Goal: Answer question/provide support

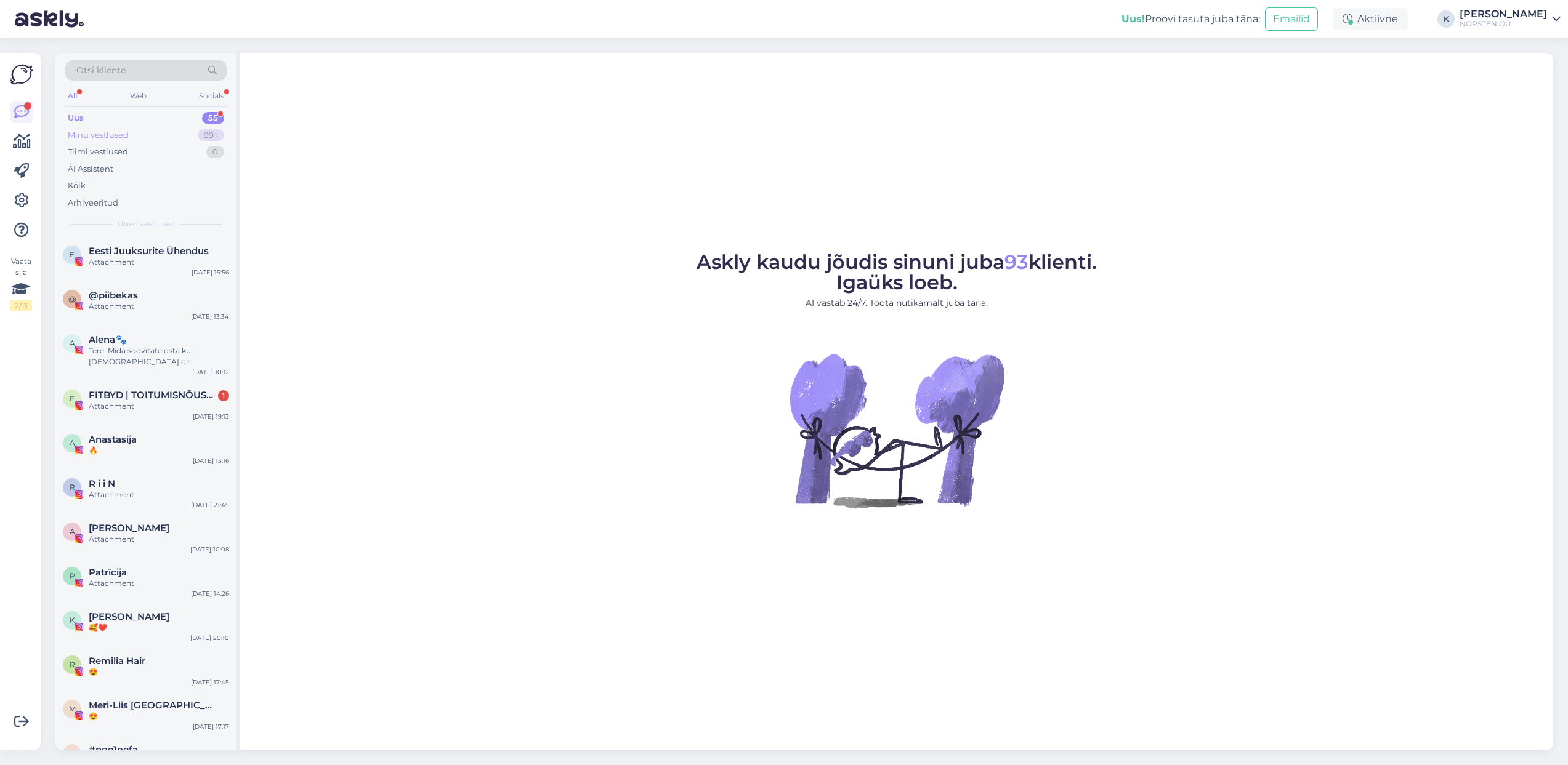
click at [109, 137] on div "Minu vestlused" at bounding box center [98, 135] width 61 height 12
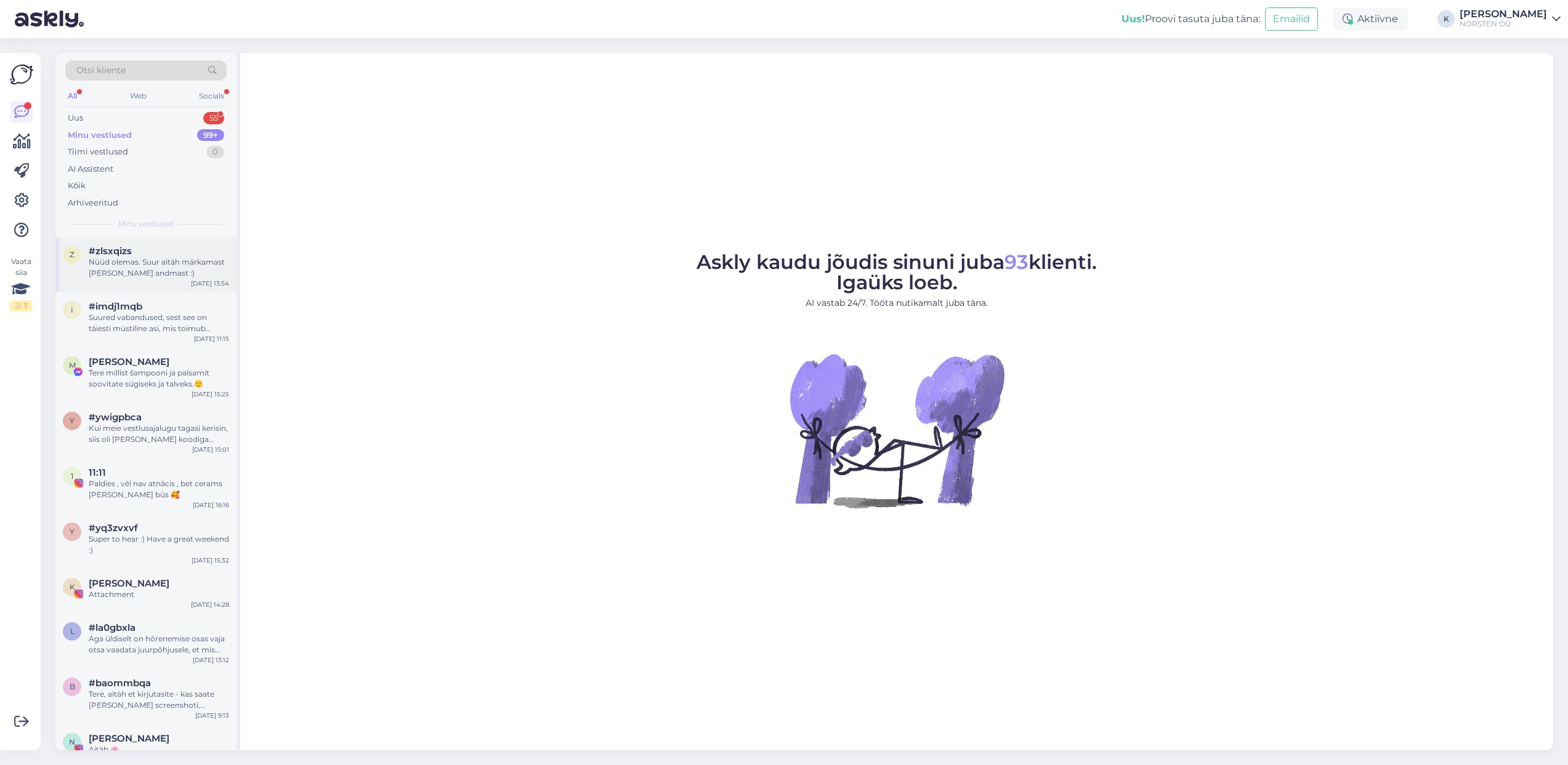
click at [104, 258] on div "Nüüd olemas. Suur aitäh märkamast [PERSON_NAME] andmast :)" at bounding box center [159, 268] width 140 height 22
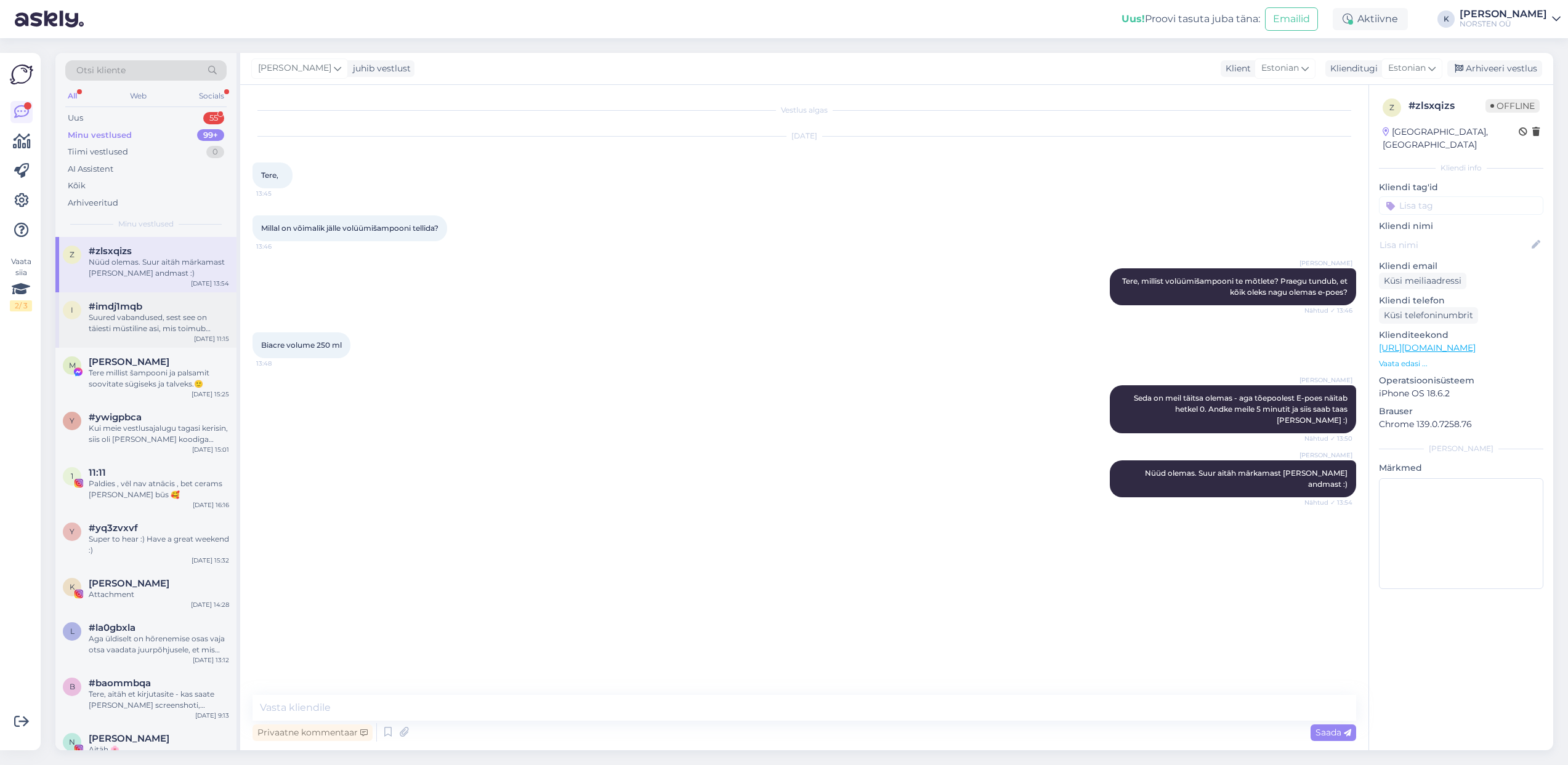
click at [121, 317] on div "Suured vabandused, sest see on täiesti müstiline asi, mis toimub Teiega ning mõ…" at bounding box center [159, 322] width 140 height 22
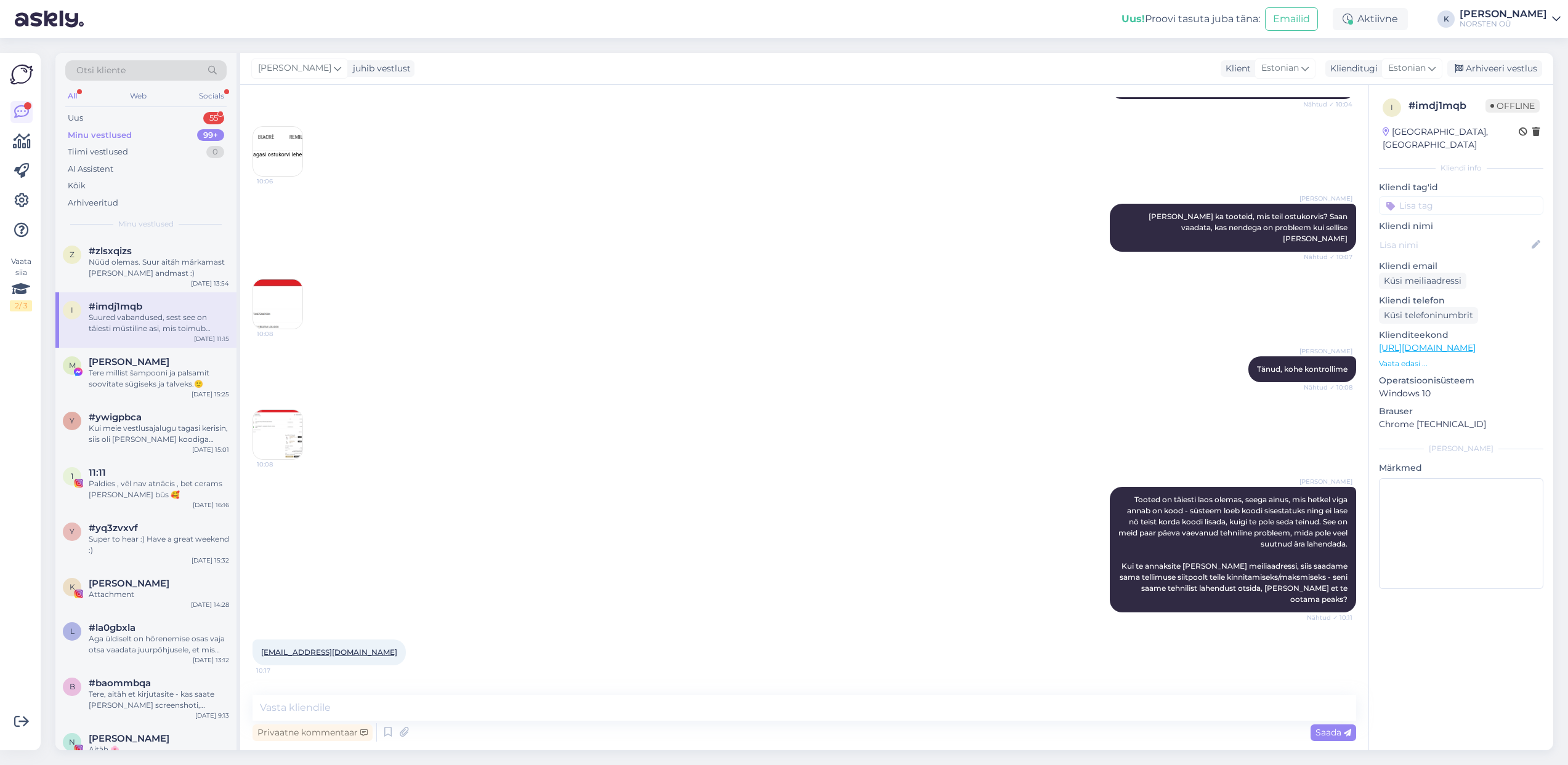
scroll to position [202, 0]
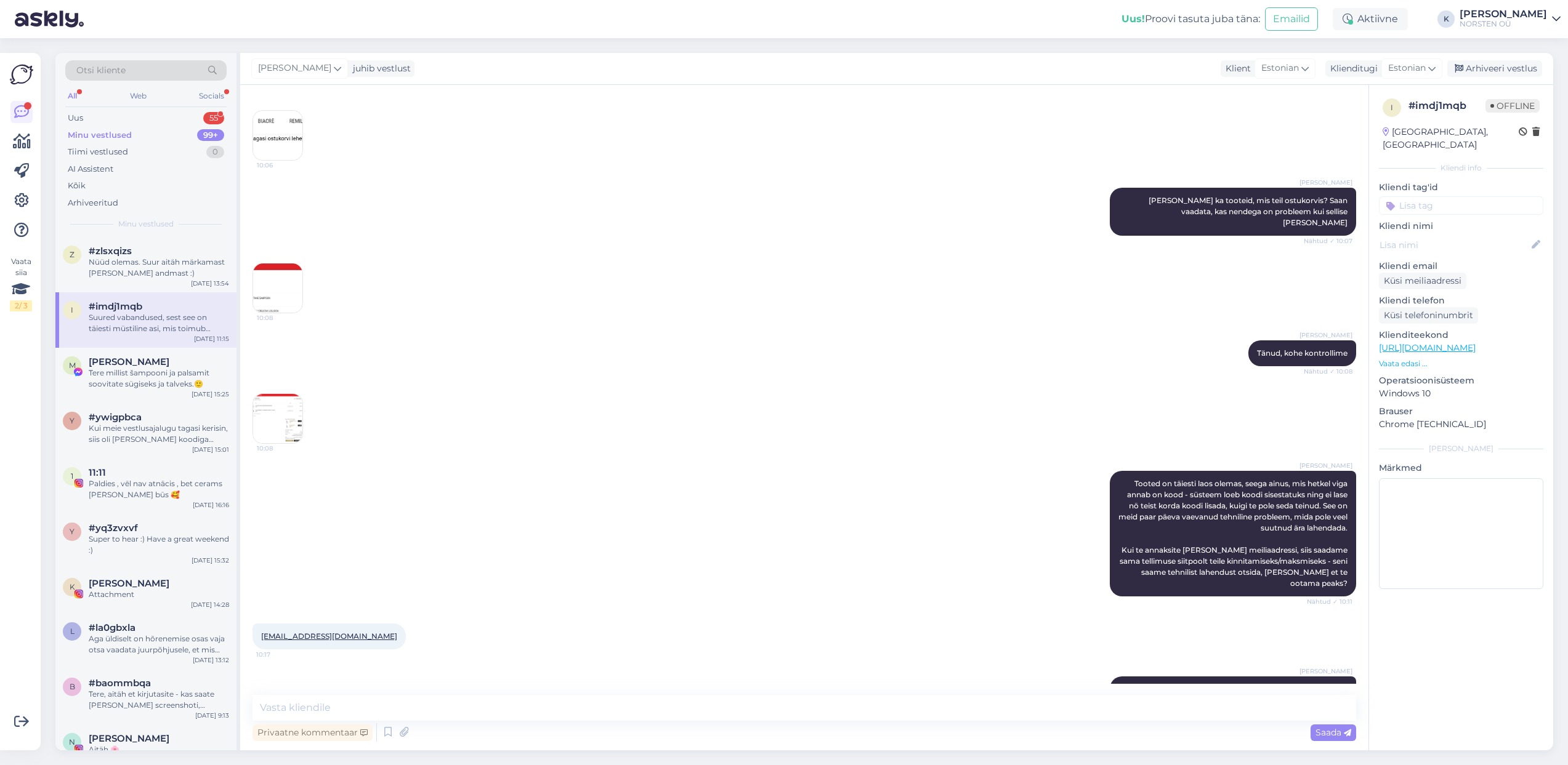
click at [282, 274] on img at bounding box center [278, 288] width 49 height 49
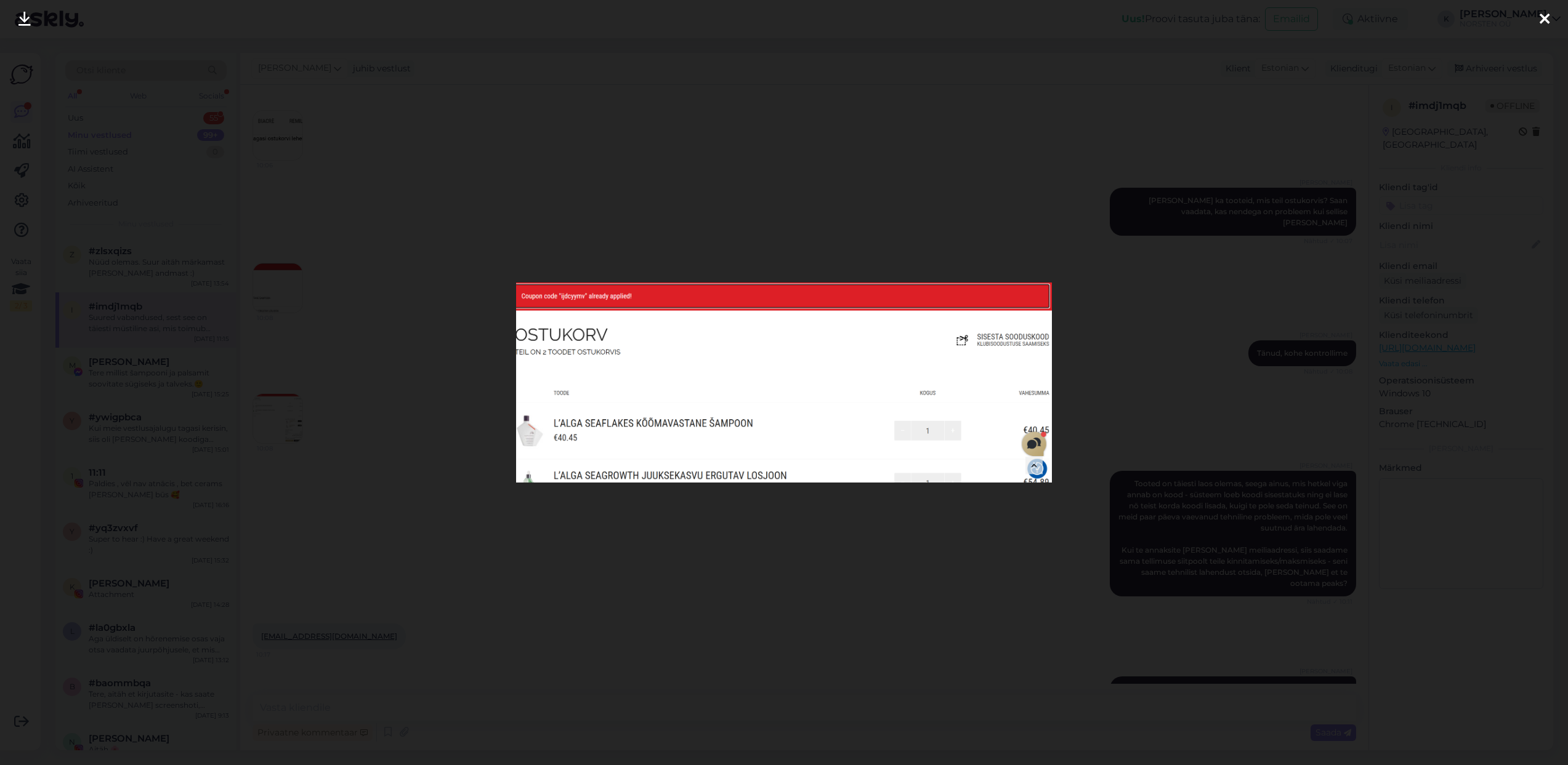
click at [985, 205] on div at bounding box center [784, 382] width 1568 height 765
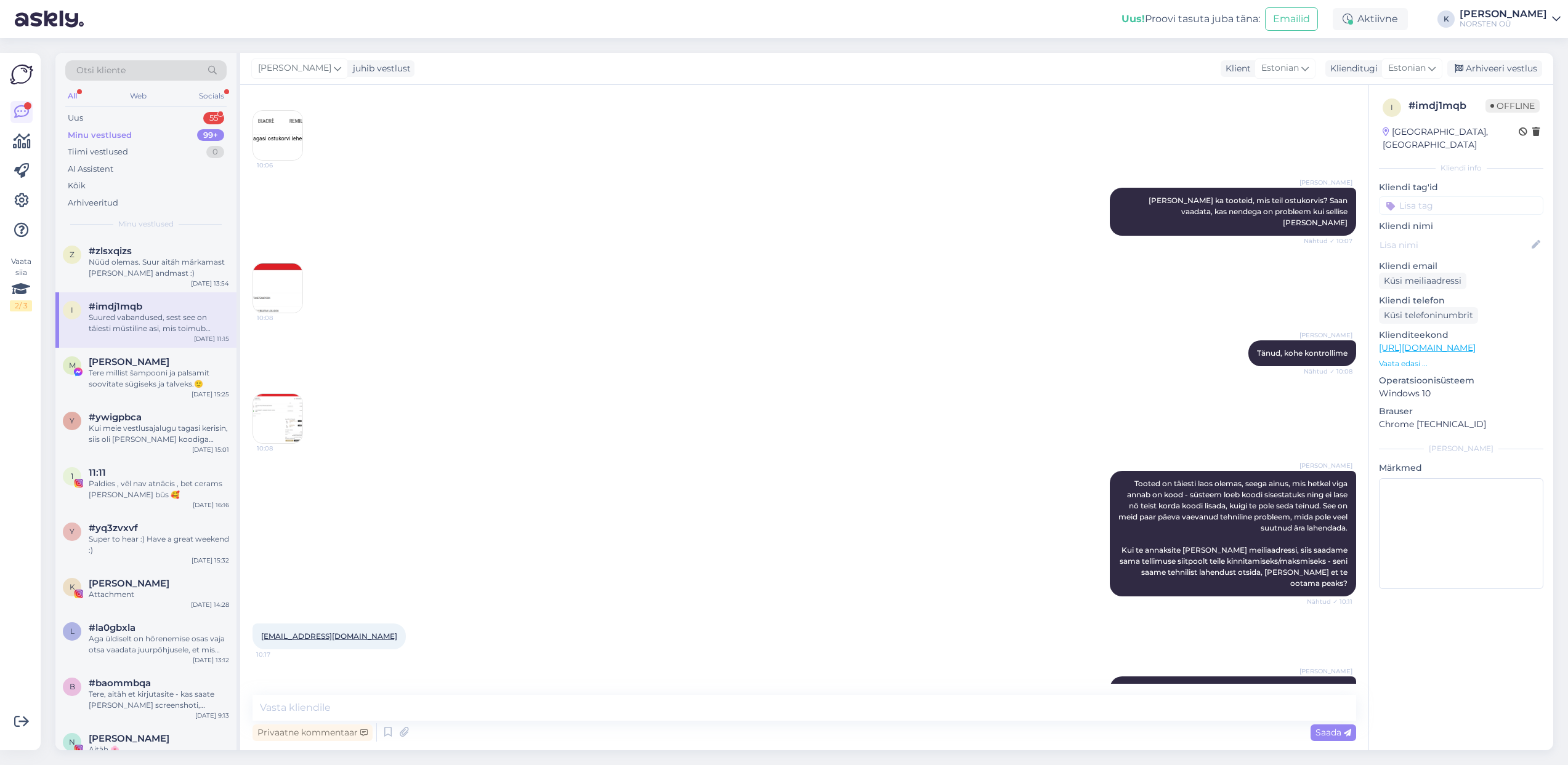
click at [286, 423] on img at bounding box center [278, 419] width 49 height 49
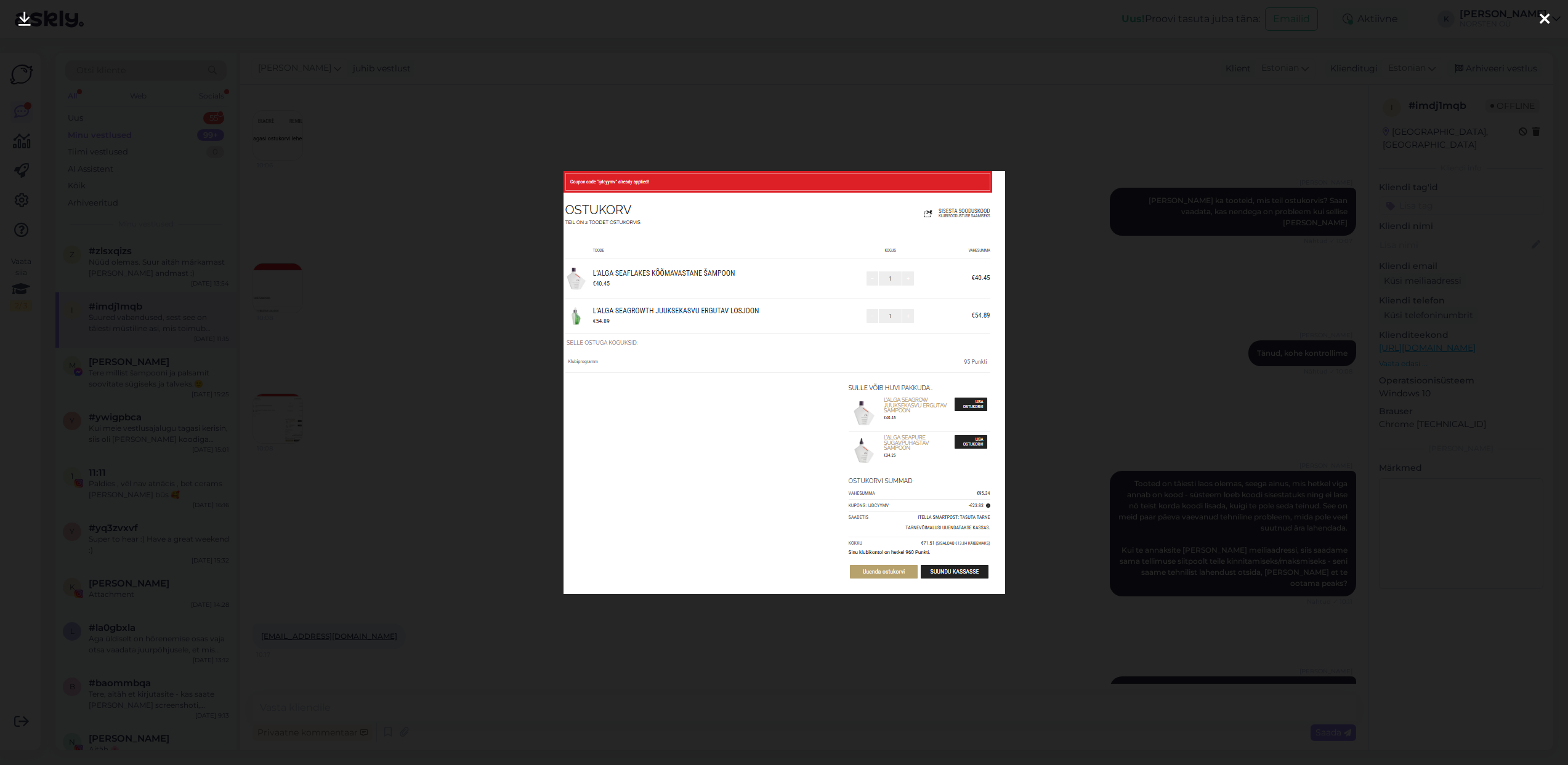
click at [832, 36] on div at bounding box center [784, 382] width 1568 height 765
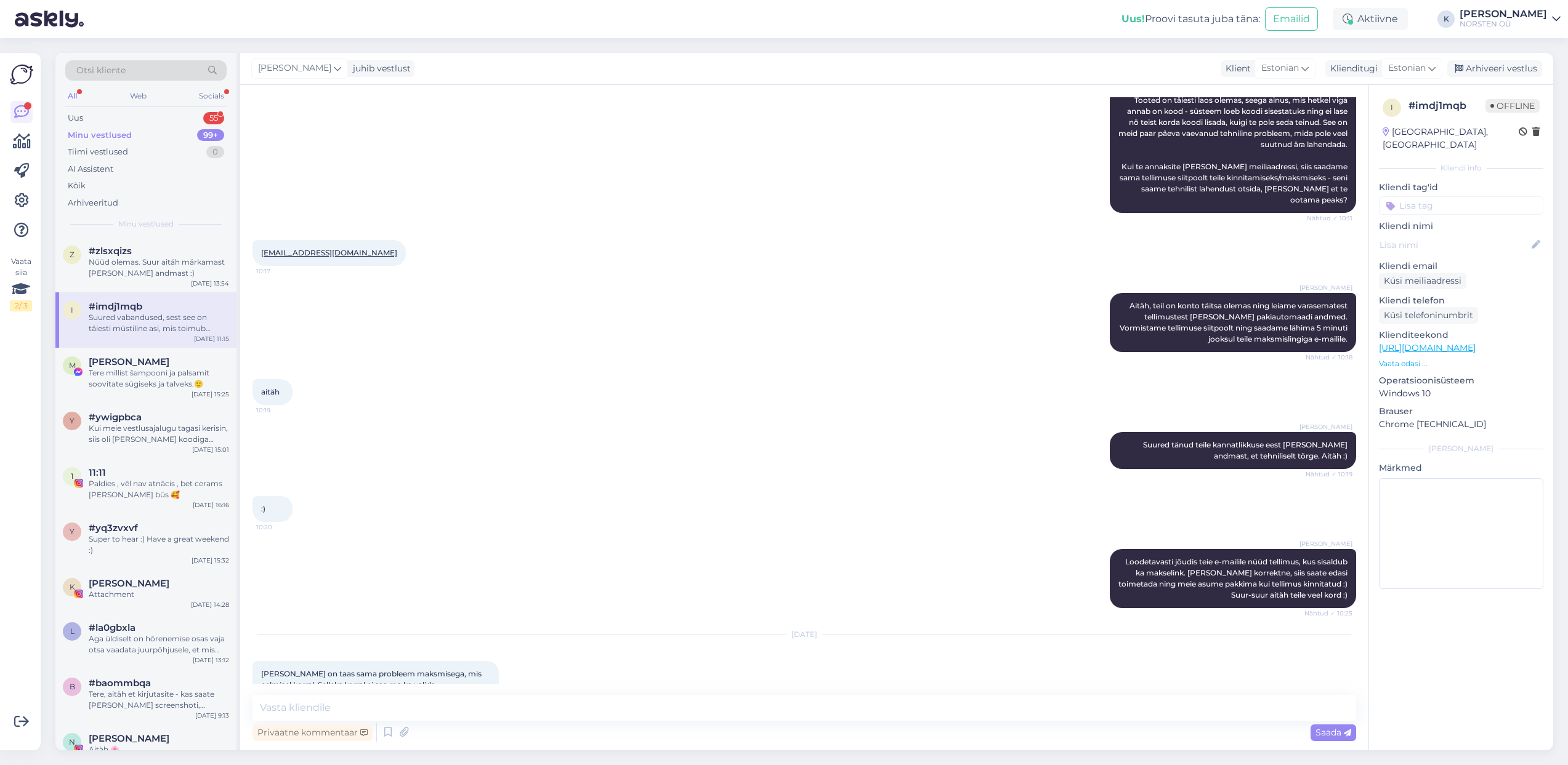
scroll to position [588, 0]
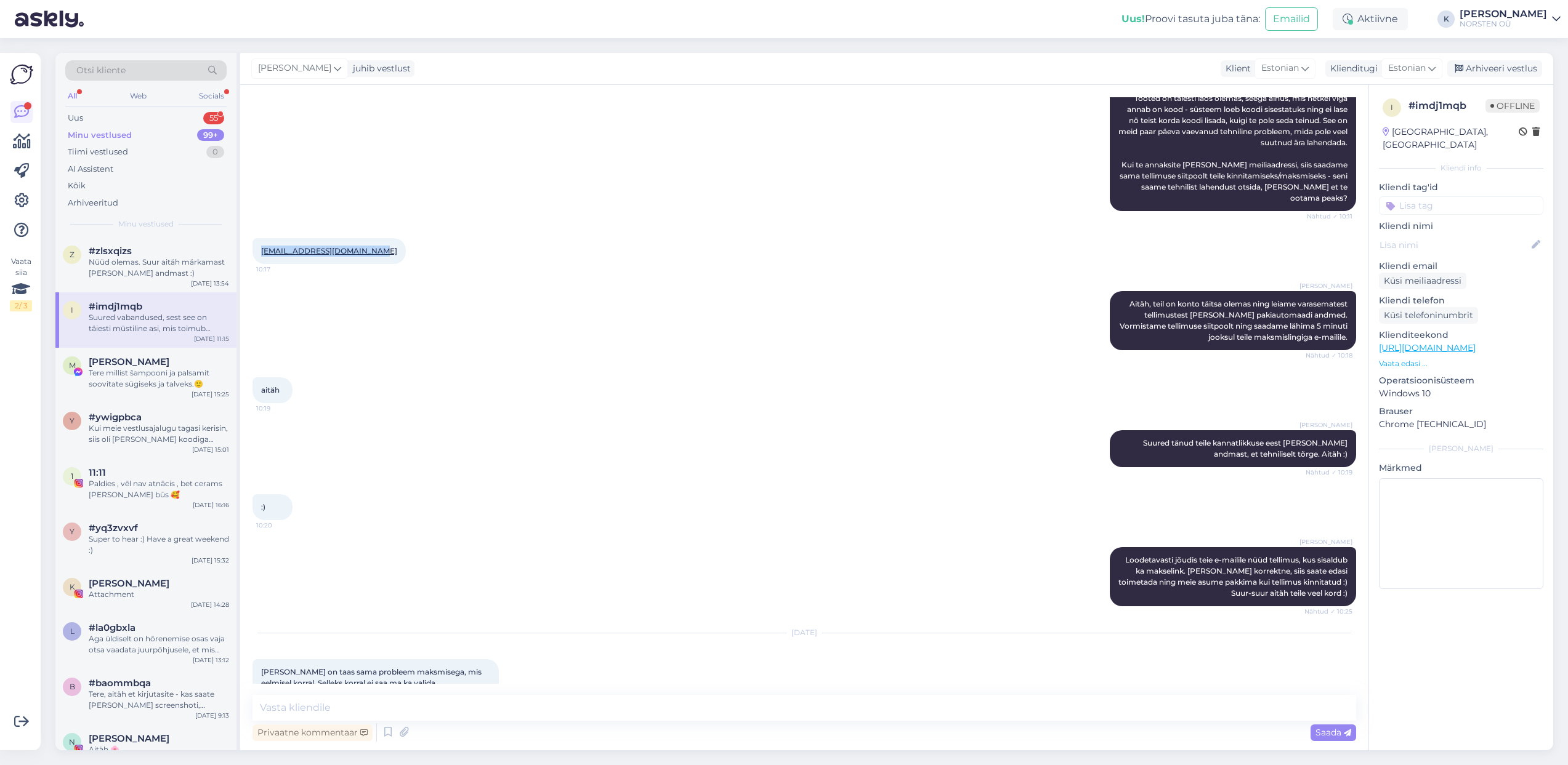
drag, startPoint x: 372, startPoint y: 230, endPoint x: 264, endPoint y: 231, distance: 108.0
click at [264, 238] on div "[EMAIL_ADDRESS][DOMAIN_NAME] 10:17" at bounding box center [329, 251] width 153 height 26
copy link "[EMAIL_ADDRESS][DOMAIN_NAME]"
click at [167, 368] on div "Tere millist šampooni ja palsamit soovitate sügiseks ja talveks.🙂" at bounding box center [159, 378] width 140 height 22
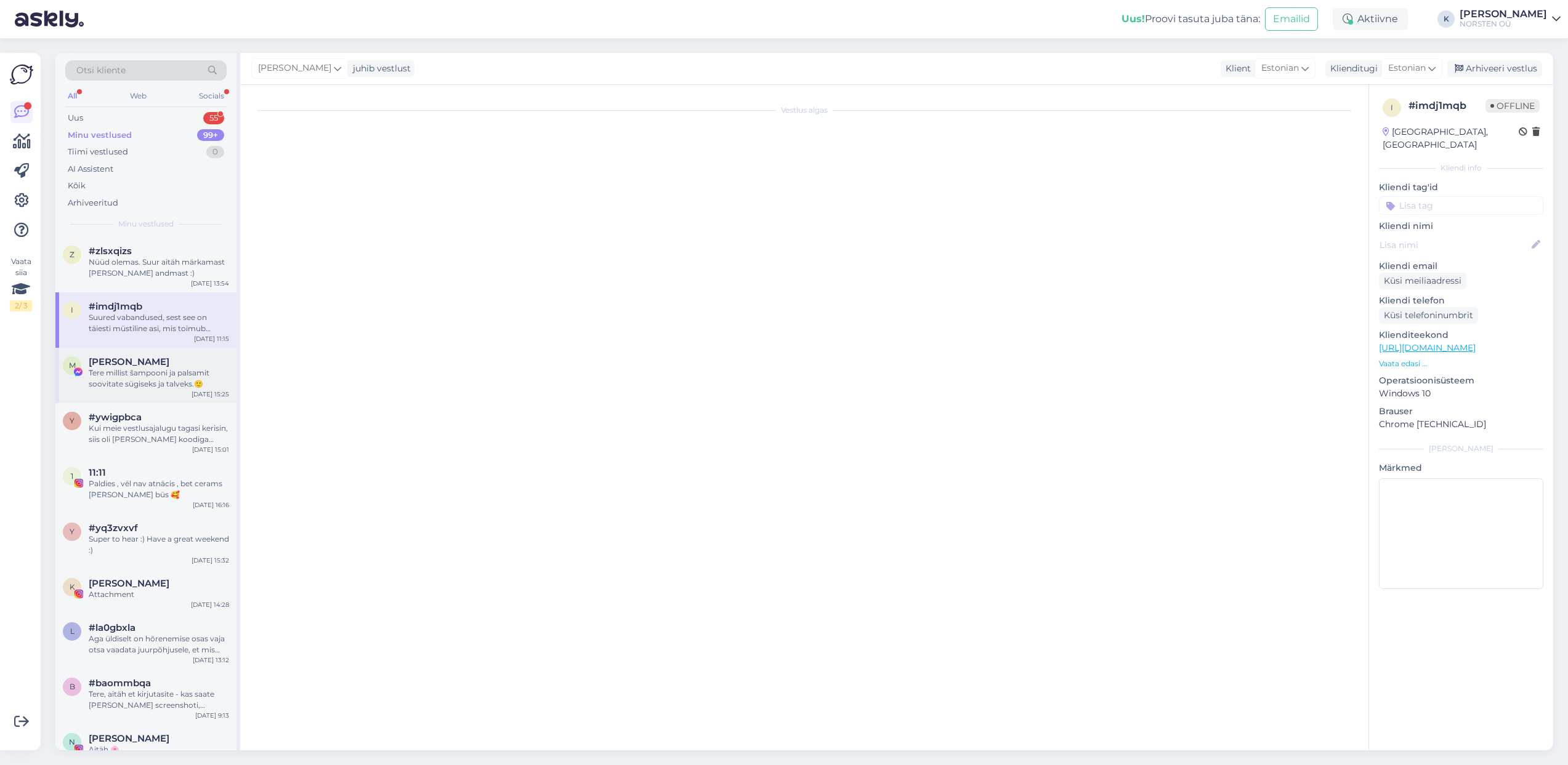
scroll to position [0, 0]
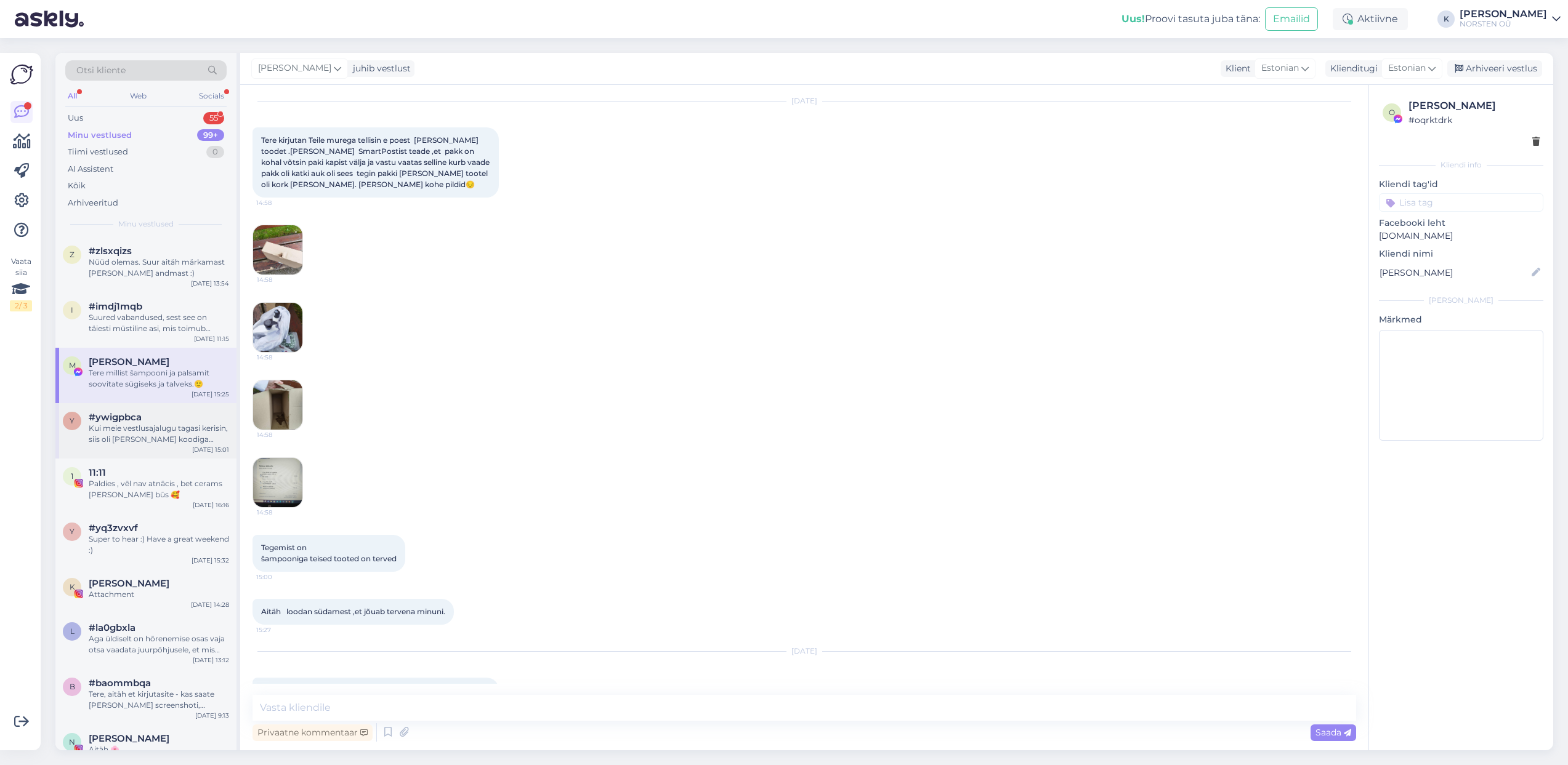
click at [166, 423] on div "Kui meie vestlusajalugu tagasi kerisin, siis oli [PERSON_NAME] koodiga "ijzlcxq…" at bounding box center [159, 433] width 140 height 22
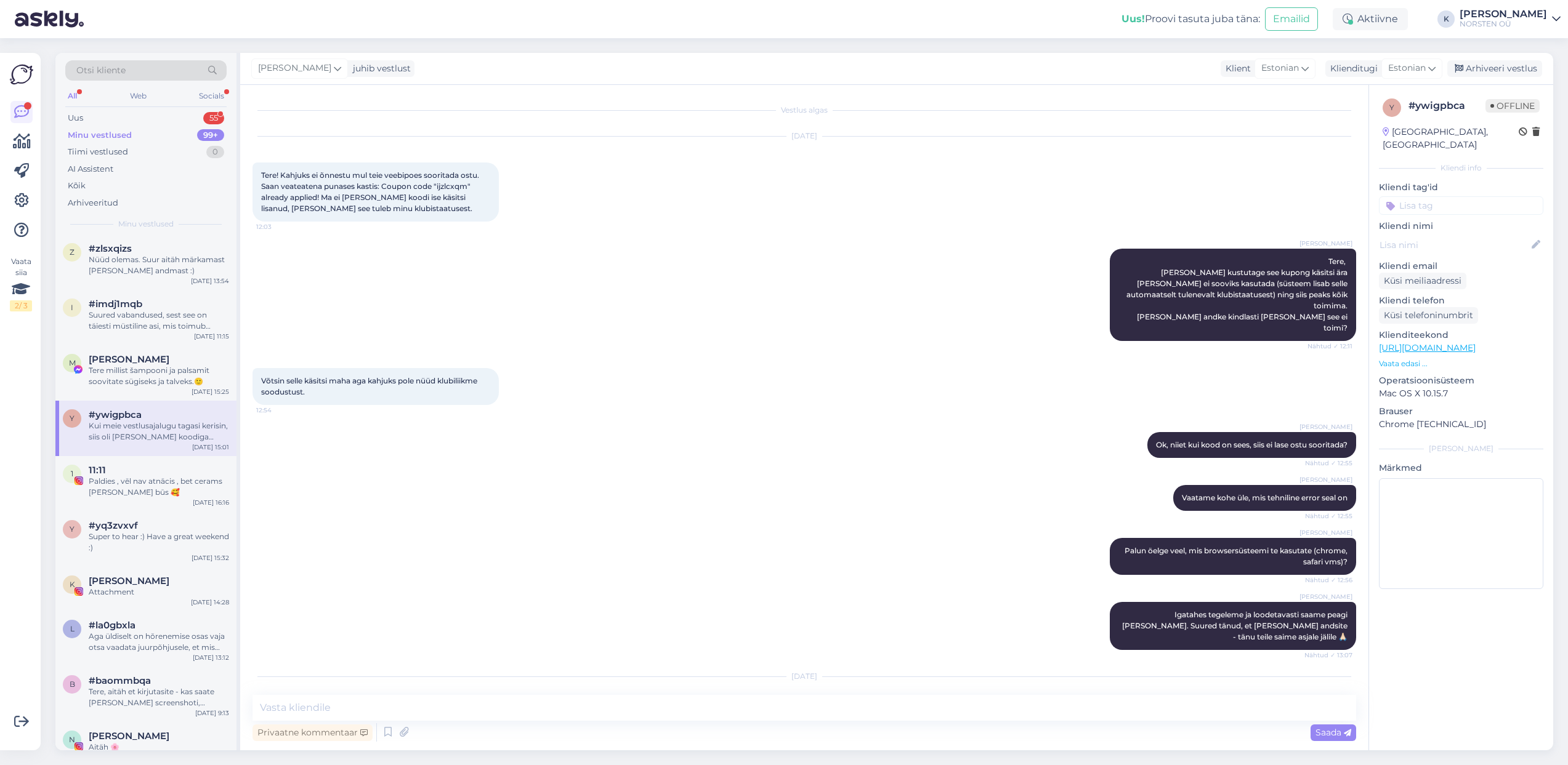
click at [383, 184] on span "Tere! Kahjuks ei õnnestu mul teie veebipoes sooritada ostu. Saan veateatena pun…" at bounding box center [371, 191] width 219 height 43
drag, startPoint x: 469, startPoint y: 188, endPoint x: 437, endPoint y: 186, distance: 32.1
click at [437, 186] on span "Tere! Kahjuks ei õnnestu mul teie veebipoes sooritada ostu. Saan veateatena pun…" at bounding box center [371, 191] width 219 height 43
copy span "ijzlcxqm"
click at [558, 266] on div "[PERSON_NAME], [PERSON_NAME] kustutage see kupong käsitsi ära [PERSON_NAME] ei …" at bounding box center [804, 295] width 1104 height 119
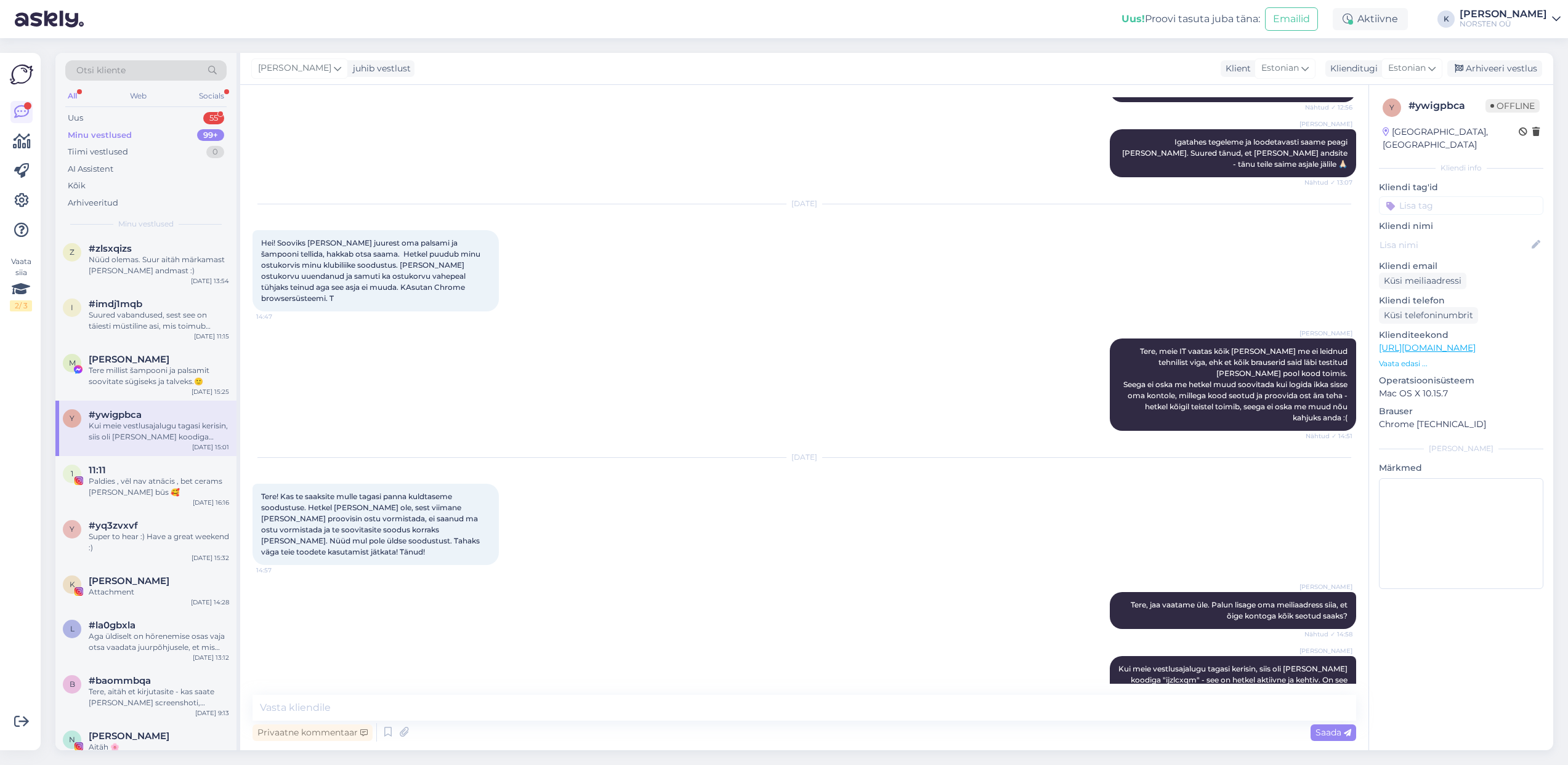
scroll to position [474, 0]
click at [113, 478] on div "Paldies , vēl nav atnācis , bet cerams [PERSON_NAME] būs 🥰" at bounding box center [159, 486] width 140 height 22
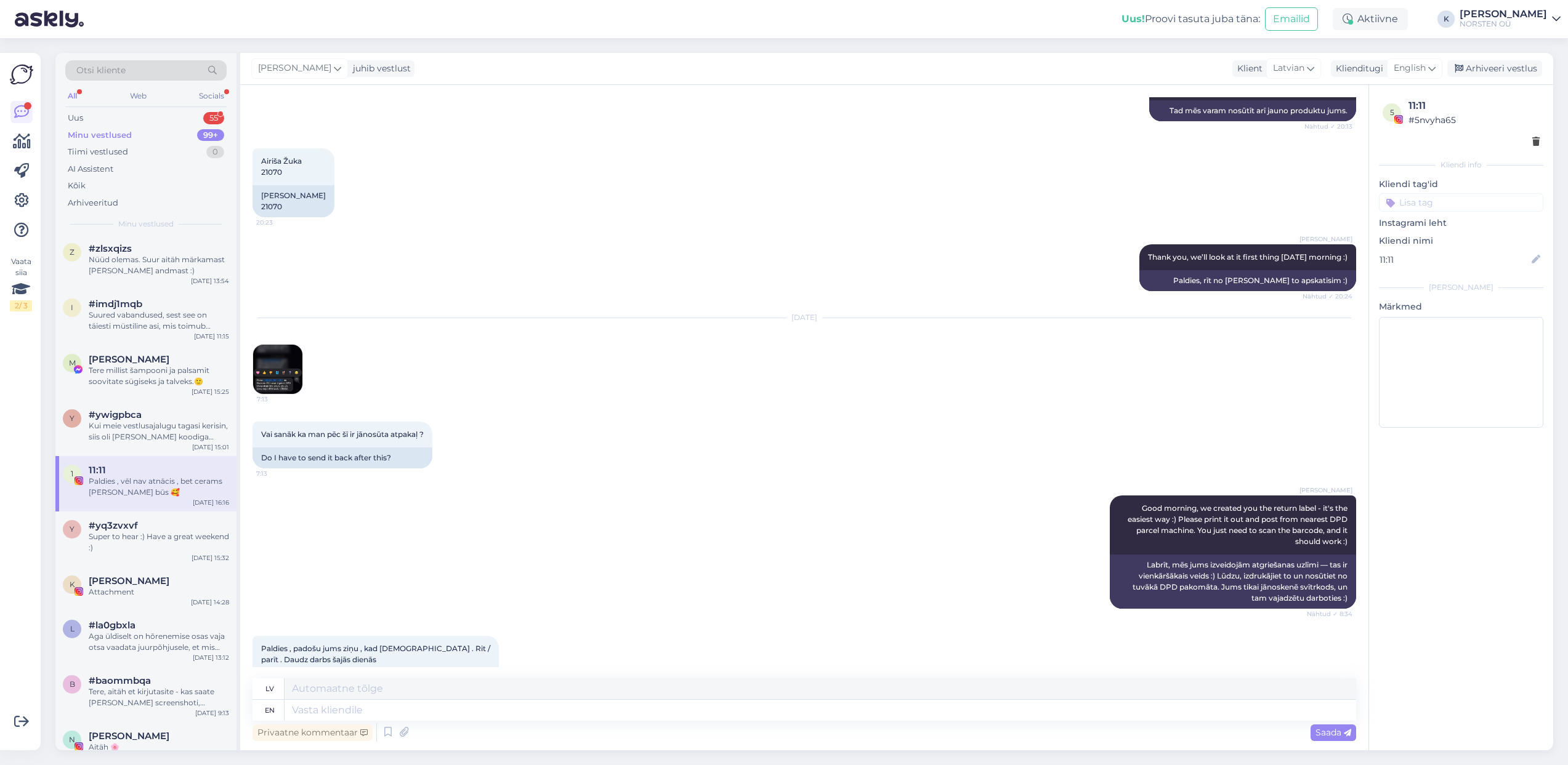
scroll to position [950, 0]
click at [181, 525] on div "#yq3zvxvf" at bounding box center [159, 526] width 140 height 11
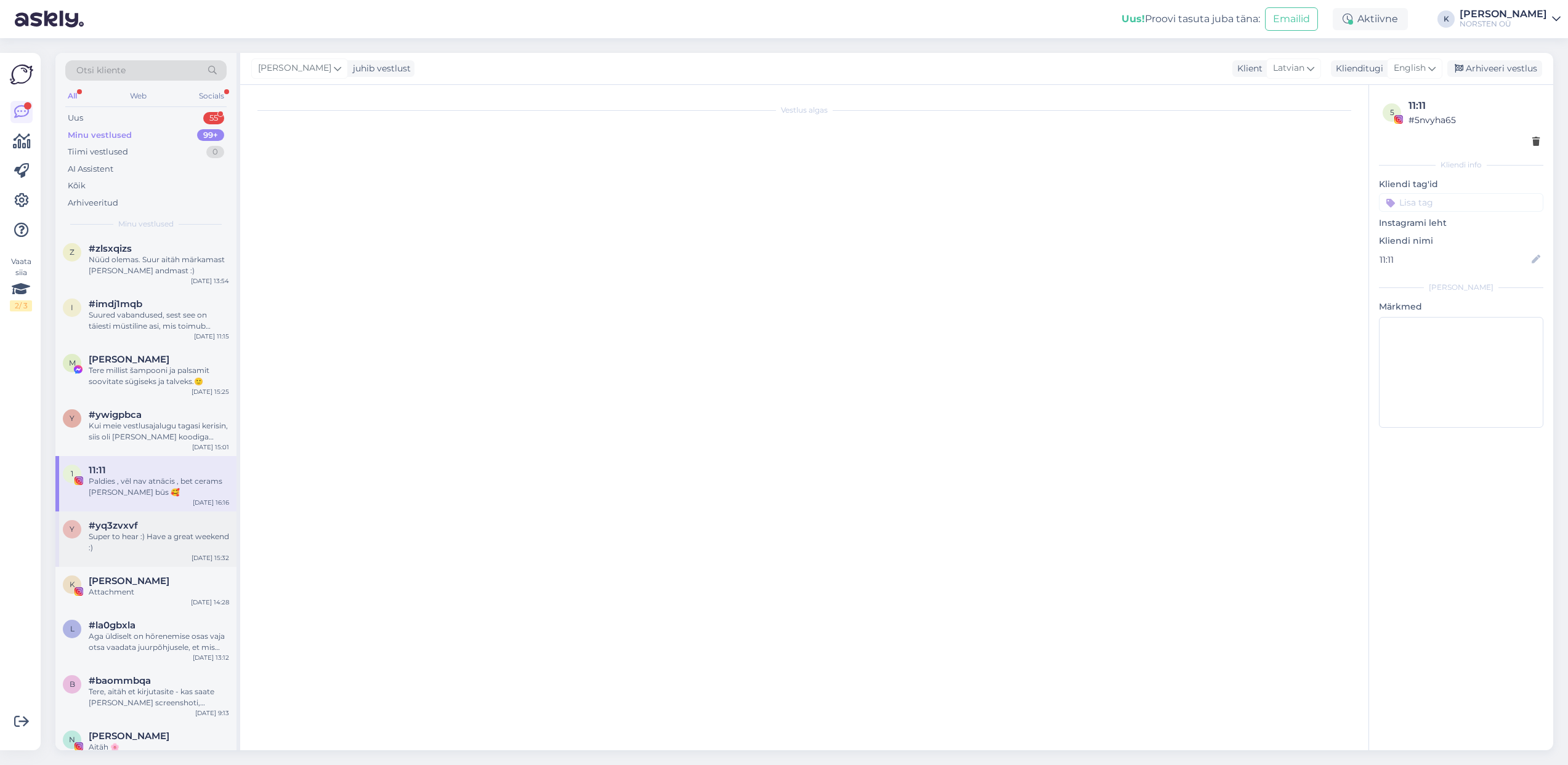
scroll to position [0, 0]
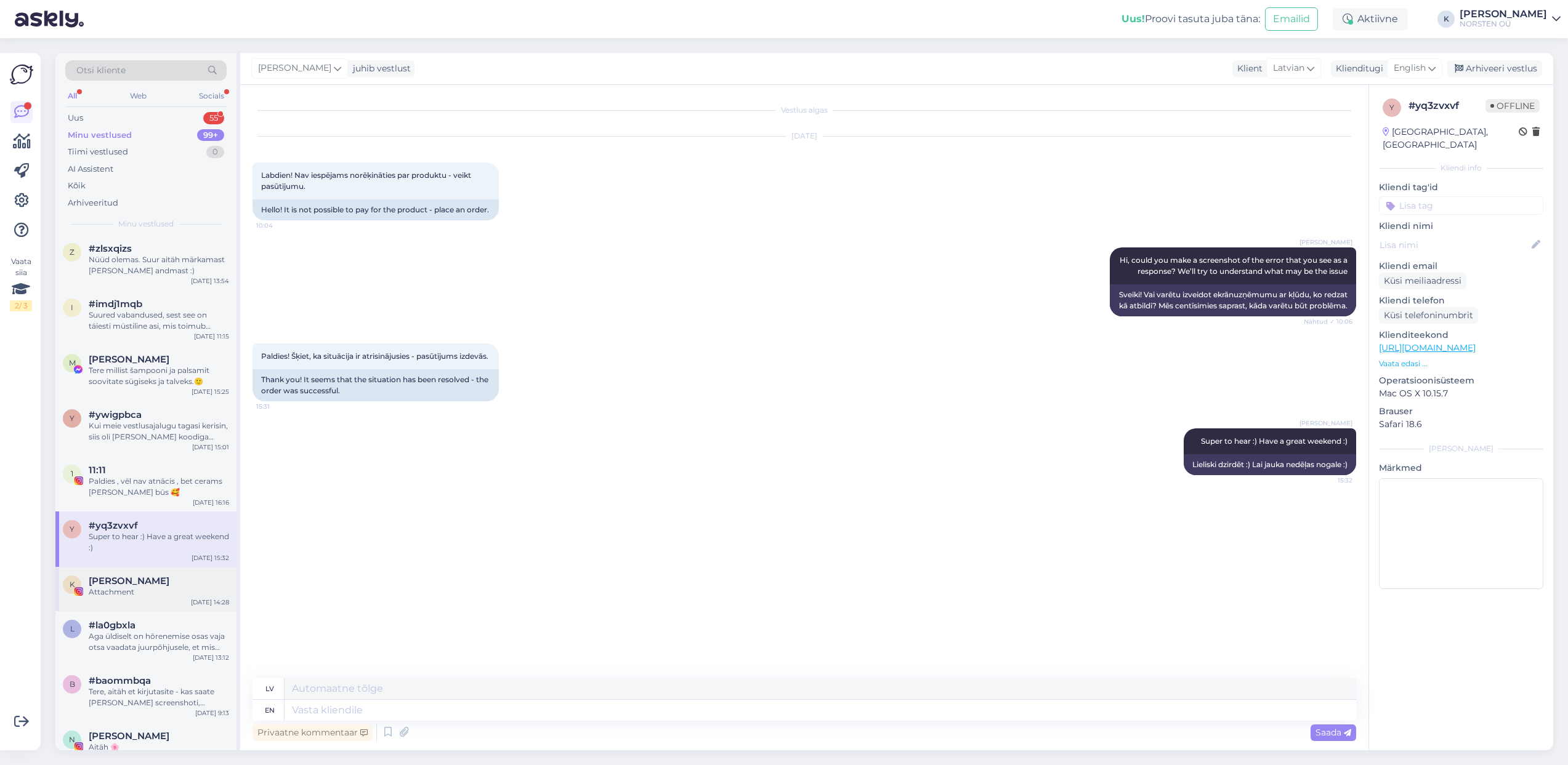
click at [126, 576] on span "[PERSON_NAME]" at bounding box center [129, 582] width 80 height 11
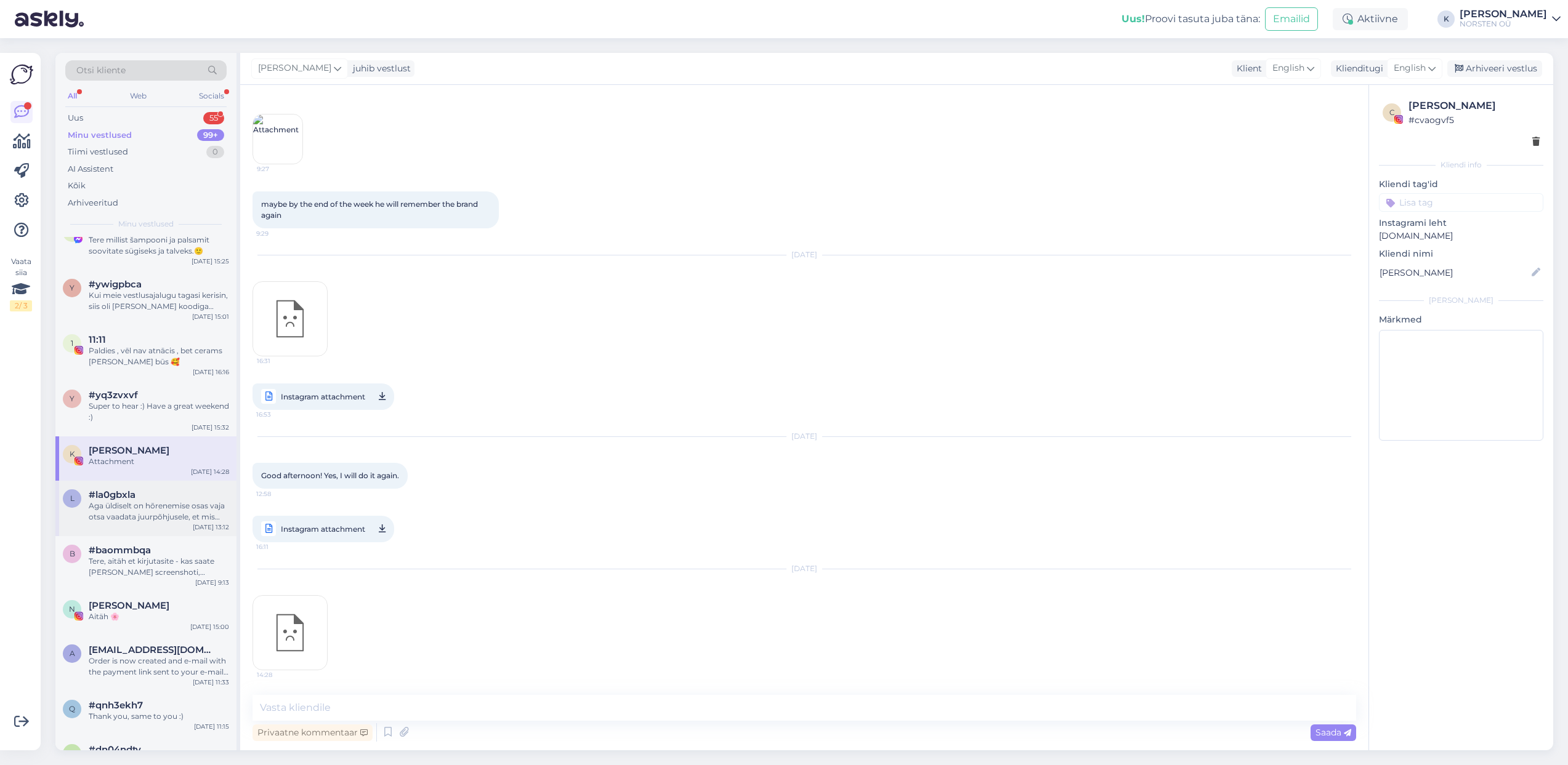
scroll to position [134, 0]
click at [130, 513] on div "Aga üldiselt on hõrenemise osas vaja otsa vaadata juurpõhjusele, et mis seda põ…" at bounding box center [159, 510] width 140 height 22
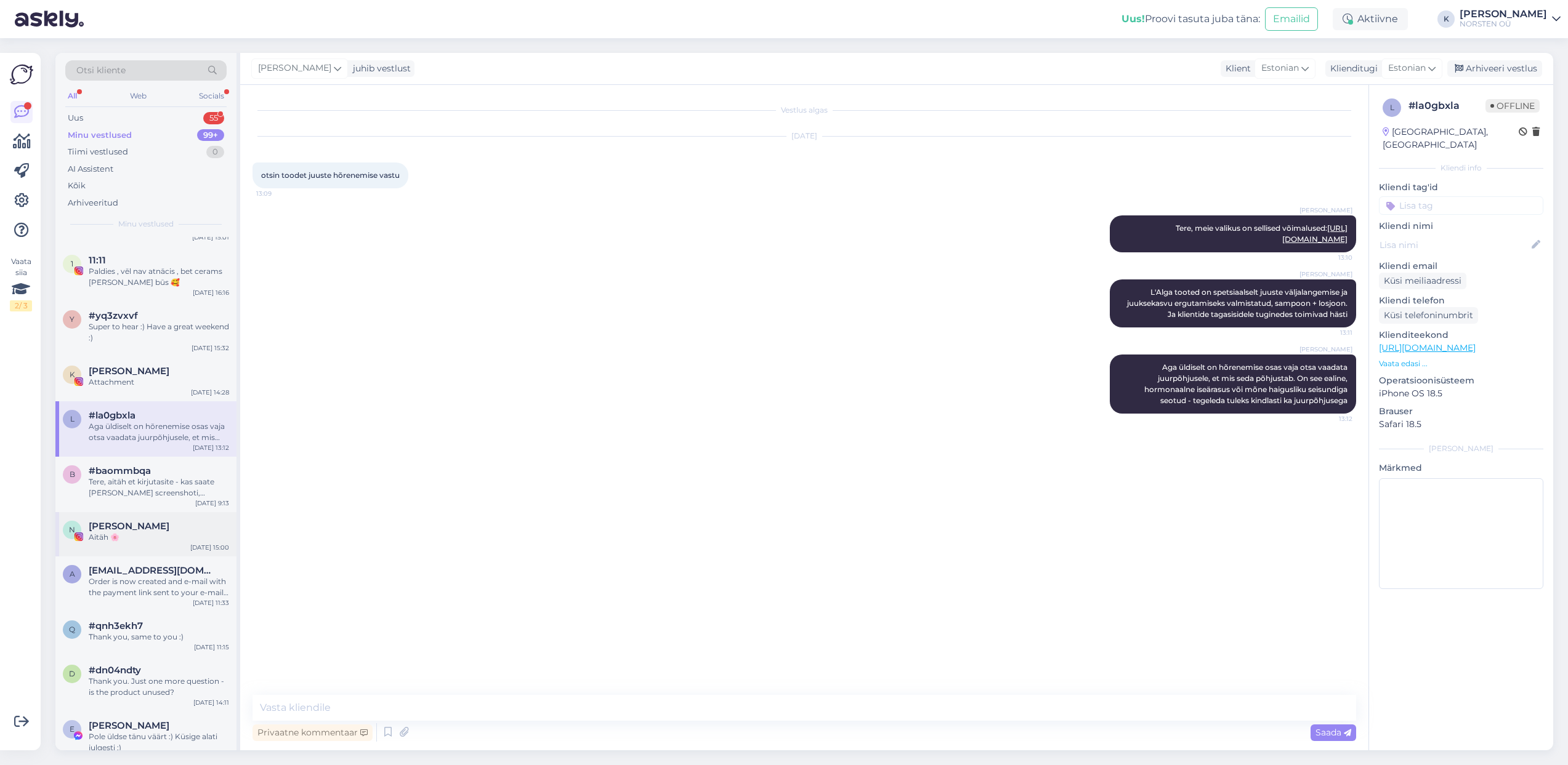
scroll to position [214, 0]
click at [139, 478] on div "Tere, aitäh et kirjutasite - kas saate [PERSON_NAME] screenshoti, vaataksime ül…" at bounding box center [159, 486] width 140 height 22
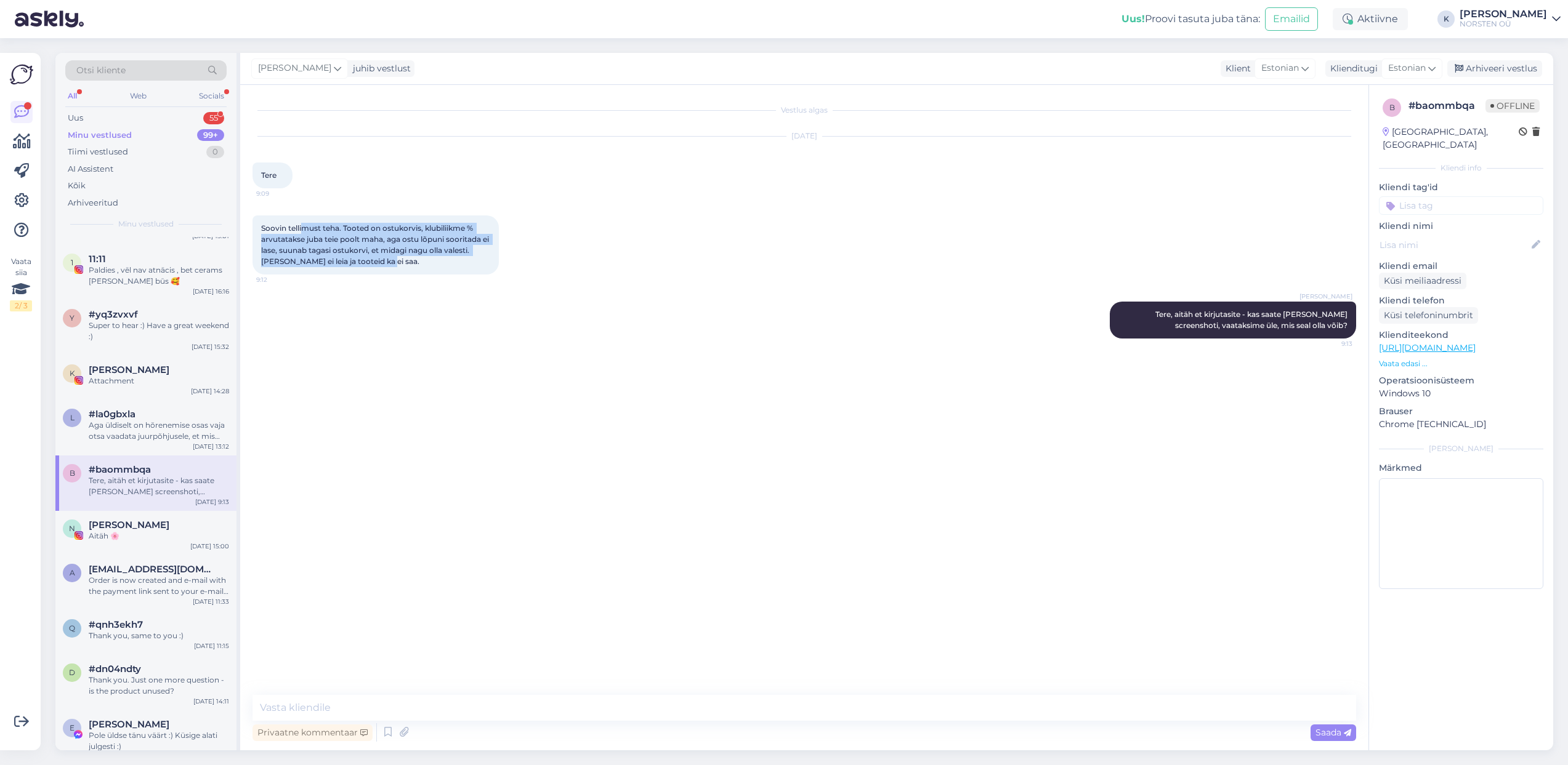
drag, startPoint x: 382, startPoint y: 262, endPoint x: 301, endPoint y: 227, distance: 88.2
click at [301, 227] on span "Soovin tellimust teha. Tooted on ostukorvis, klubiliikme % arvutatakse juba tei…" at bounding box center [375, 244] width 230 height 43
drag, startPoint x: 301, startPoint y: 227, endPoint x: 389, endPoint y: 266, distance: 96.3
click at [389, 266] on div "Soovin tellimust teha. Tooted on ostukorvis, klubiliikme % arvutatakse juba tei…" at bounding box center [375, 245] width 246 height 60
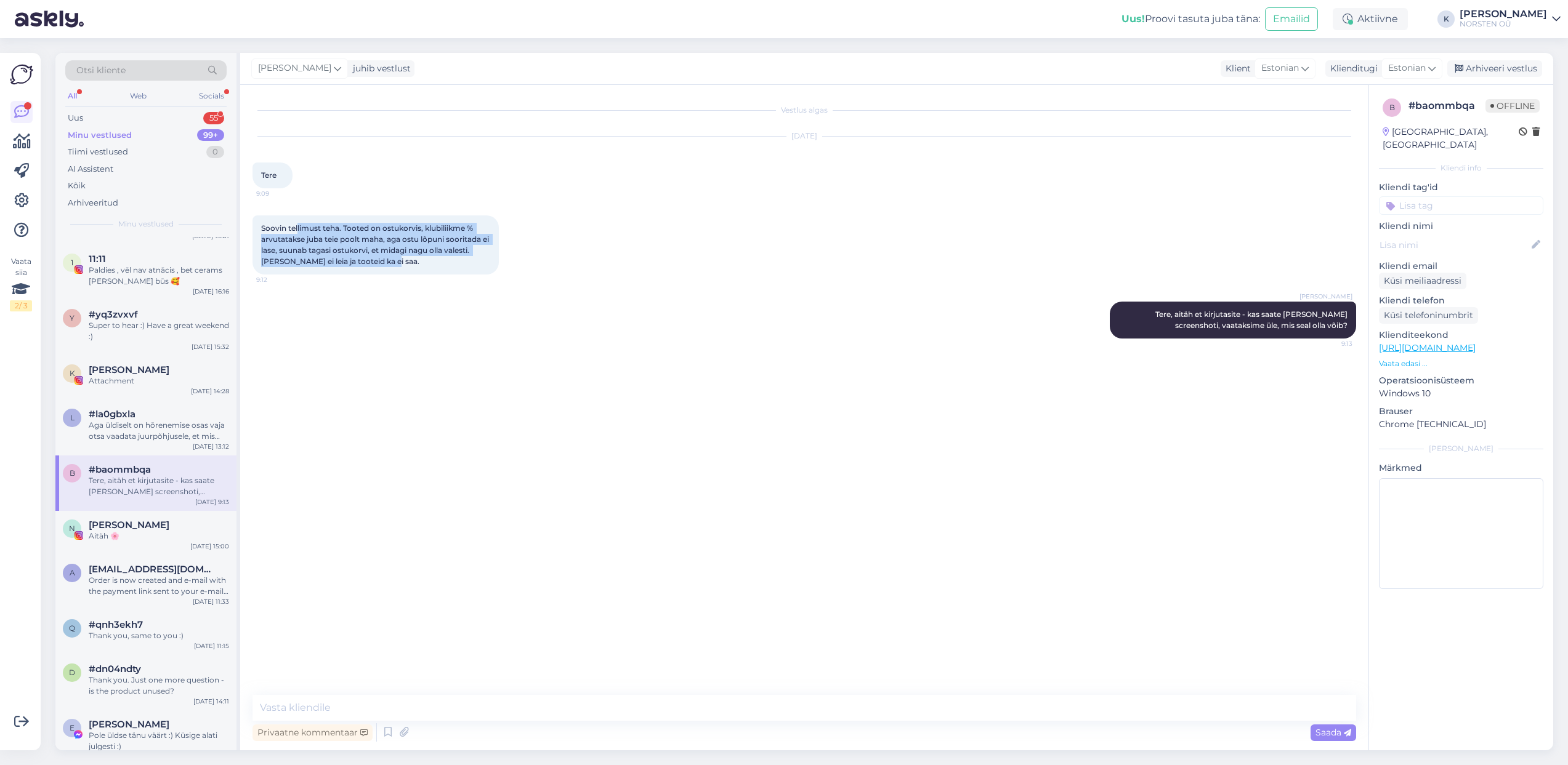
click at [389, 266] on div "Soovin tellimust teha. Tooted on ostukorvis, klubiliikme % arvutatakse juba tei…" at bounding box center [375, 245] width 246 height 60
drag, startPoint x: 377, startPoint y: 257, endPoint x: 325, endPoint y: 234, distance: 56.9
click at [325, 234] on div "Soovin tellimust teha. Tooted on ostukorvis, klubiliikme % arvutatakse juba tei…" at bounding box center [375, 245] width 246 height 60
click at [325, 235] on span "Soovin tellimust teha. Tooted on ostukorvis, klubiliikme % arvutatakse juba tei…" at bounding box center [375, 244] width 230 height 43
click at [142, 525] on span "[PERSON_NAME]" at bounding box center [129, 526] width 80 height 11
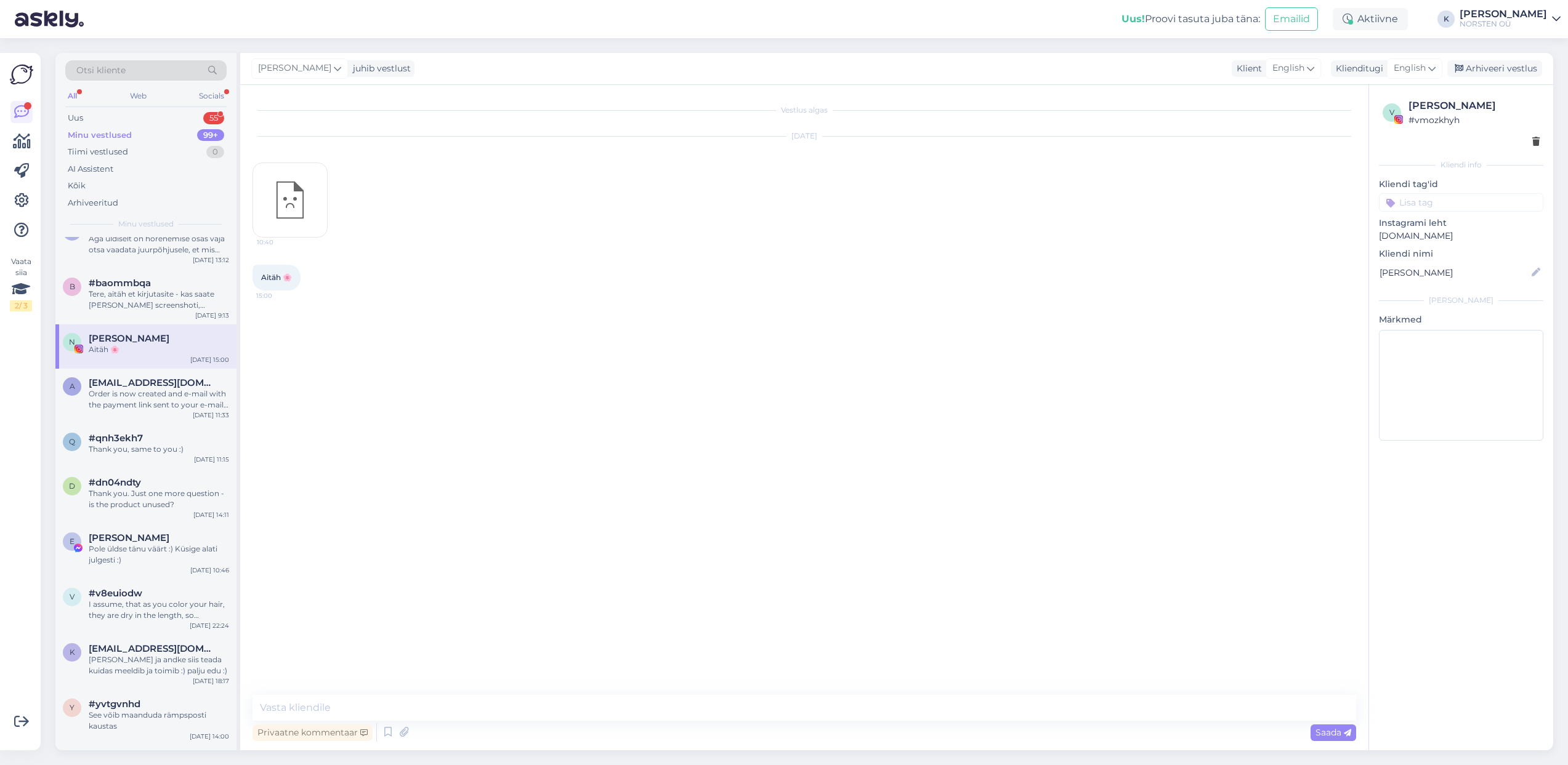
scroll to position [405, 0]
click at [132, 395] on div "Order is now created and e-mail with the payment link sent to your e-mail. If s…" at bounding box center [159, 394] width 140 height 22
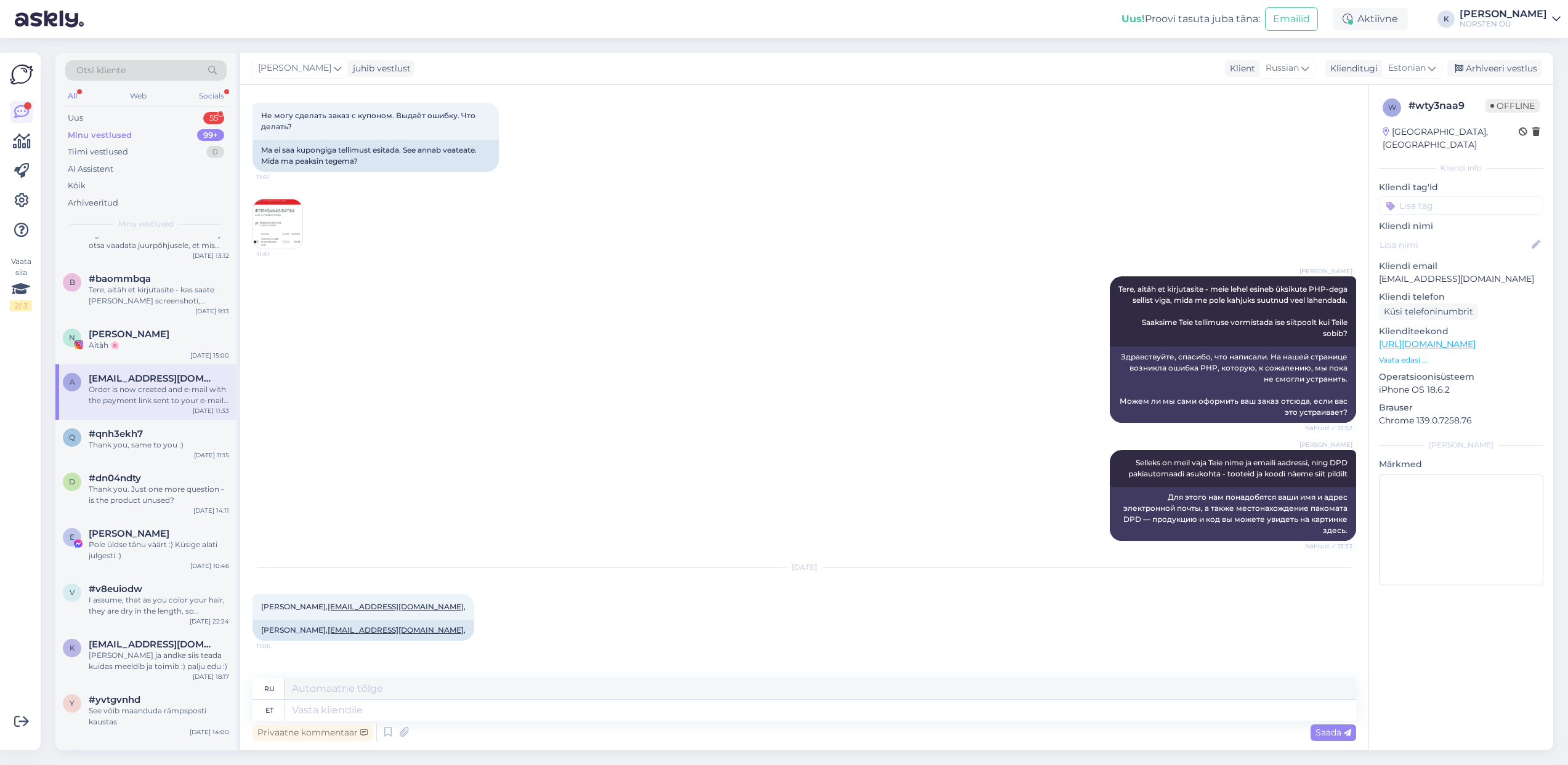
scroll to position [0, 0]
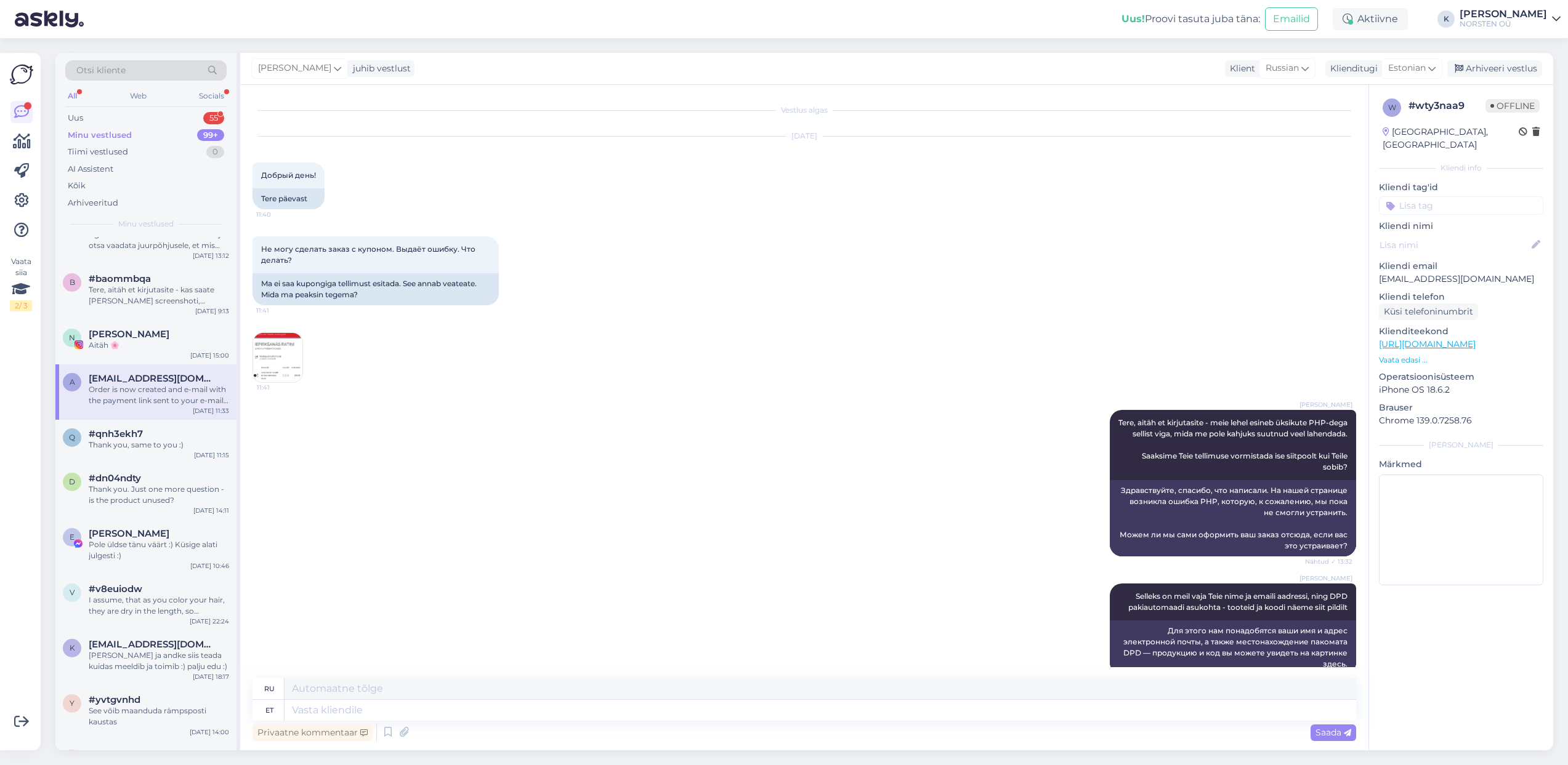
click at [258, 355] on img at bounding box center [278, 357] width 49 height 49
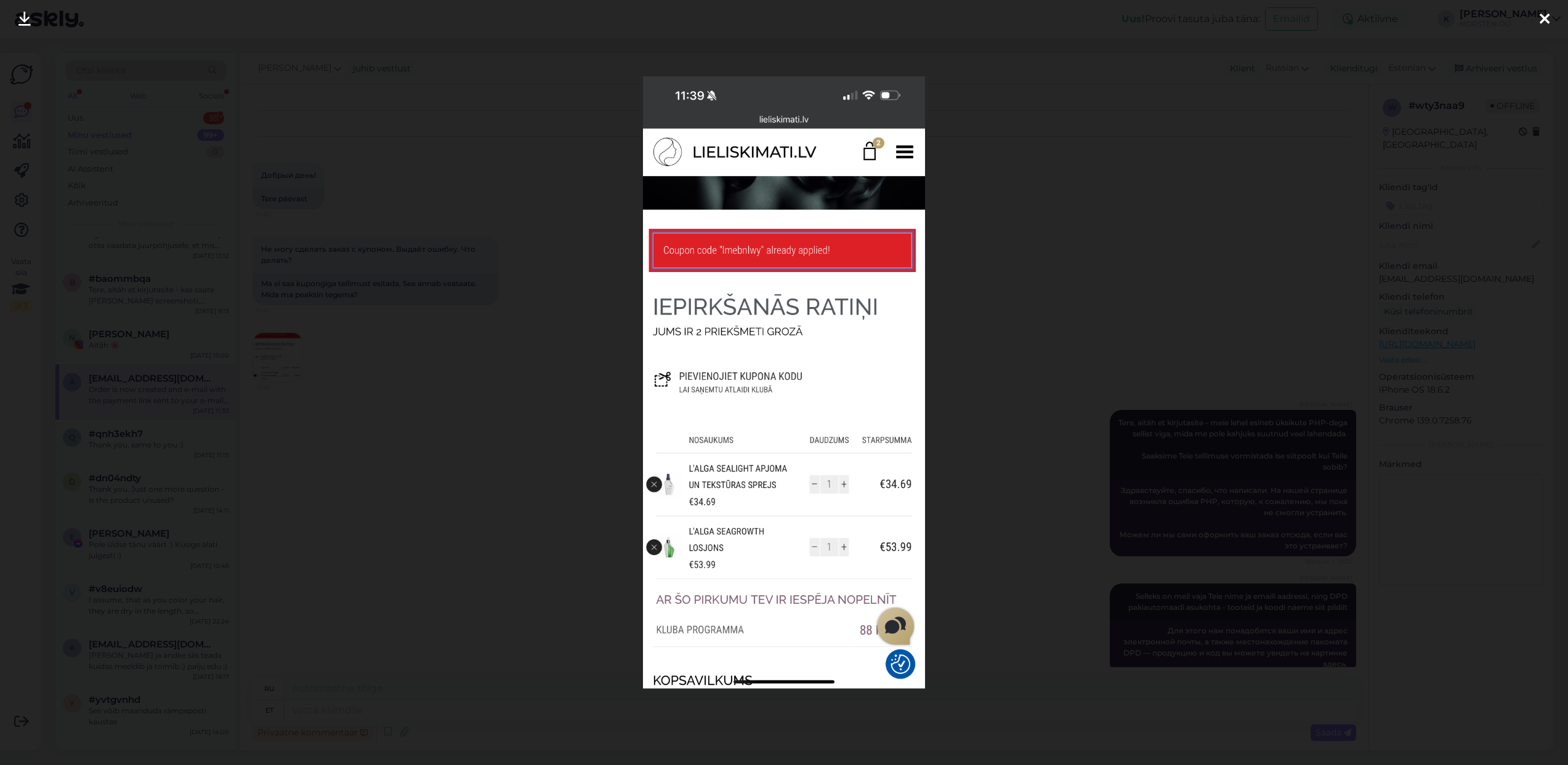
click at [630, 100] on div at bounding box center [784, 382] width 1568 height 765
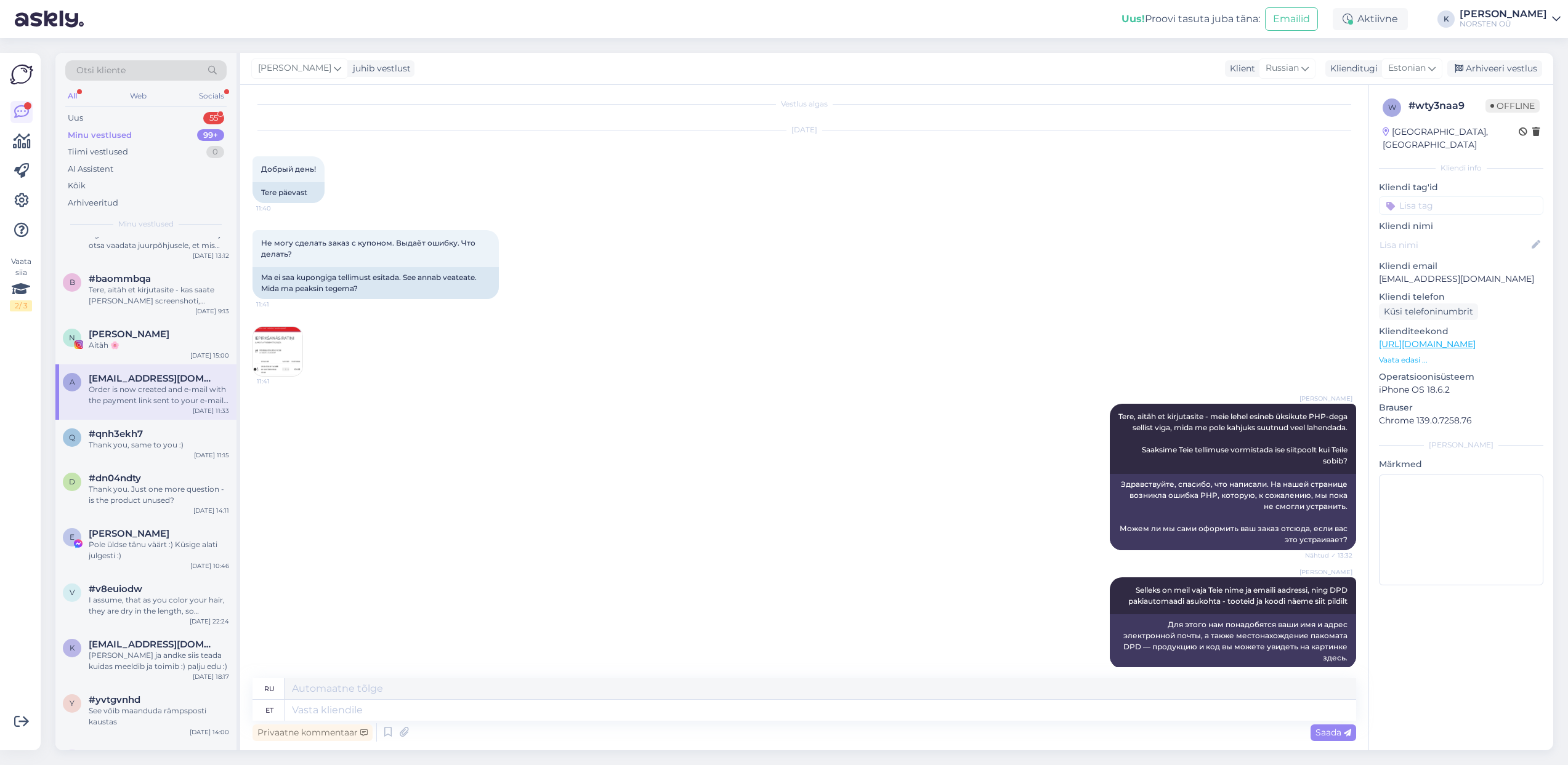
scroll to position [17, 0]
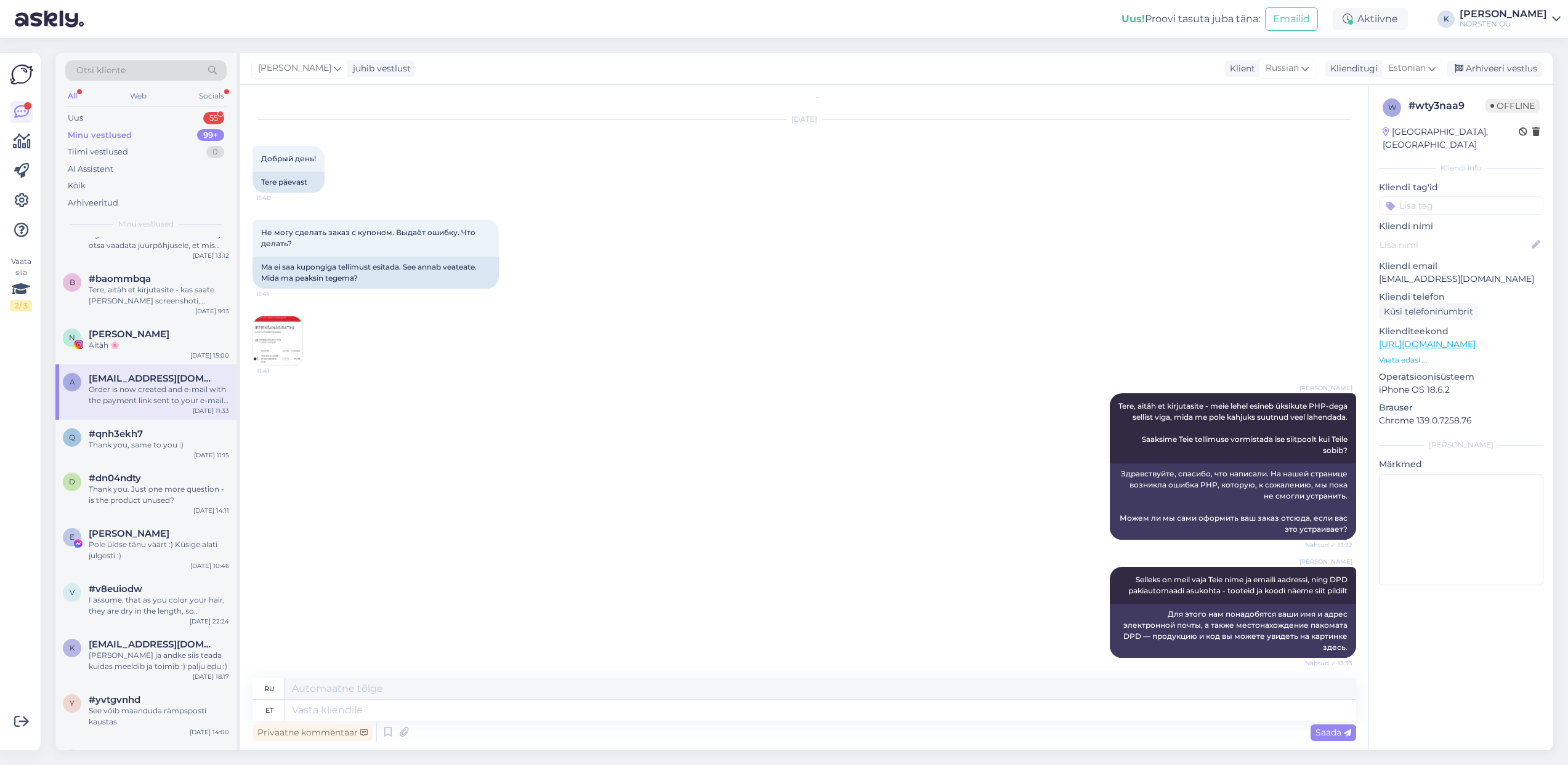
click at [283, 339] on img at bounding box center [278, 341] width 49 height 49
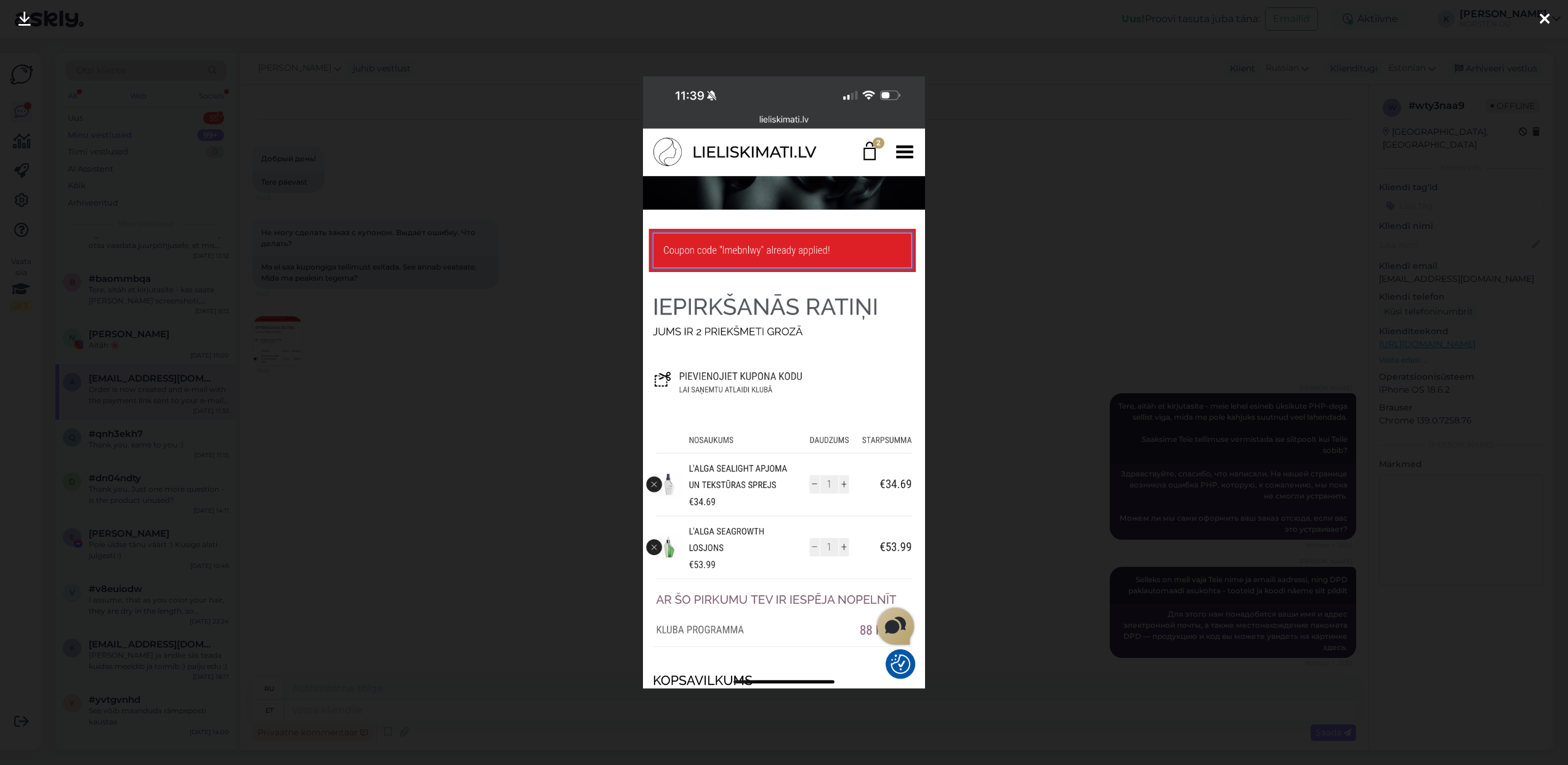
click at [631, 282] on div at bounding box center [784, 382] width 1568 height 765
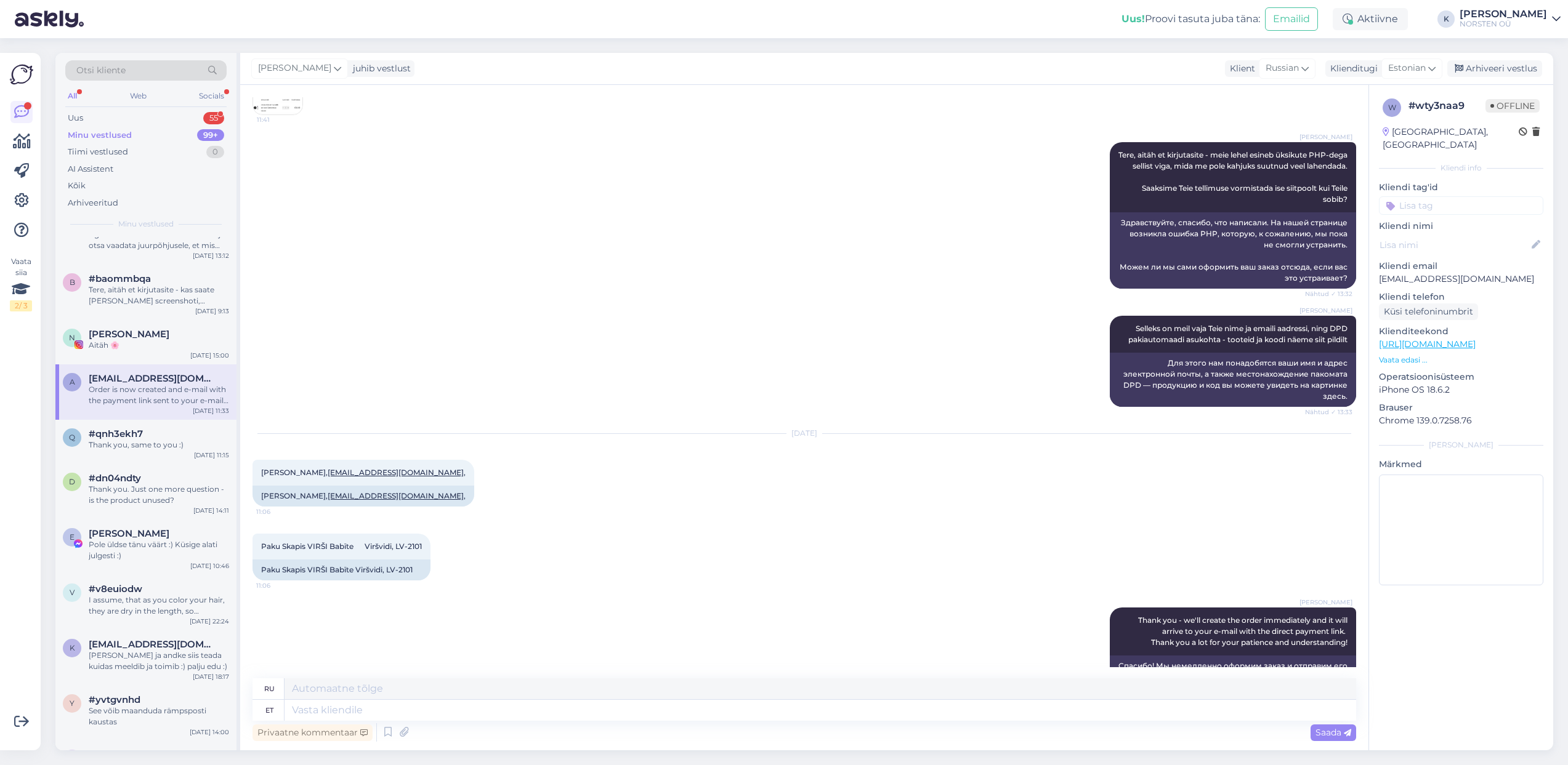
scroll to position [486, 0]
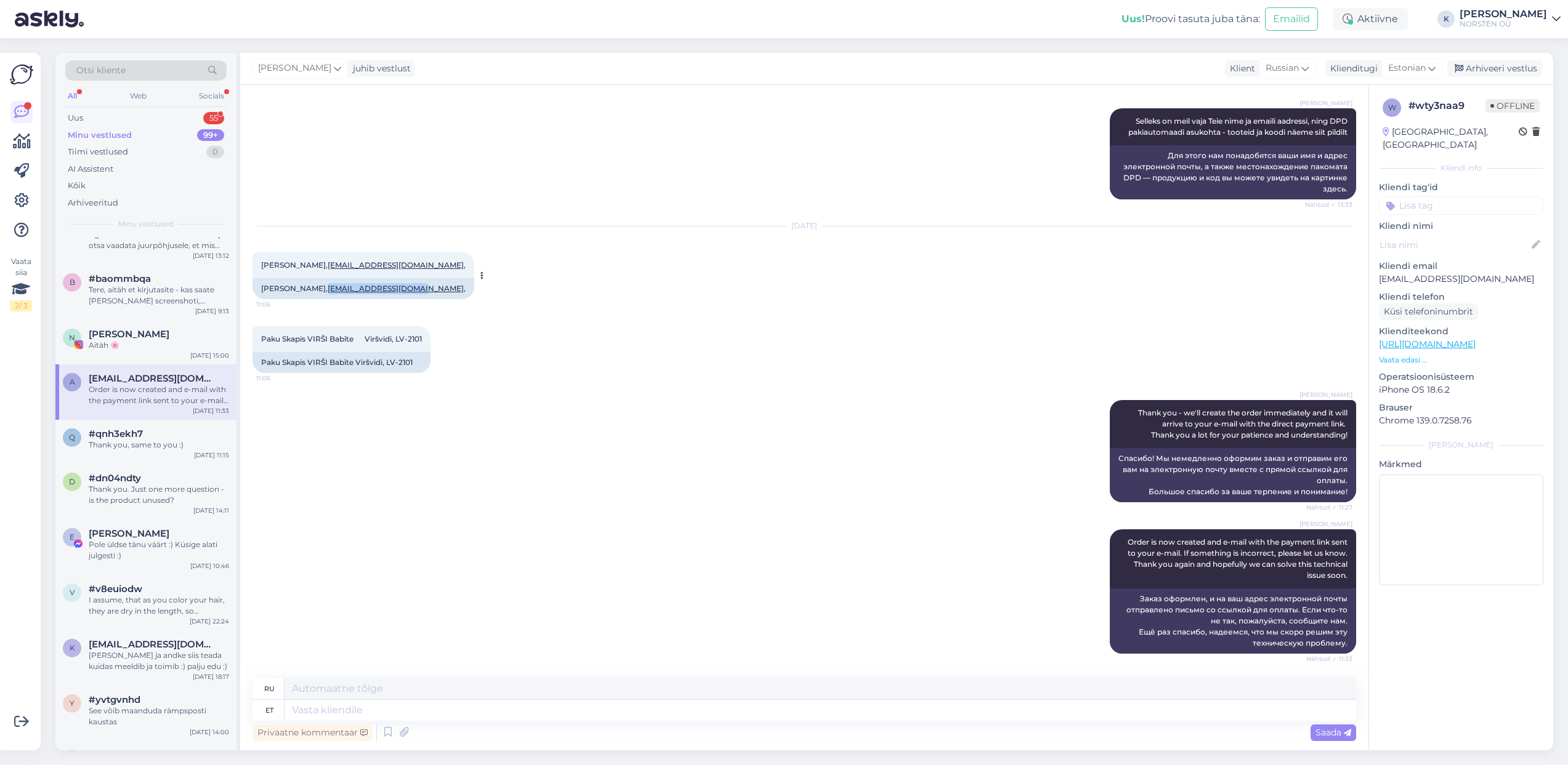
drag, startPoint x: 409, startPoint y: 287, endPoint x: 327, endPoint y: 290, distance: 82.1
click at [327, 290] on div "[PERSON_NAME], [PERSON_NAME][EMAIL_ADDRESS][DOMAIN_NAME] ," at bounding box center [363, 288] width 221 height 21
copy link "[EMAIL_ADDRESS][DOMAIN_NAME]"
click at [110, 441] on div "Thank you, same to you :)" at bounding box center [159, 445] width 140 height 11
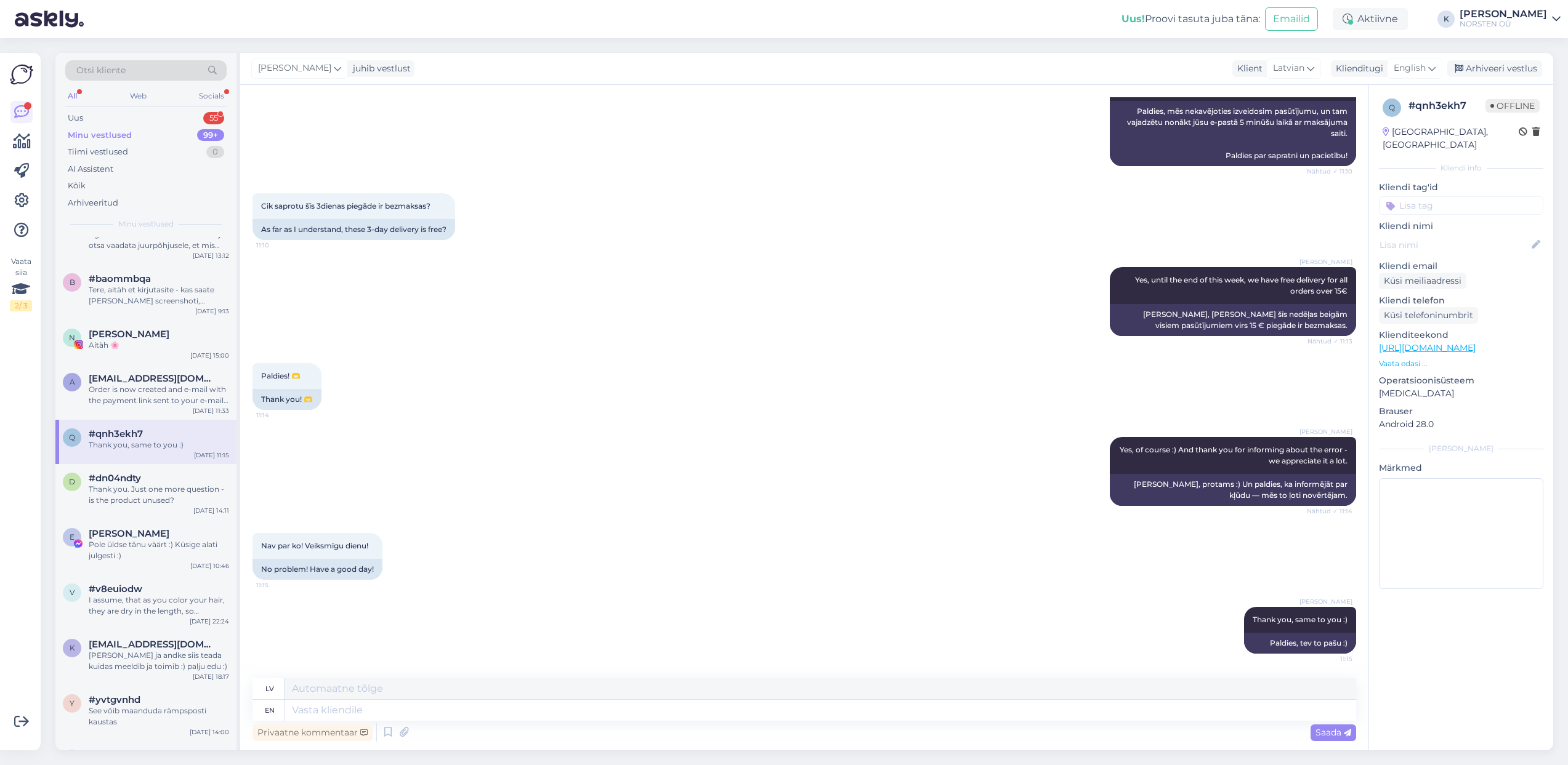
scroll to position [1178, 0]
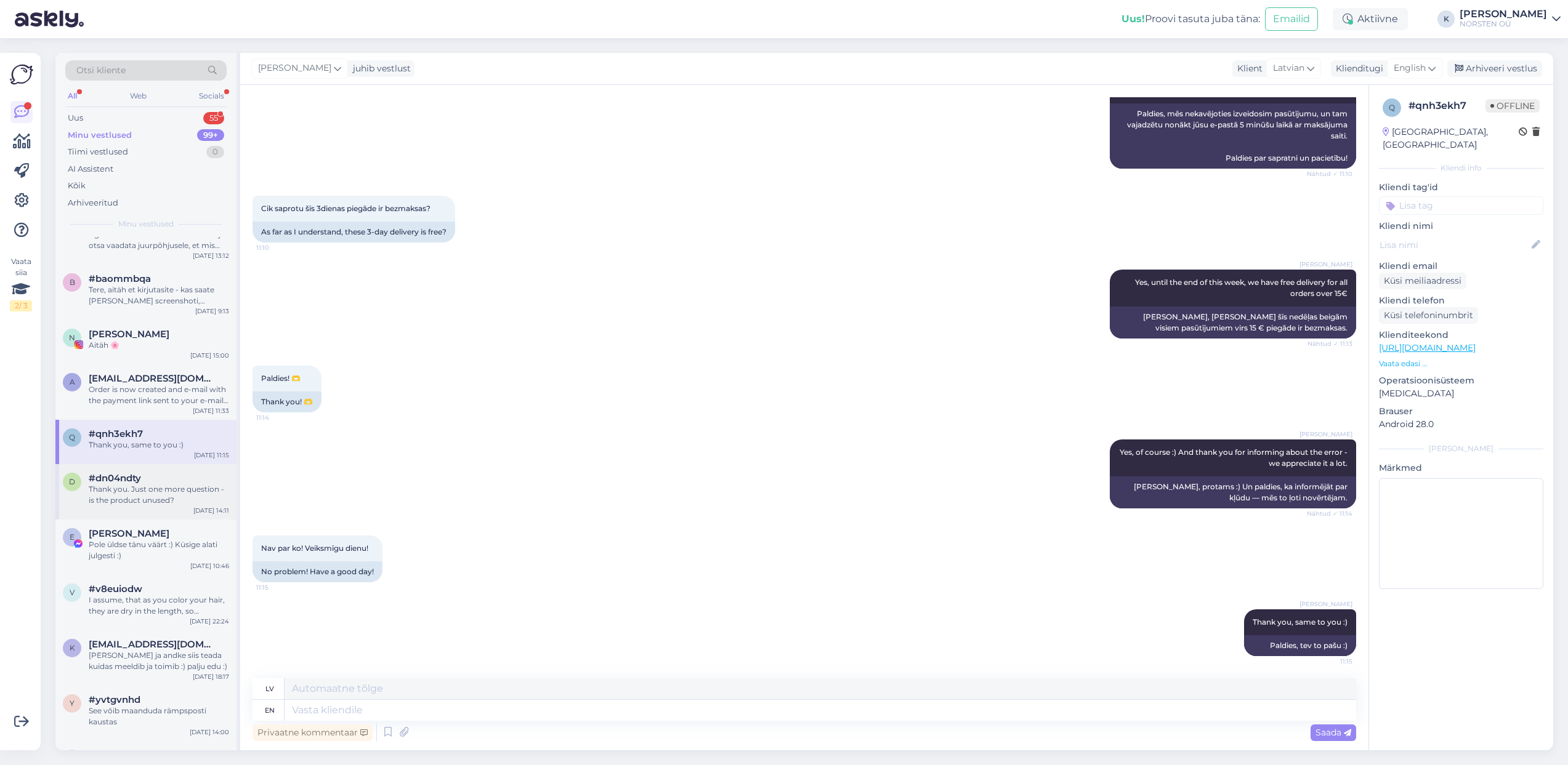
click at [130, 482] on span "#dn04ndty" at bounding box center [114, 478] width 52 height 11
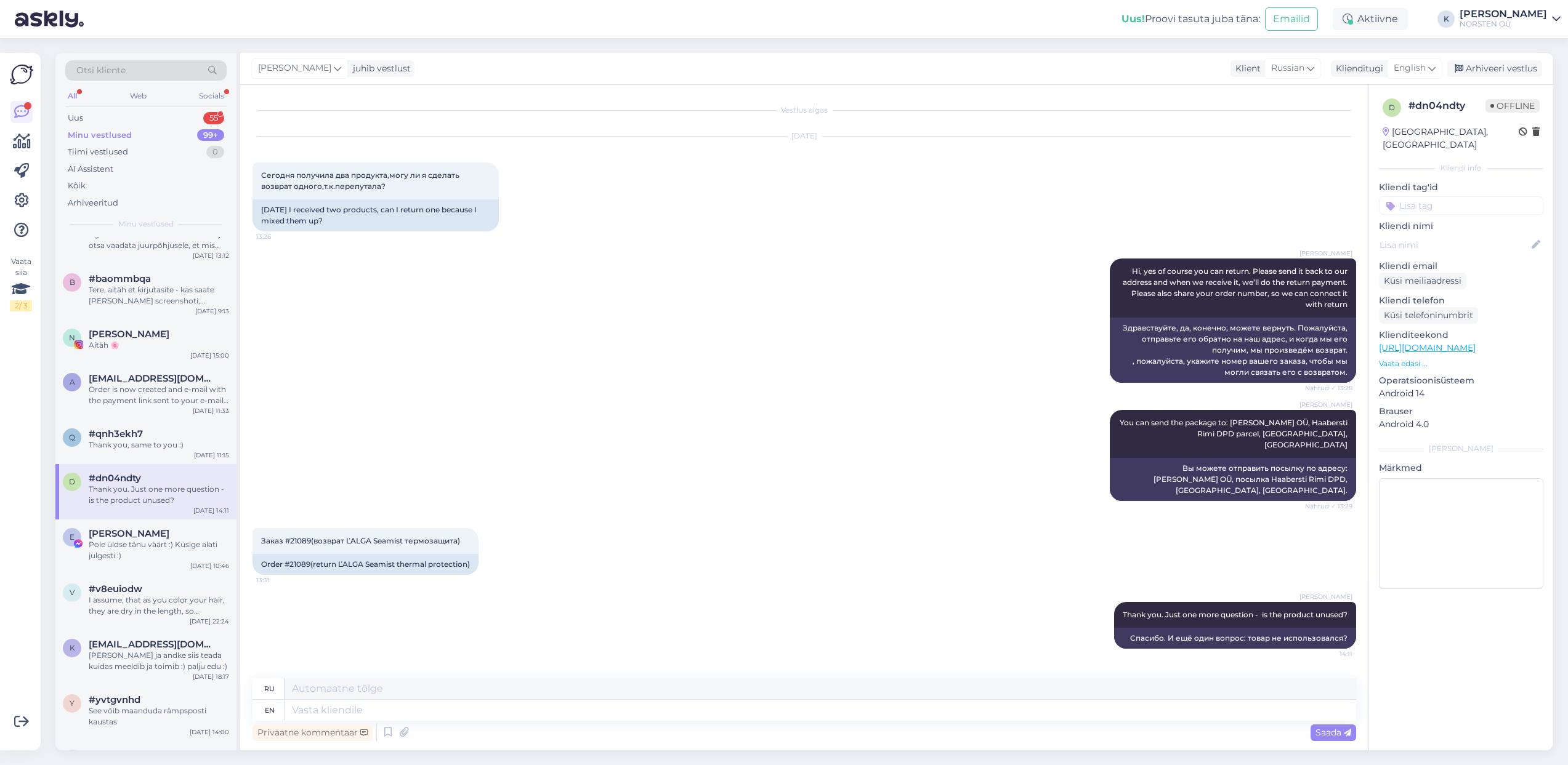
scroll to position [0, 0]
click at [152, 539] on div "Pole üldse tänu väärt :) Küsige alati julgesti :)" at bounding box center [159, 549] width 140 height 22
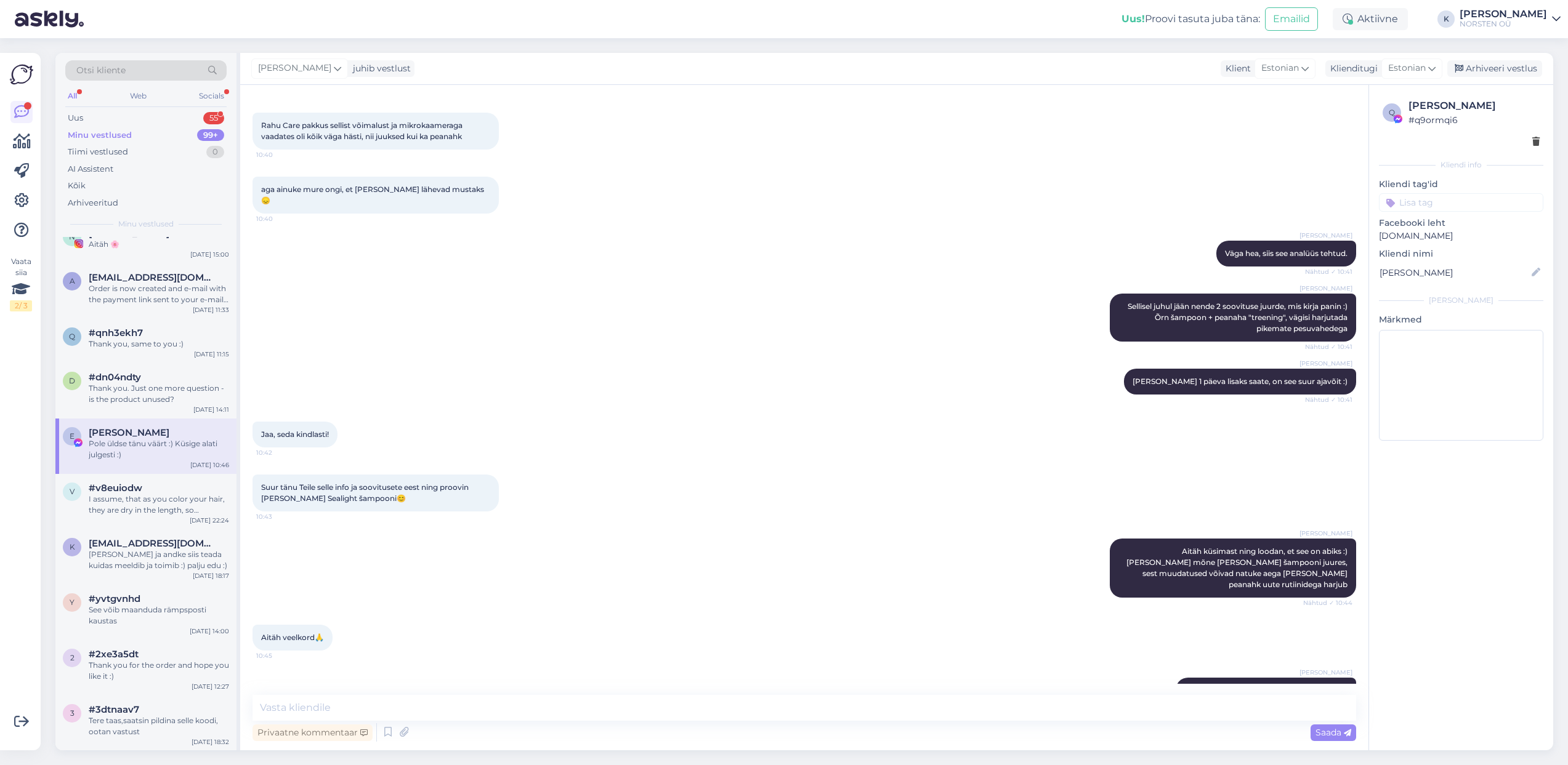
scroll to position [553, 0]
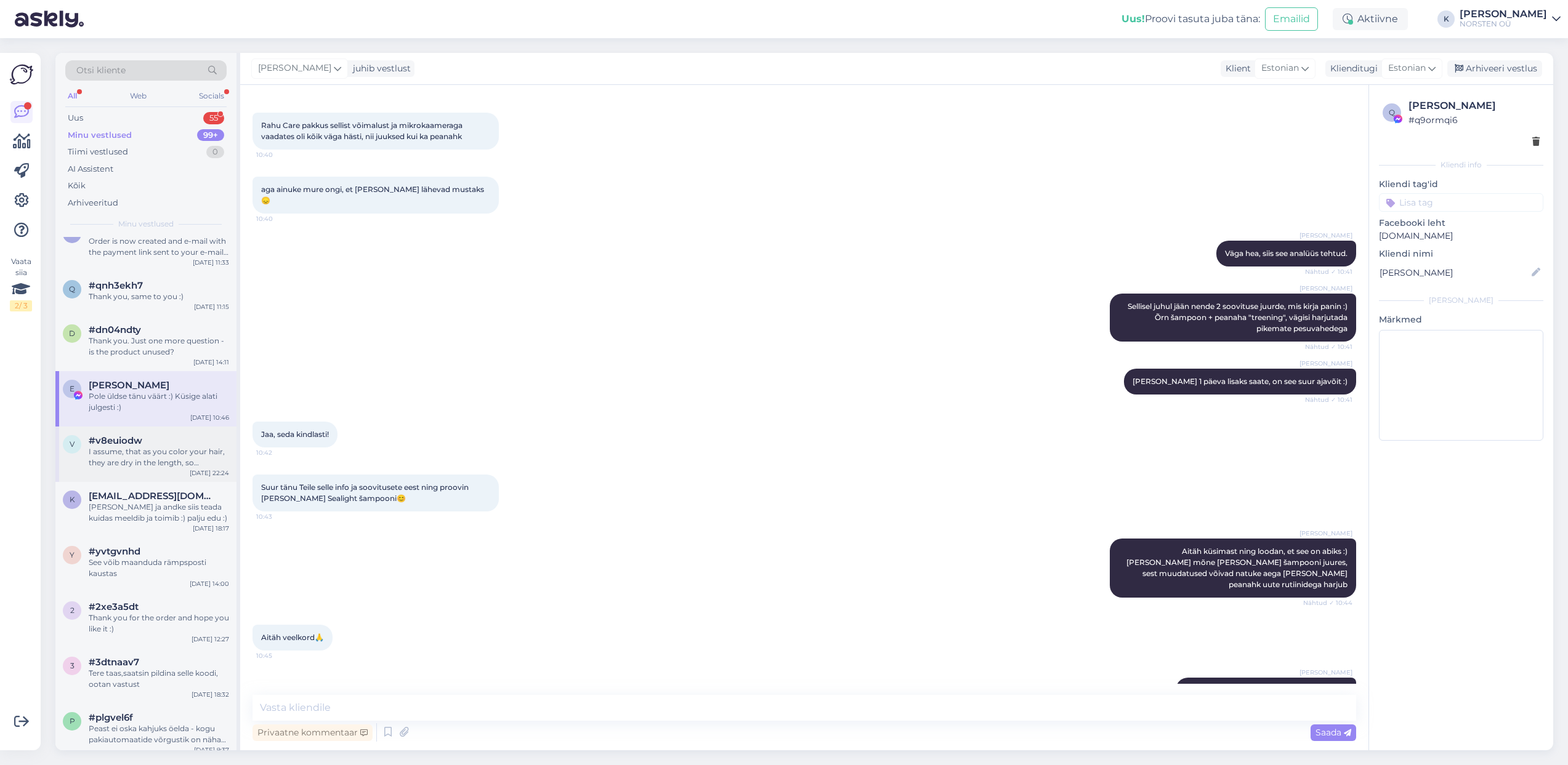
click at [130, 464] on div "I assume, that as you color your hair, they are dry in the length, so Seaboost …" at bounding box center [159, 457] width 140 height 22
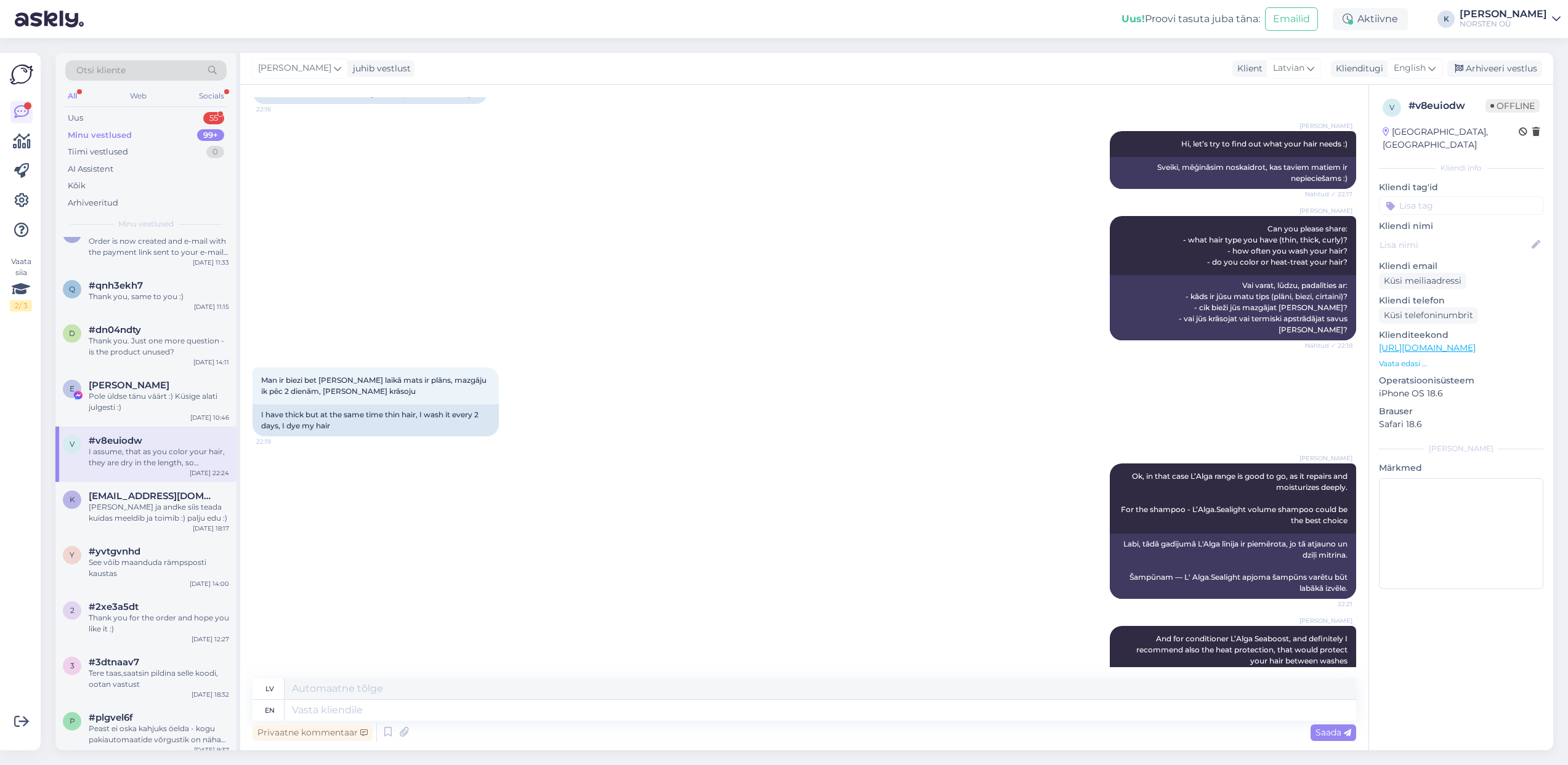
scroll to position [0, 0]
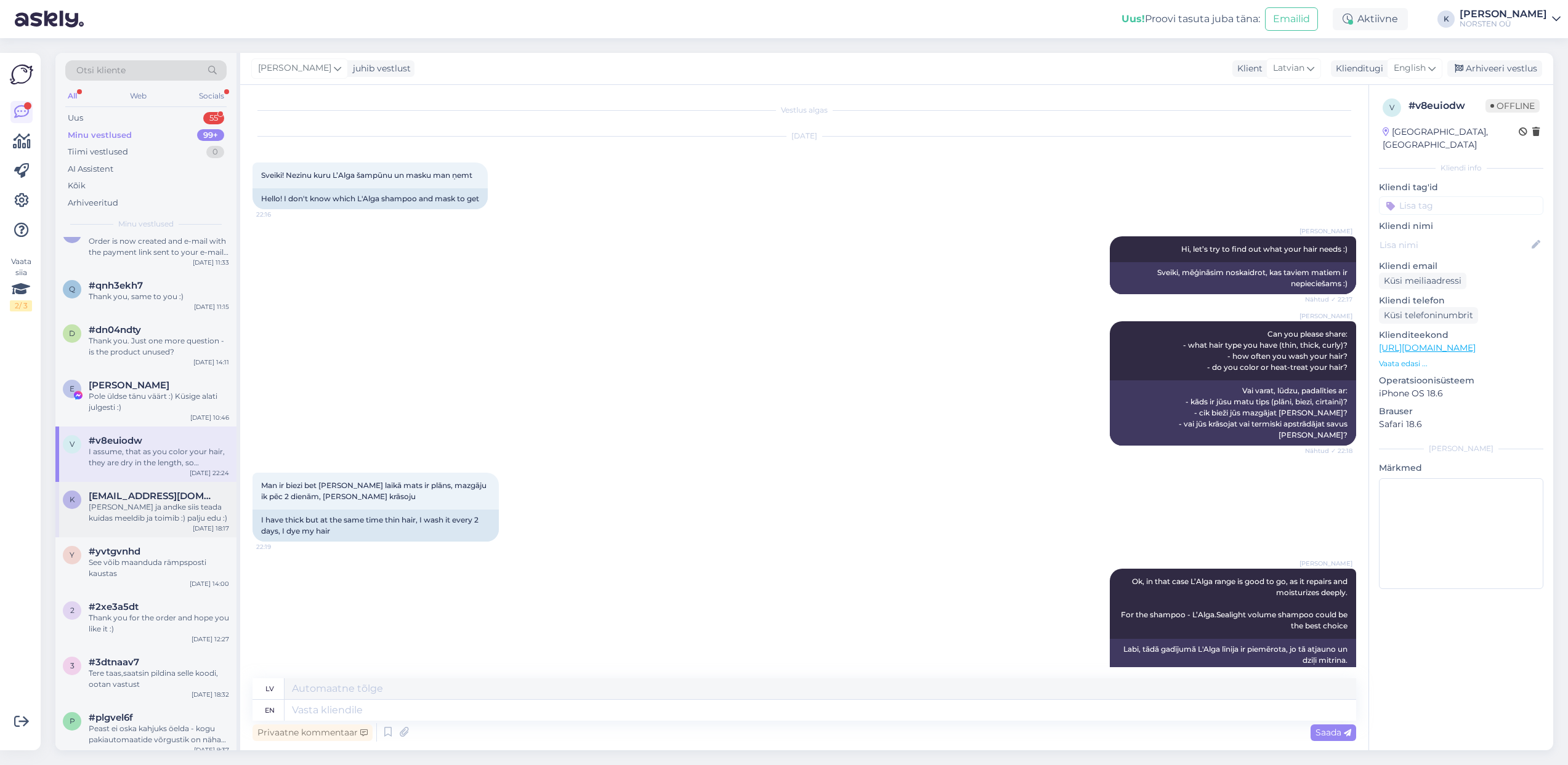
click at [165, 517] on div "[PERSON_NAME] ja andke siis teada kuidas meeldib ja toimib :) palju edu :)" at bounding box center [159, 513] width 140 height 22
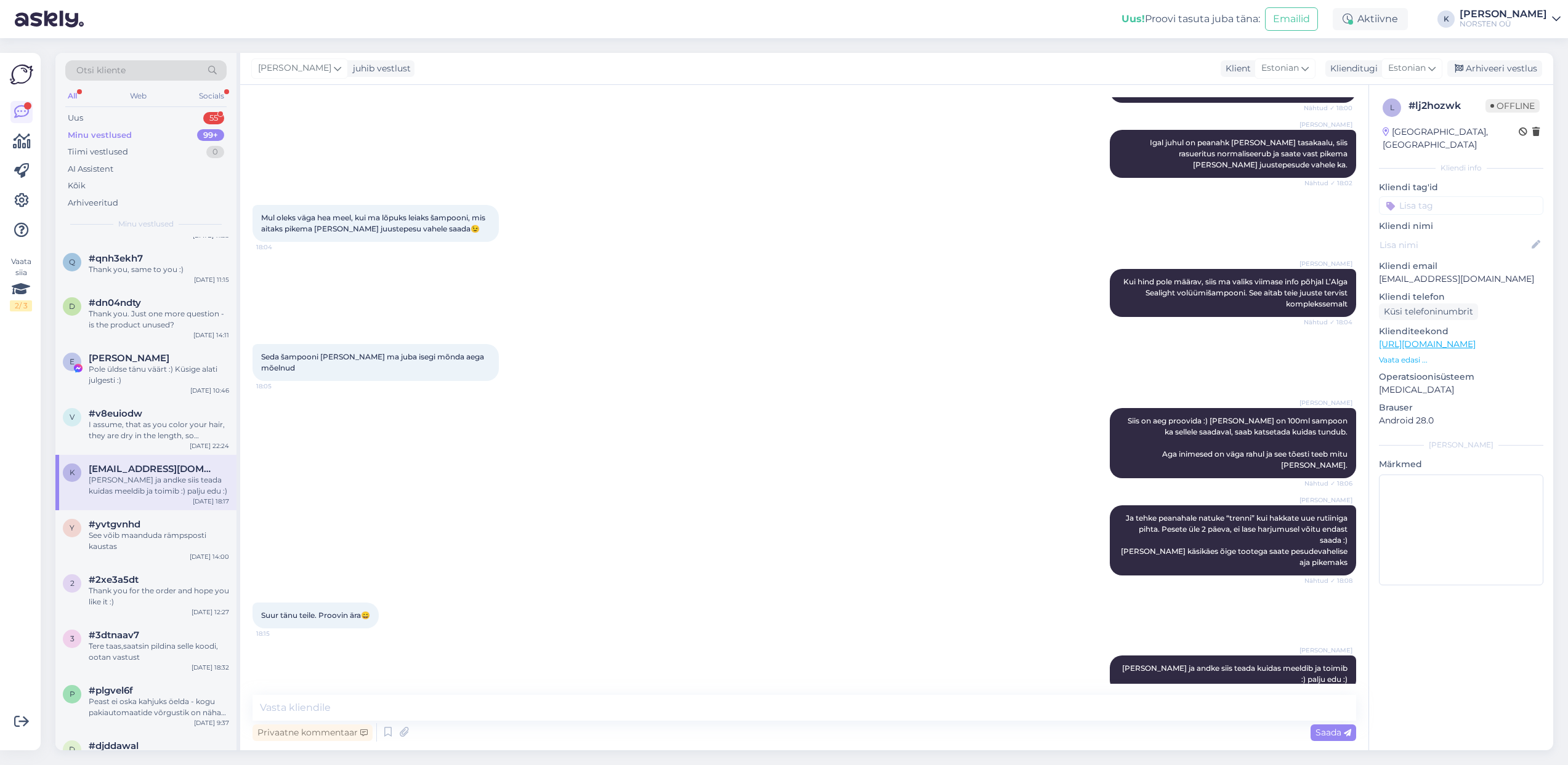
scroll to position [637, 0]
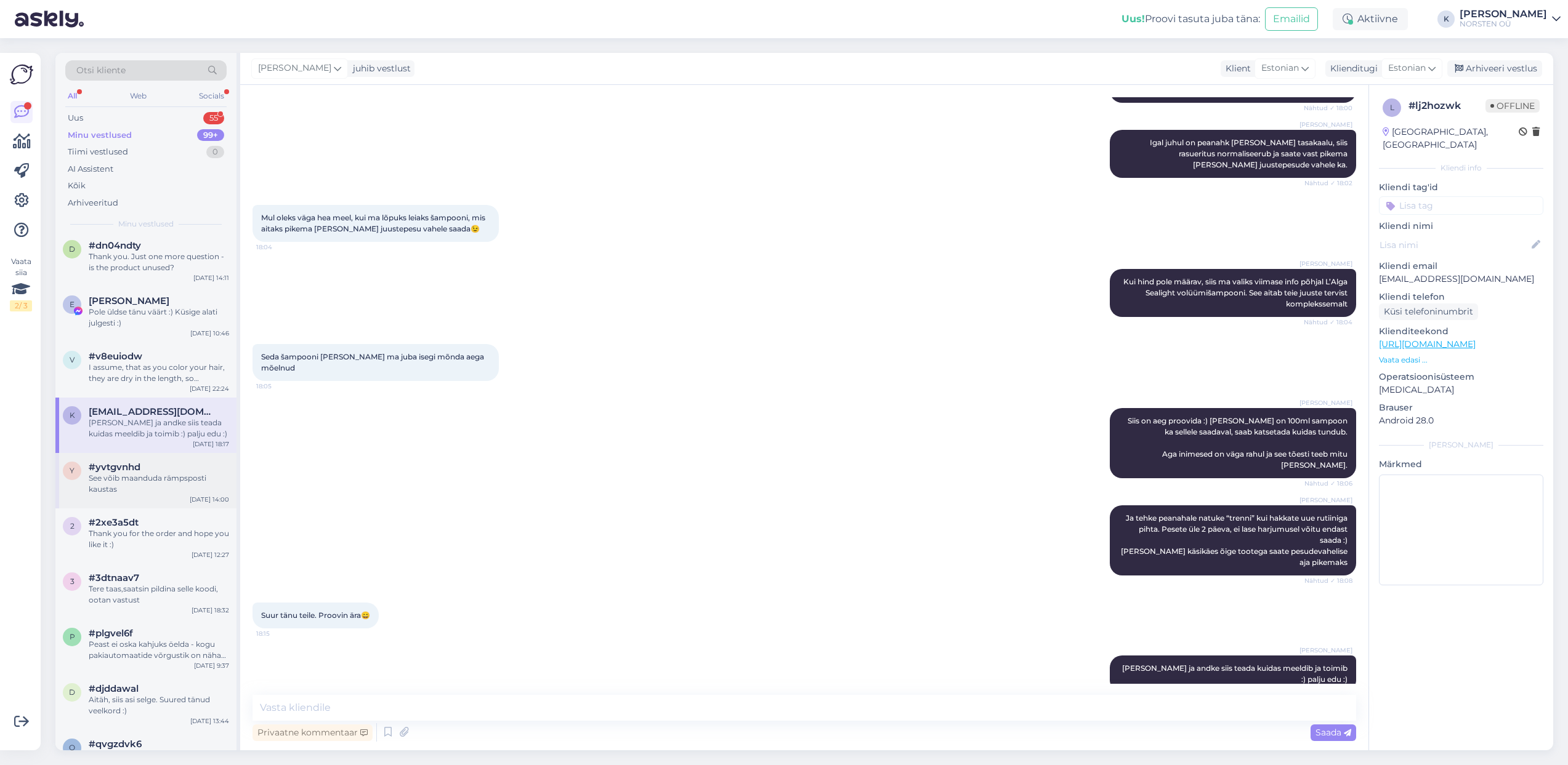
click at [128, 471] on span "#yvtgvnhd" at bounding box center [114, 467] width 52 height 11
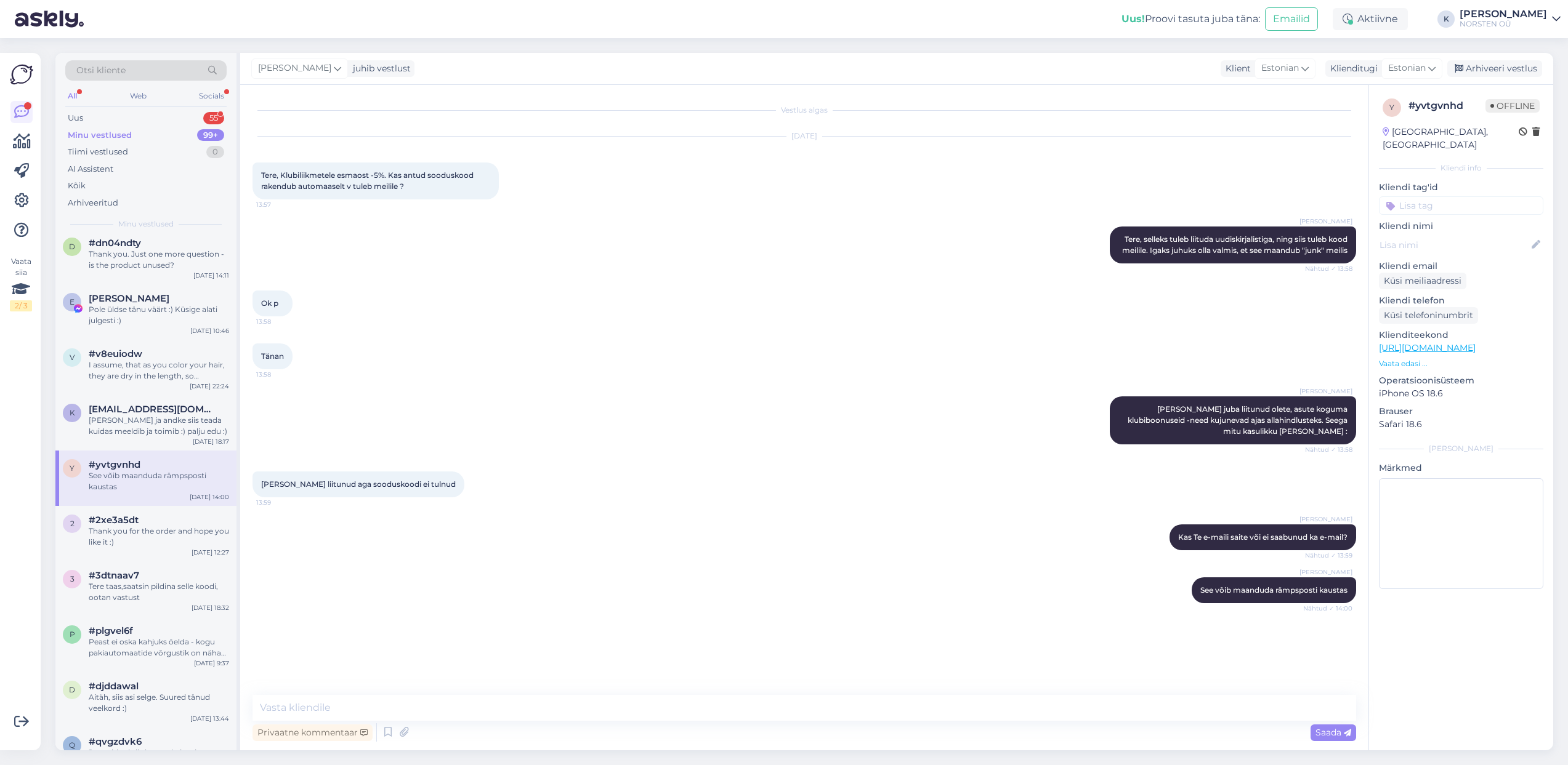
scroll to position [639, 0]
click at [148, 521] on div "#2xe3a5dt" at bounding box center [159, 520] width 140 height 11
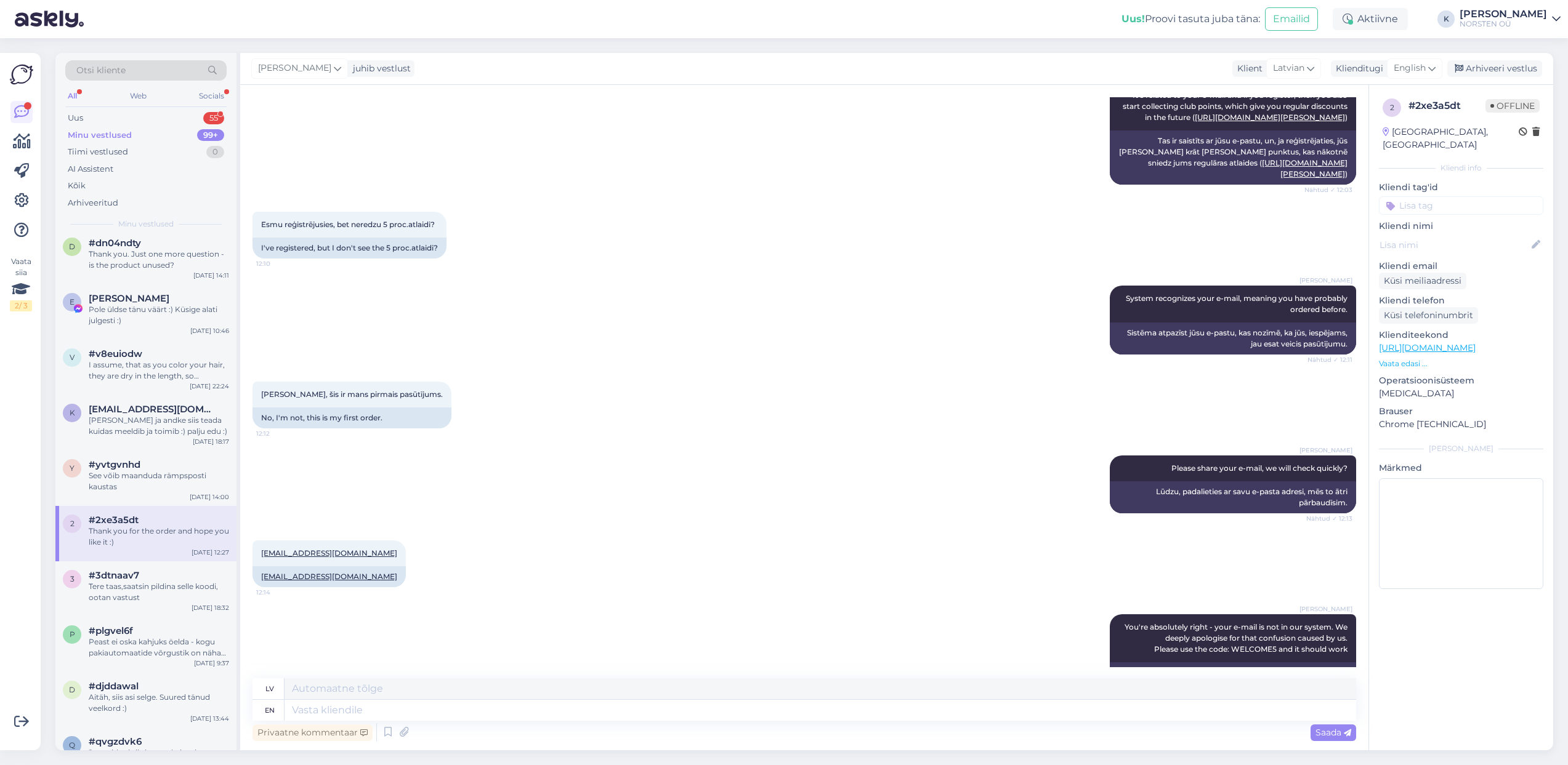
scroll to position [901, 0]
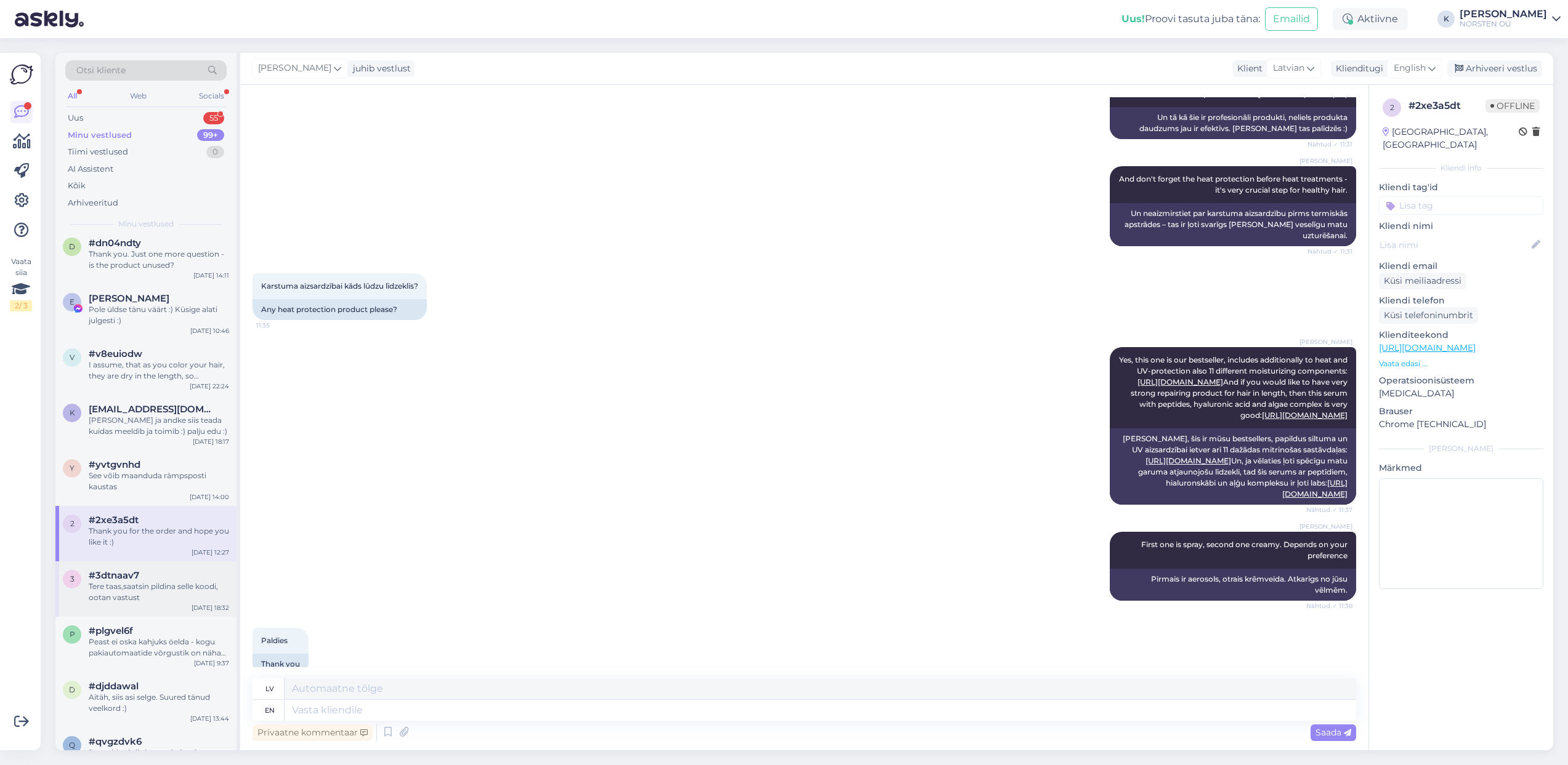
click at [172, 576] on div "#3dtnaav7" at bounding box center [159, 576] width 140 height 11
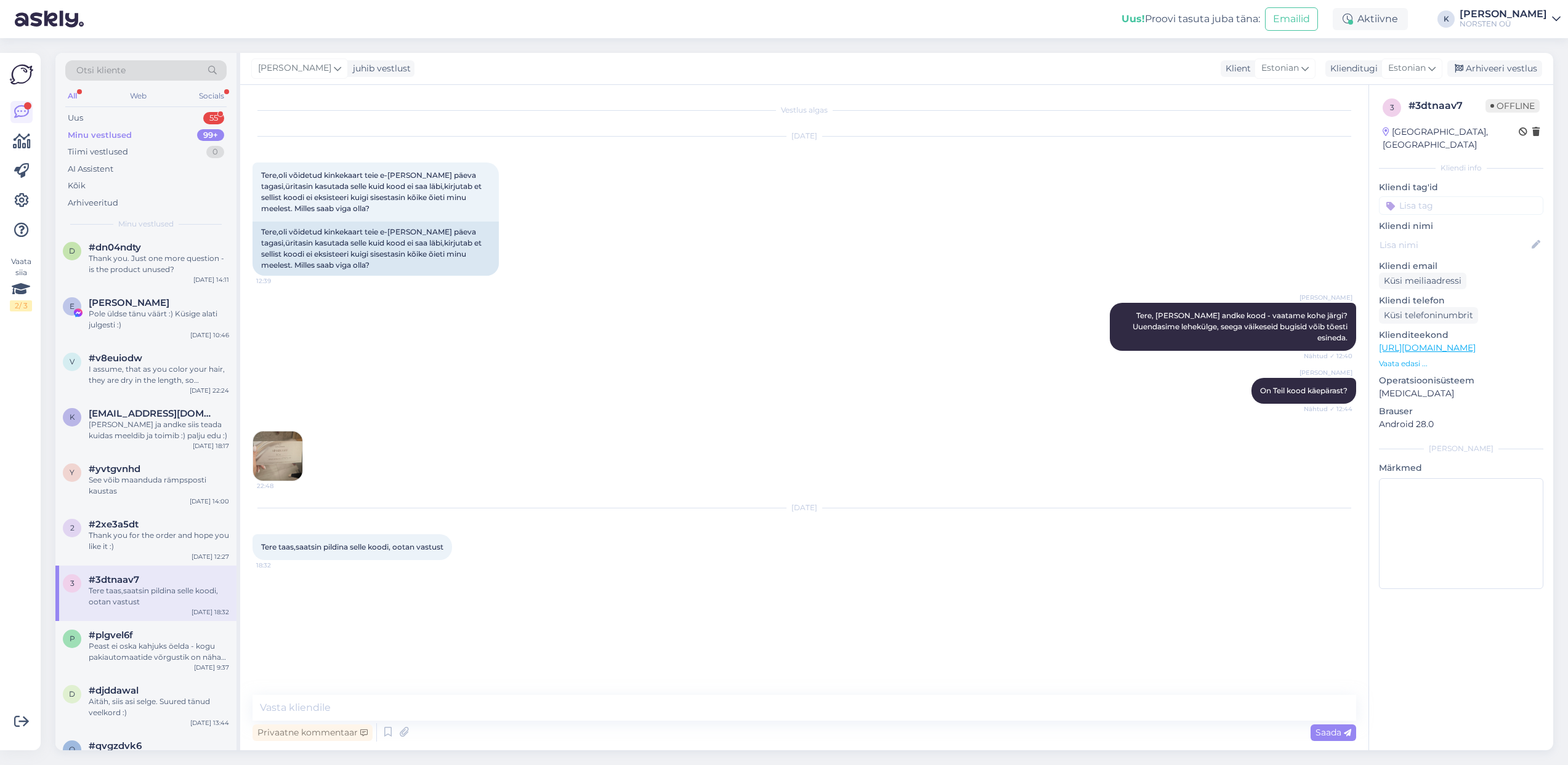
scroll to position [635, 0]
click at [131, 629] on div "p #plgvel6f Peast ei oska kahjuks öelda - kogu pakiautomaatide võrgustik on näh…" at bounding box center [146, 650] width 181 height 56
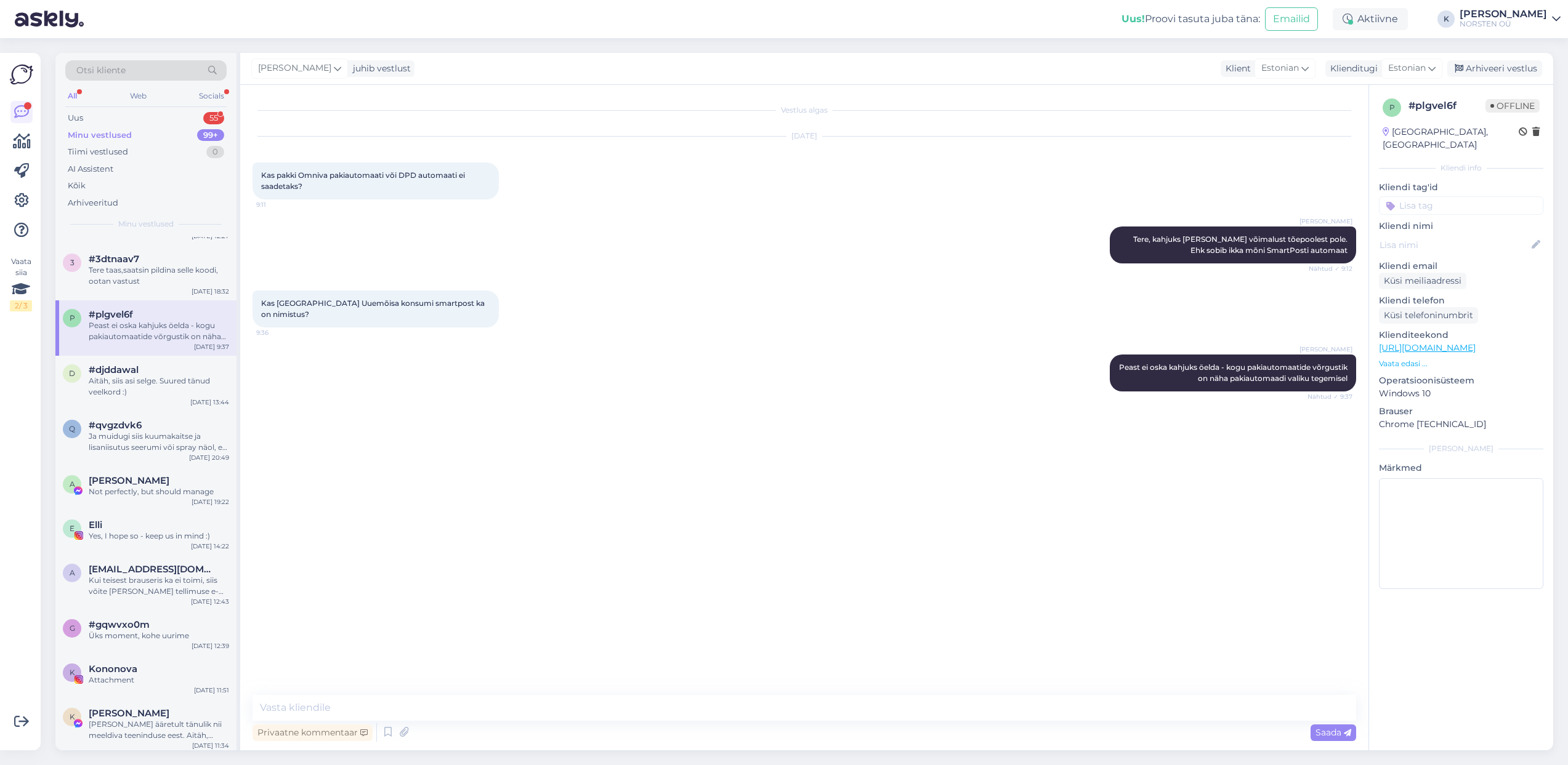
scroll to position [990, 0]
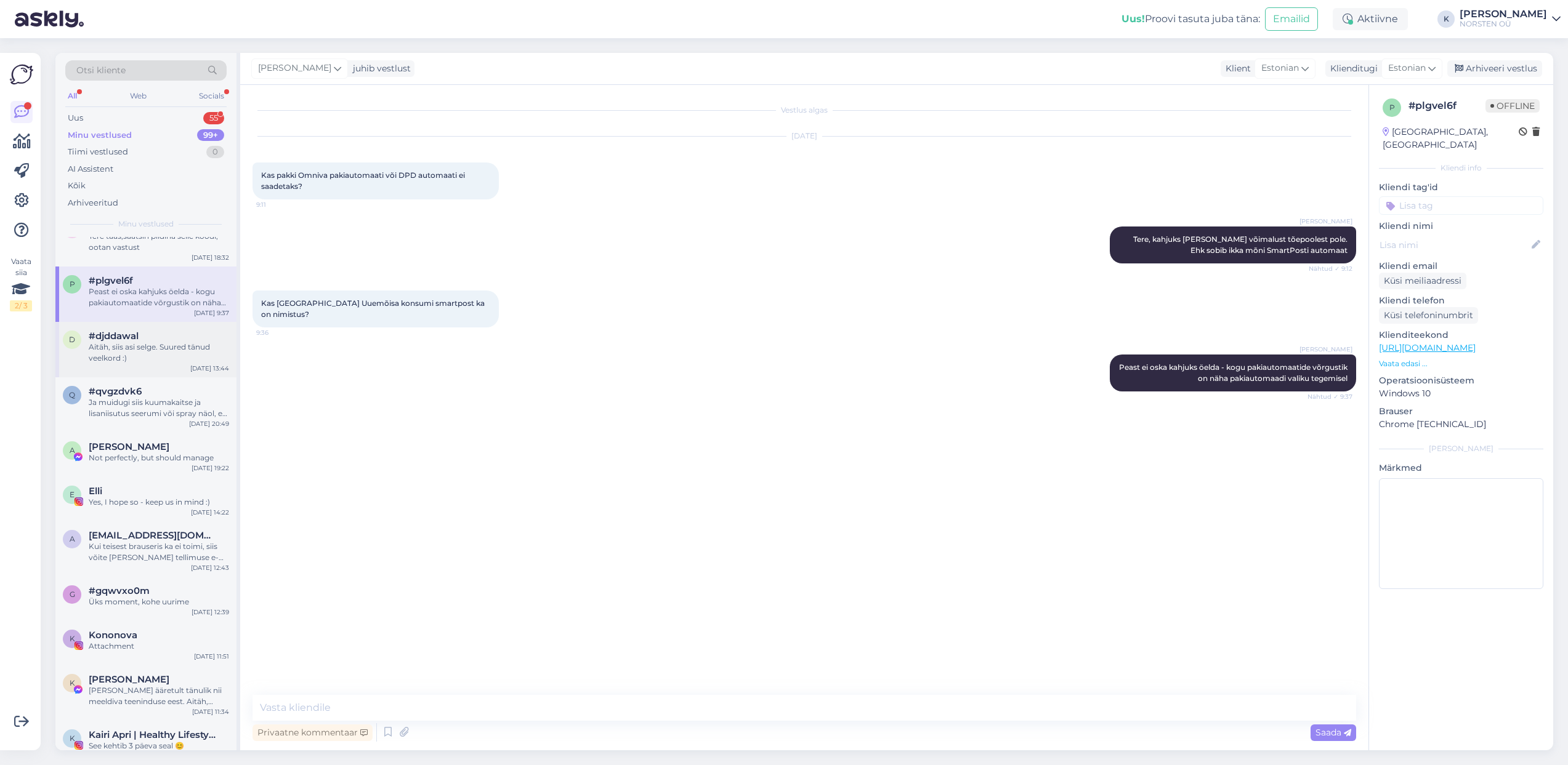
click at [146, 333] on div "#djddawal" at bounding box center [159, 337] width 140 height 11
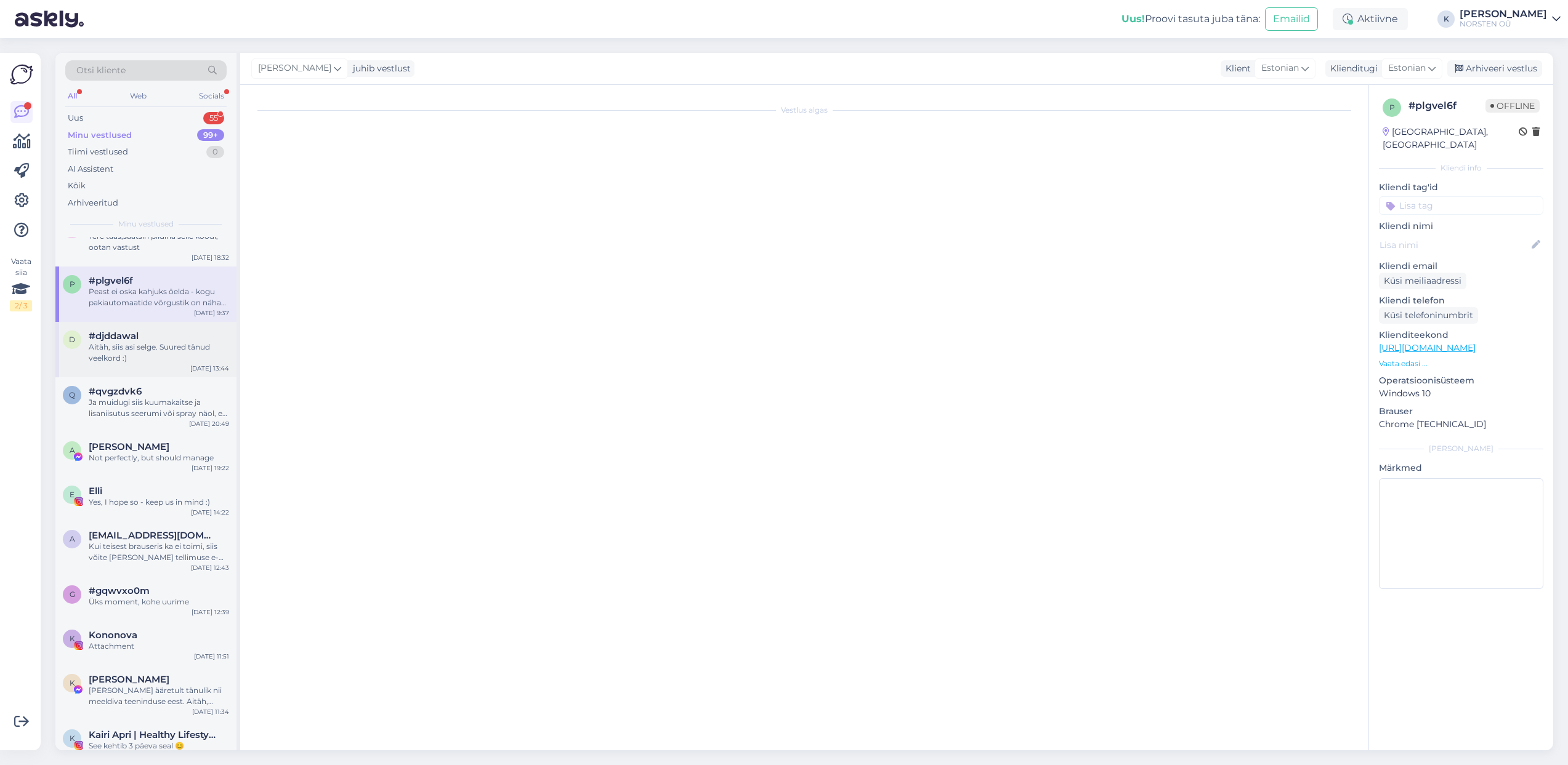
scroll to position [2196, 0]
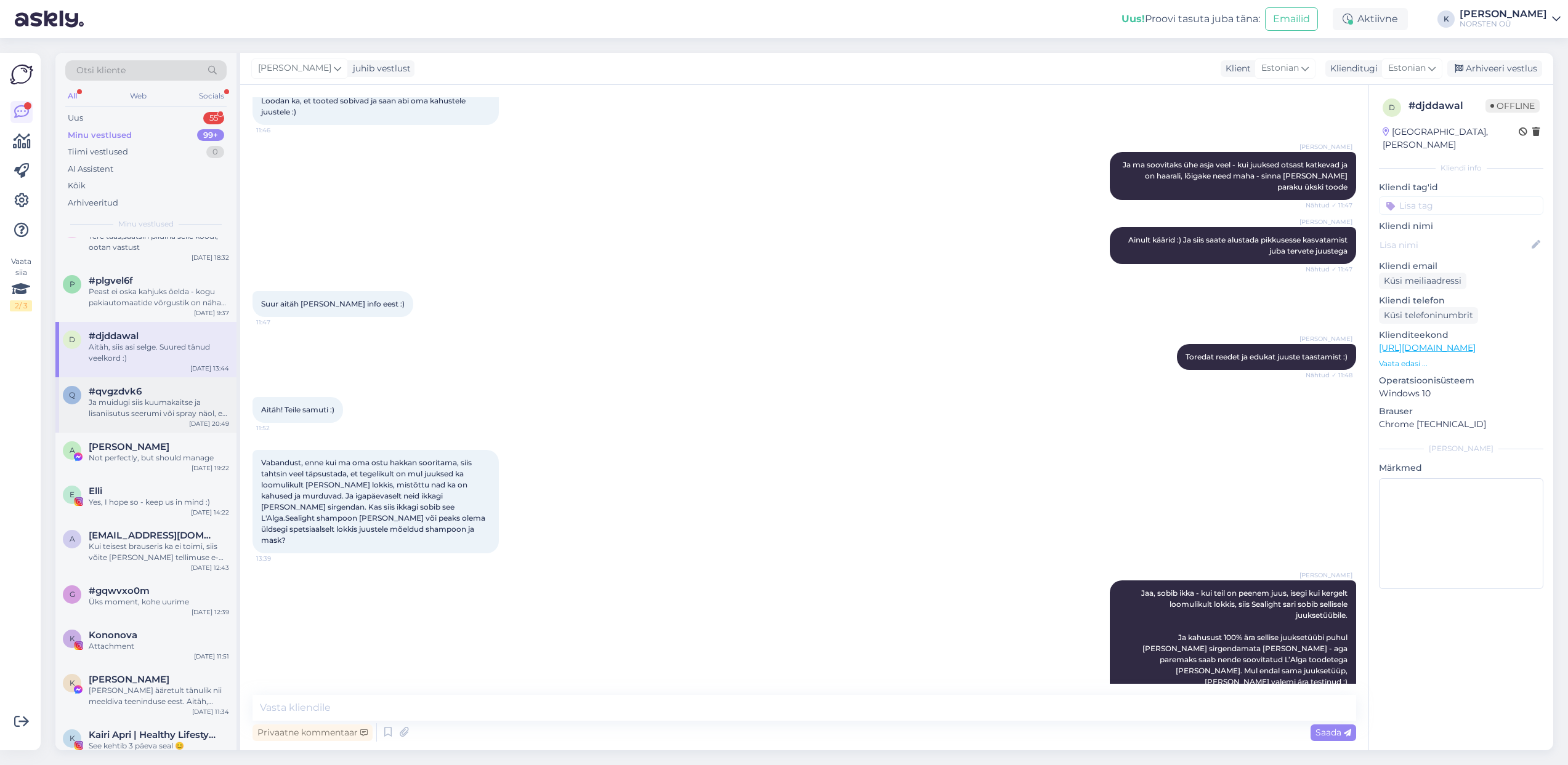
click at [143, 389] on div "#qvgzdvk6" at bounding box center [159, 391] width 140 height 11
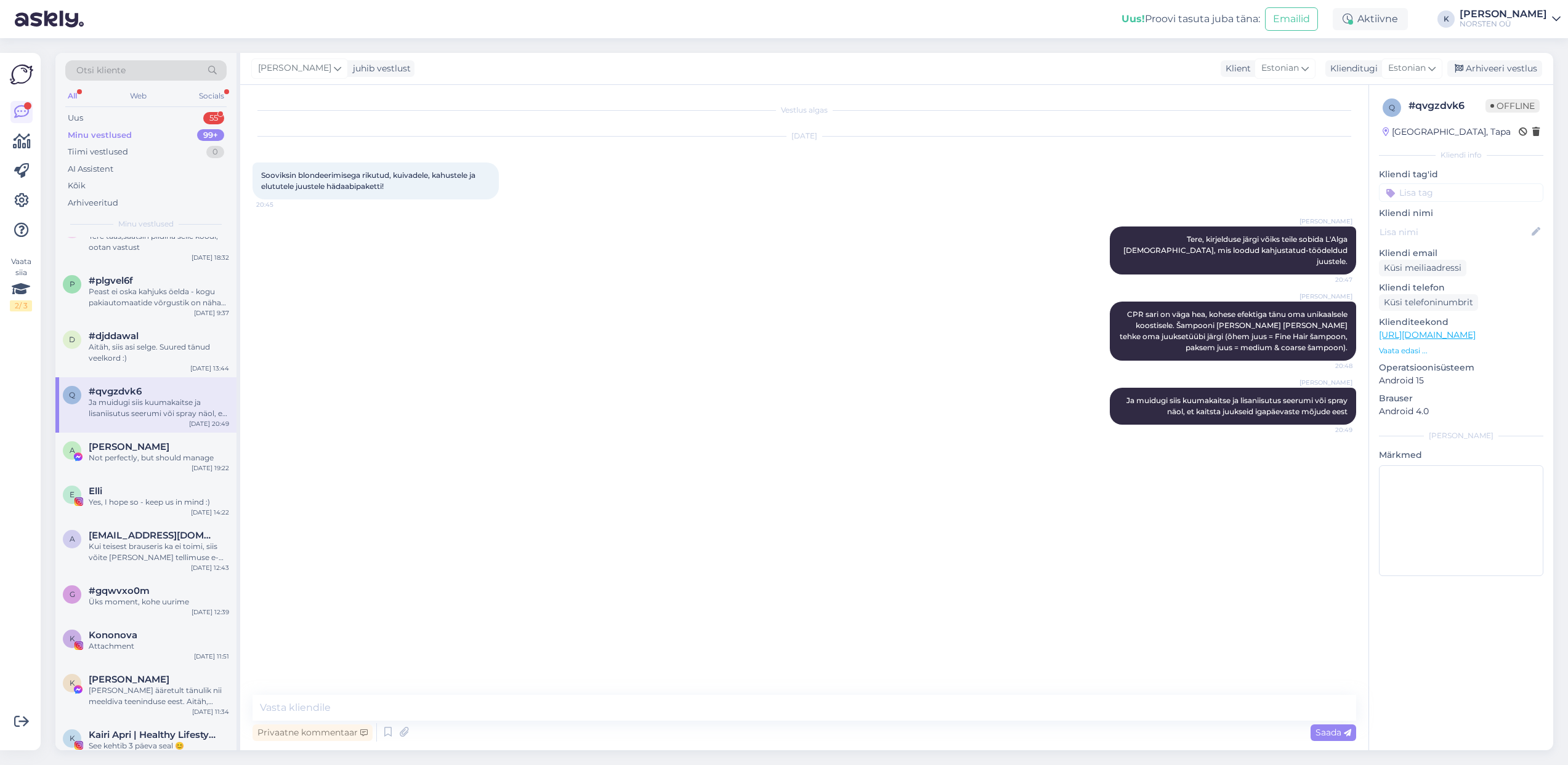
scroll to position [0, 0]
click at [137, 447] on span "[PERSON_NAME]" at bounding box center [129, 447] width 80 height 11
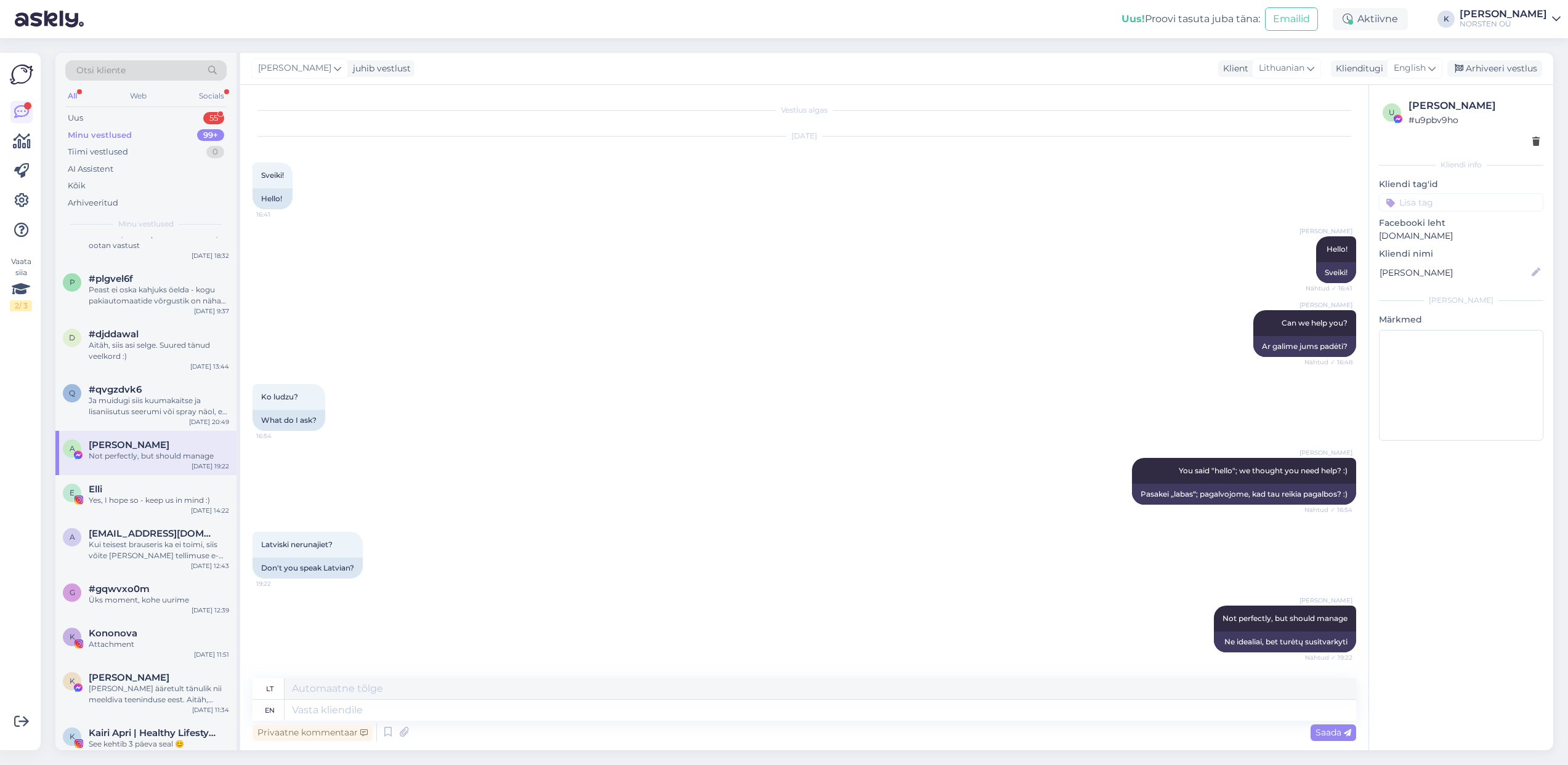
scroll to position [993, 0]
click at [129, 496] on div "Yes, I hope so - keep us in mind :)" at bounding box center [159, 500] width 140 height 11
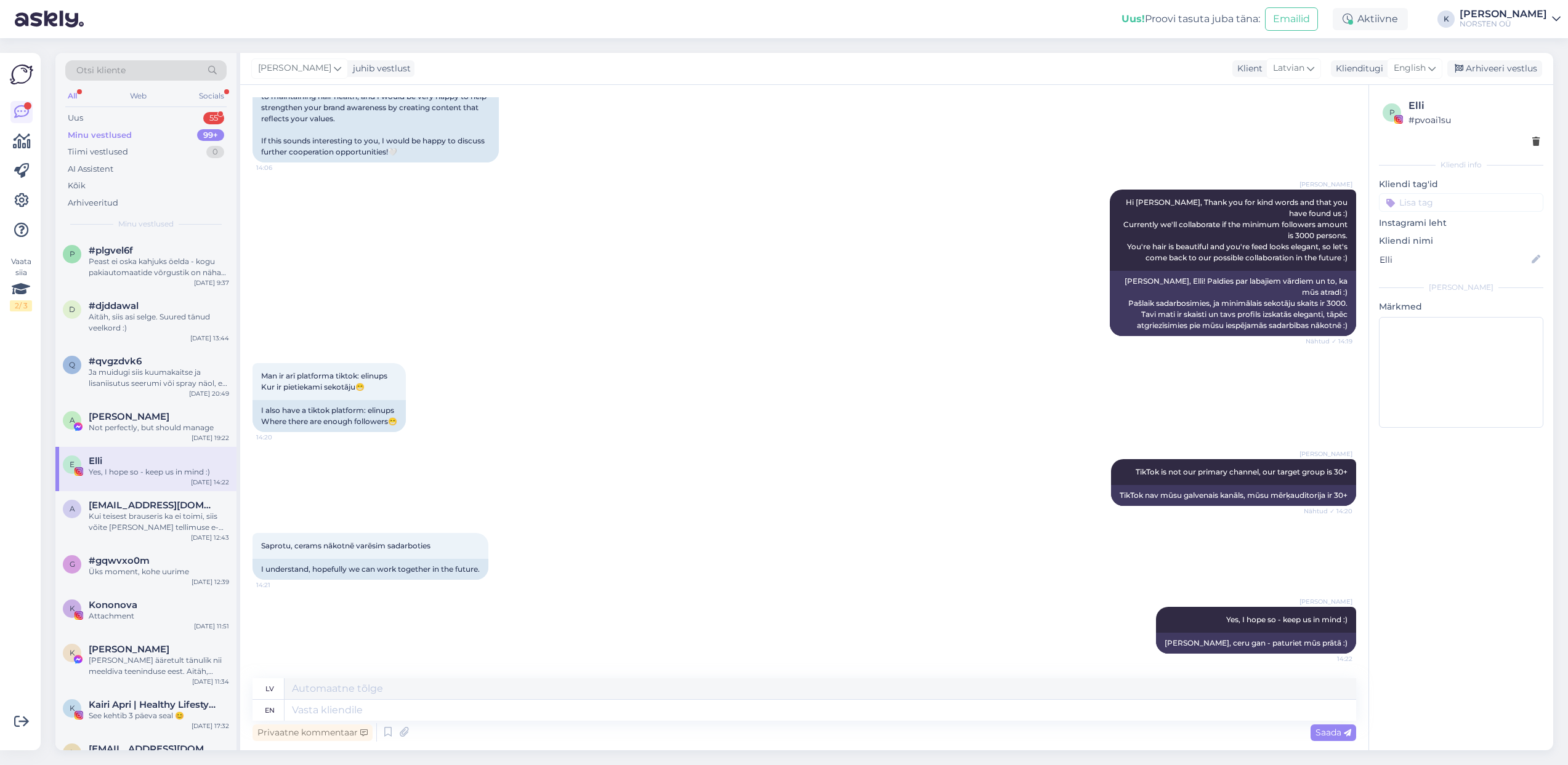
scroll to position [1032, 0]
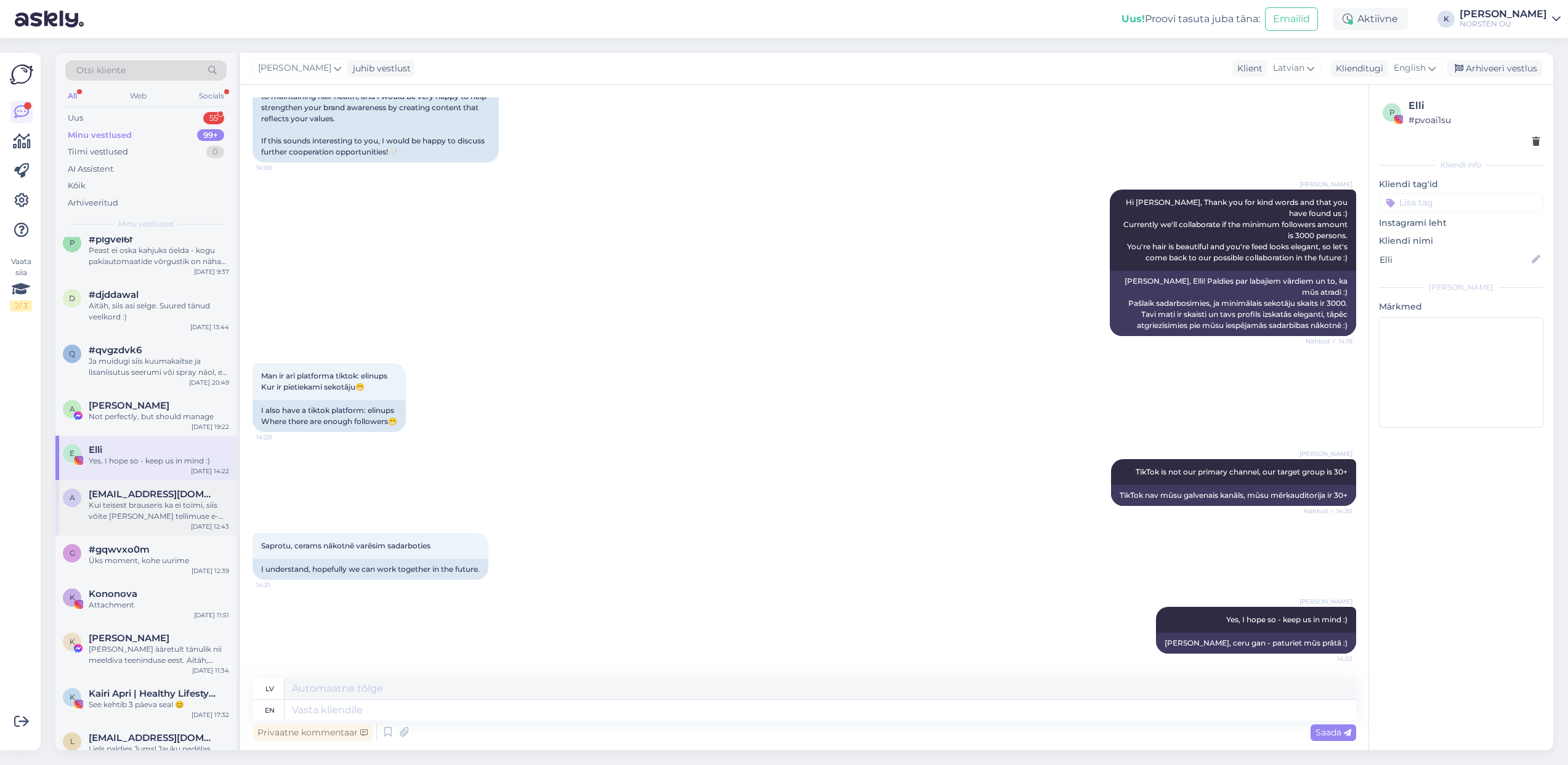
click at [126, 508] on div "Kui teisest brauseris ka ei toimi, siis võite [PERSON_NAME] tellimuse e-mailile…" at bounding box center [159, 511] width 140 height 22
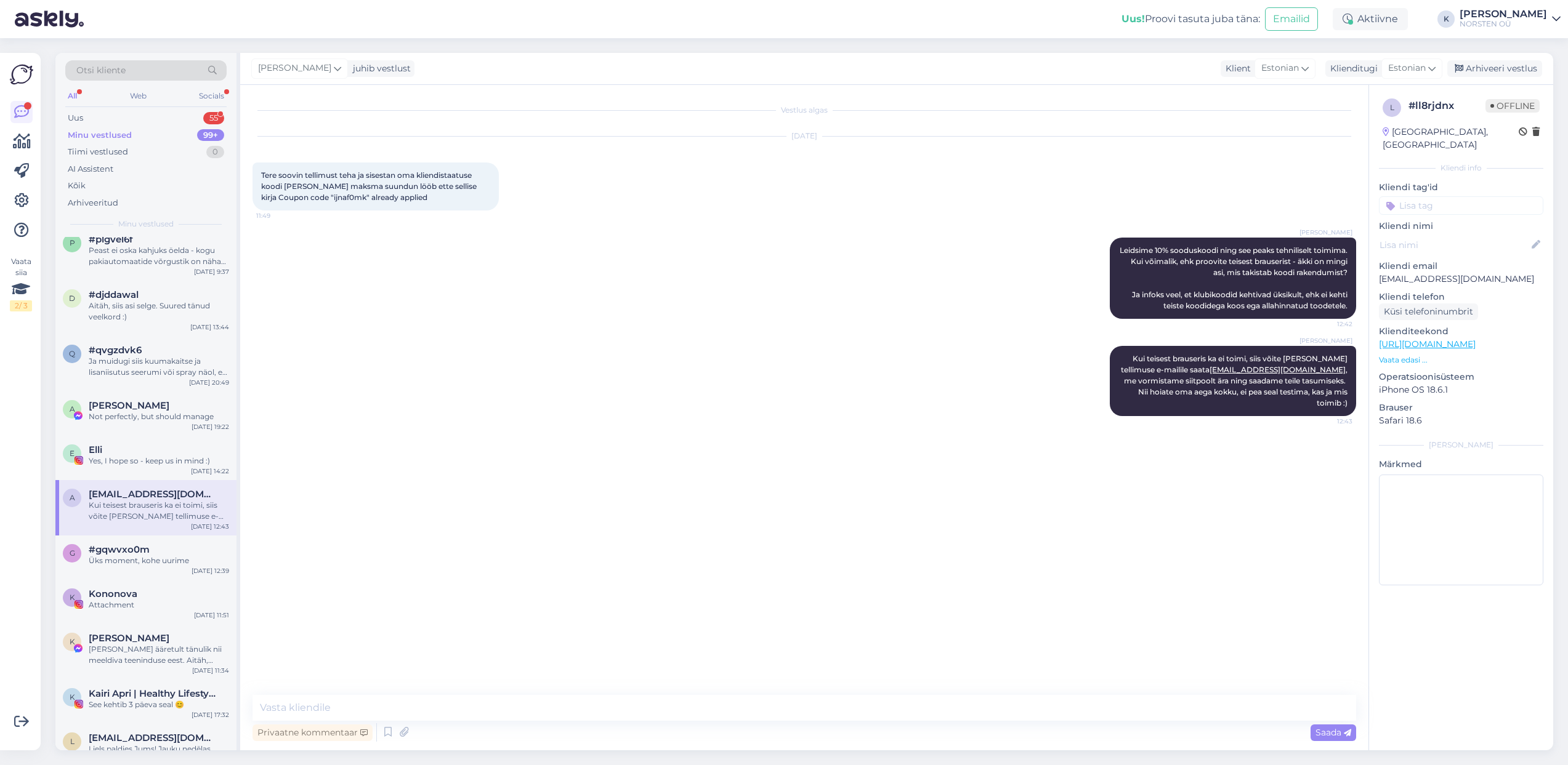
scroll to position [0, 0]
drag, startPoint x: 317, startPoint y: 199, endPoint x: 284, endPoint y: 198, distance: 33.0
click at [284, 198] on span "Tere soovin tellimust teha ja sisestan oma kliendistaatuse koodi [PERSON_NAME] …" at bounding box center [370, 185] width 218 height 31
copy span "ijnaf0mk"
click at [140, 555] on div "Üks moment, kohe uurime" at bounding box center [159, 561] width 140 height 11
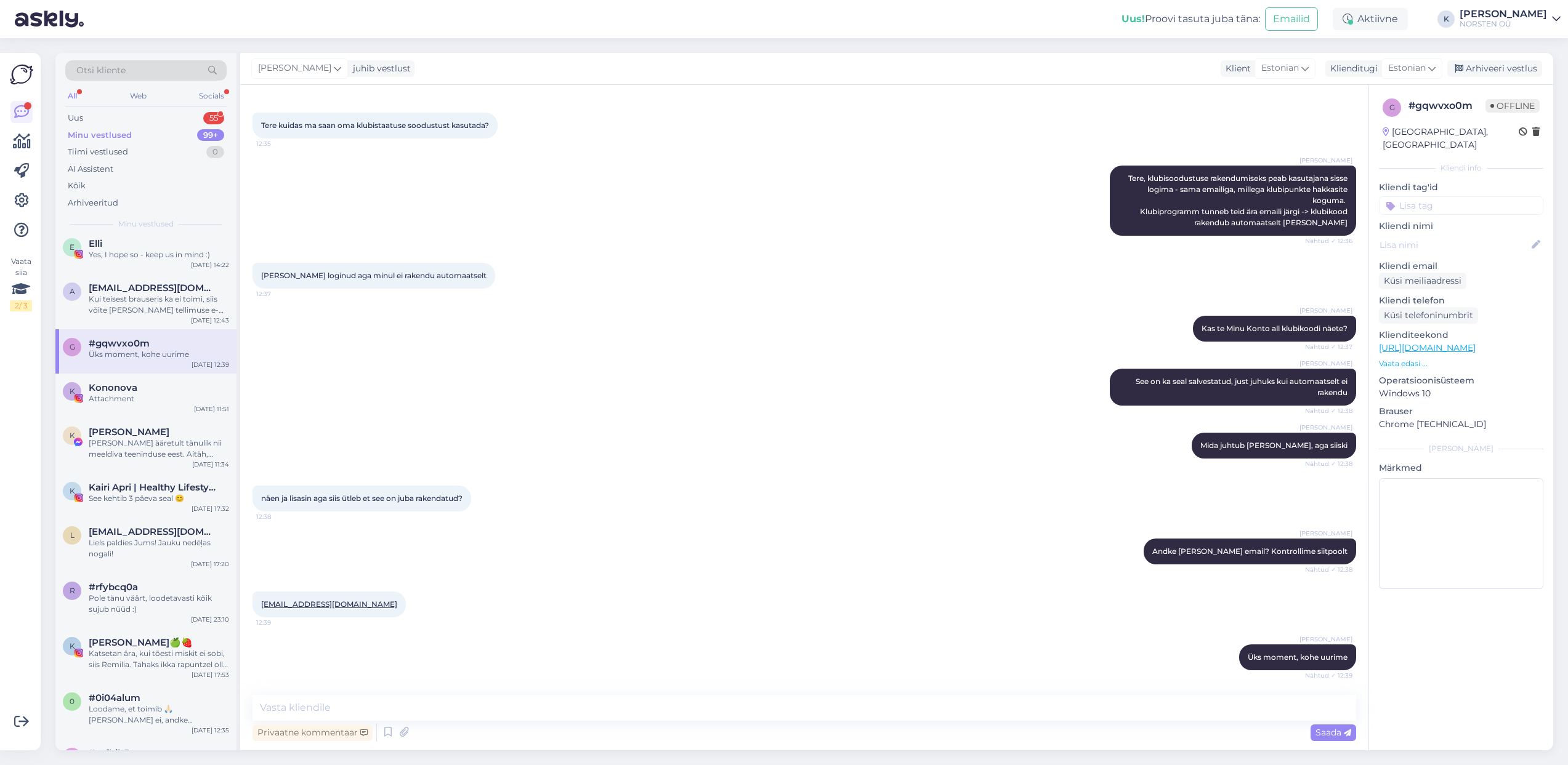
scroll to position [61, 0]
click at [357, 606] on link "[EMAIL_ADDRESS][DOMAIN_NAME]" at bounding box center [329, 604] width 136 height 9
click at [158, 386] on div "Kononova" at bounding box center [159, 388] width 140 height 11
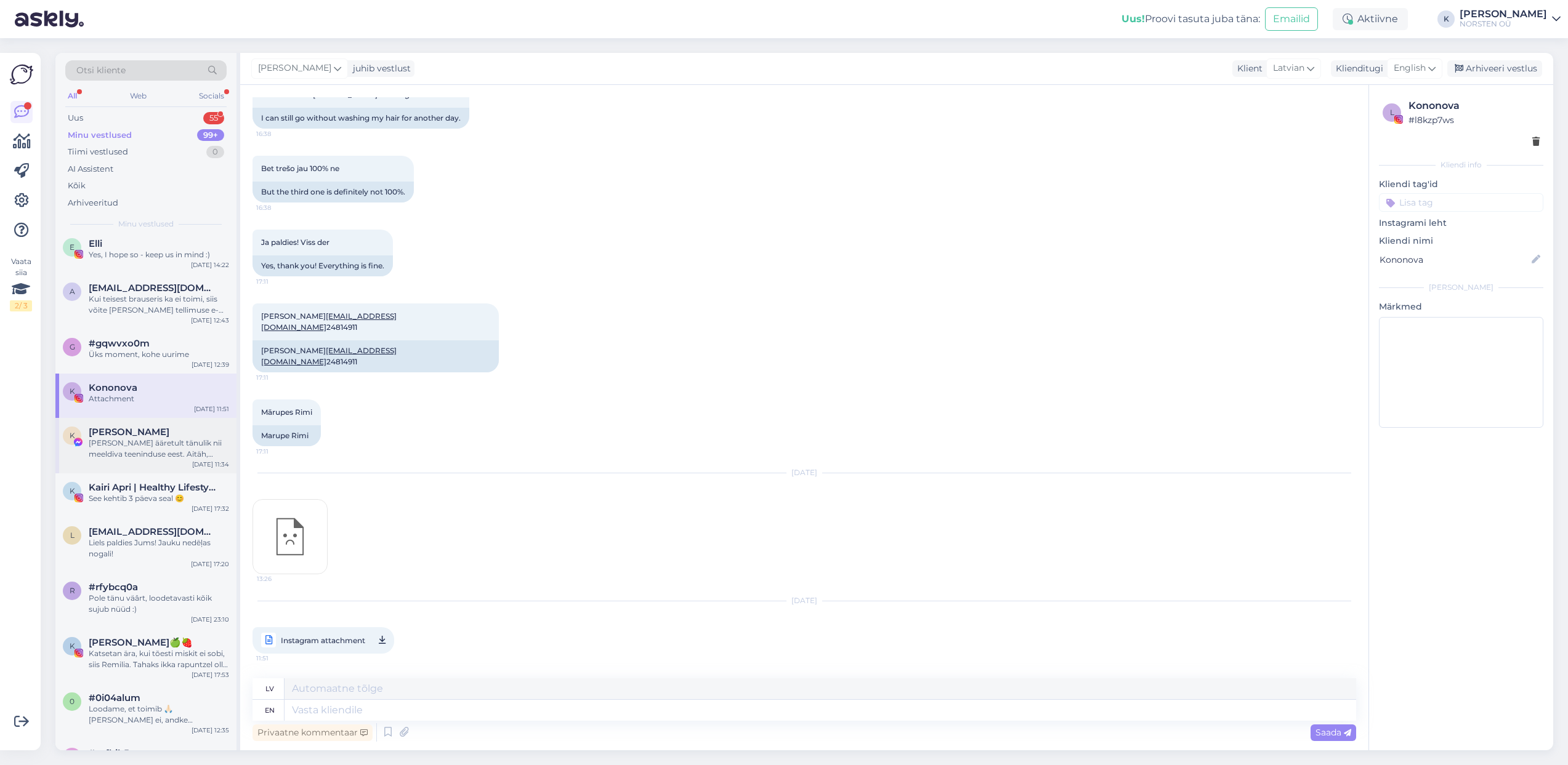
click at [144, 431] on div "[PERSON_NAME]" at bounding box center [159, 432] width 140 height 11
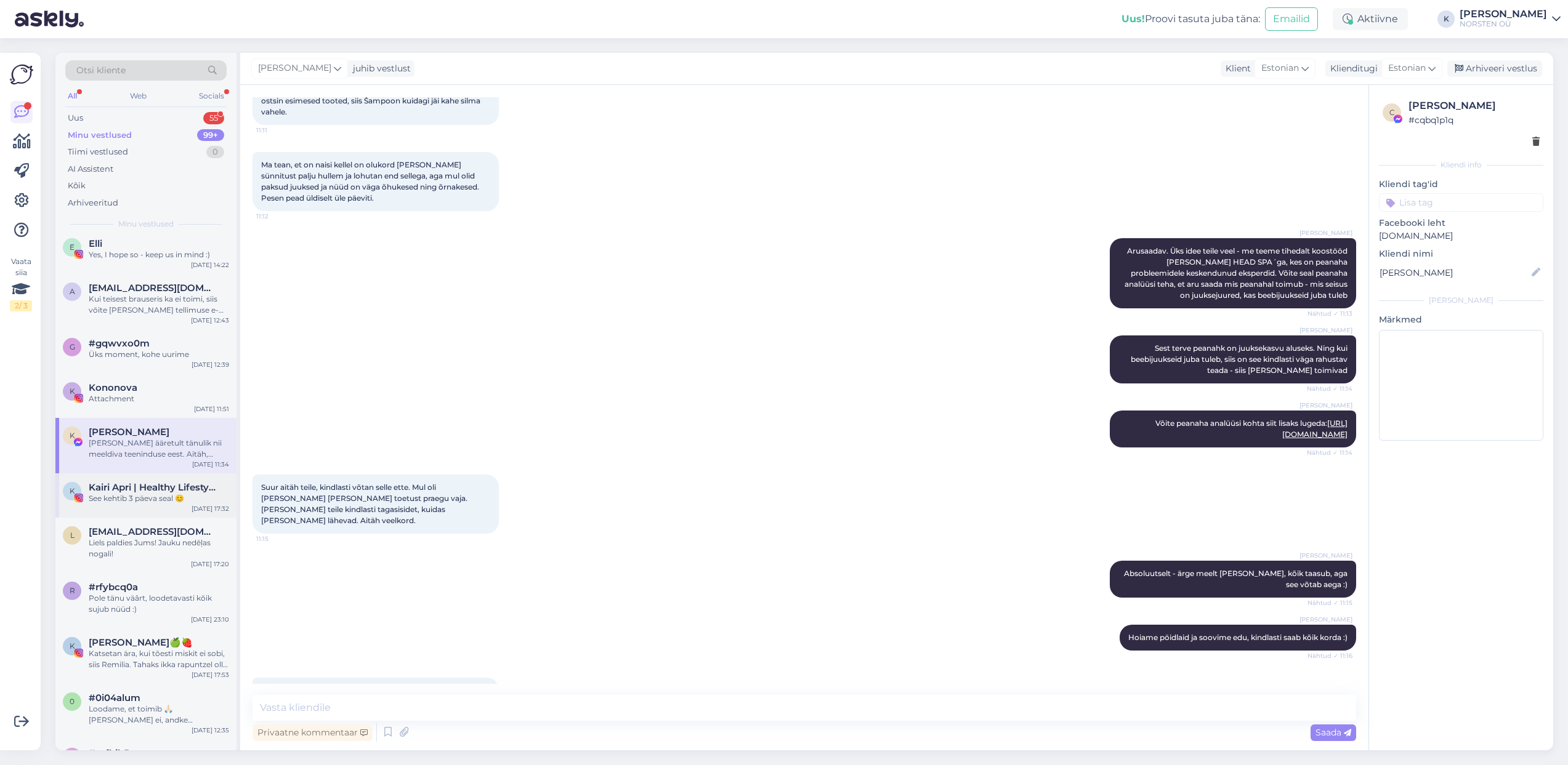
click at [148, 486] on span "Kairi Apri | Healthy Lifestyle | Travel UGC" at bounding box center [152, 488] width 128 height 11
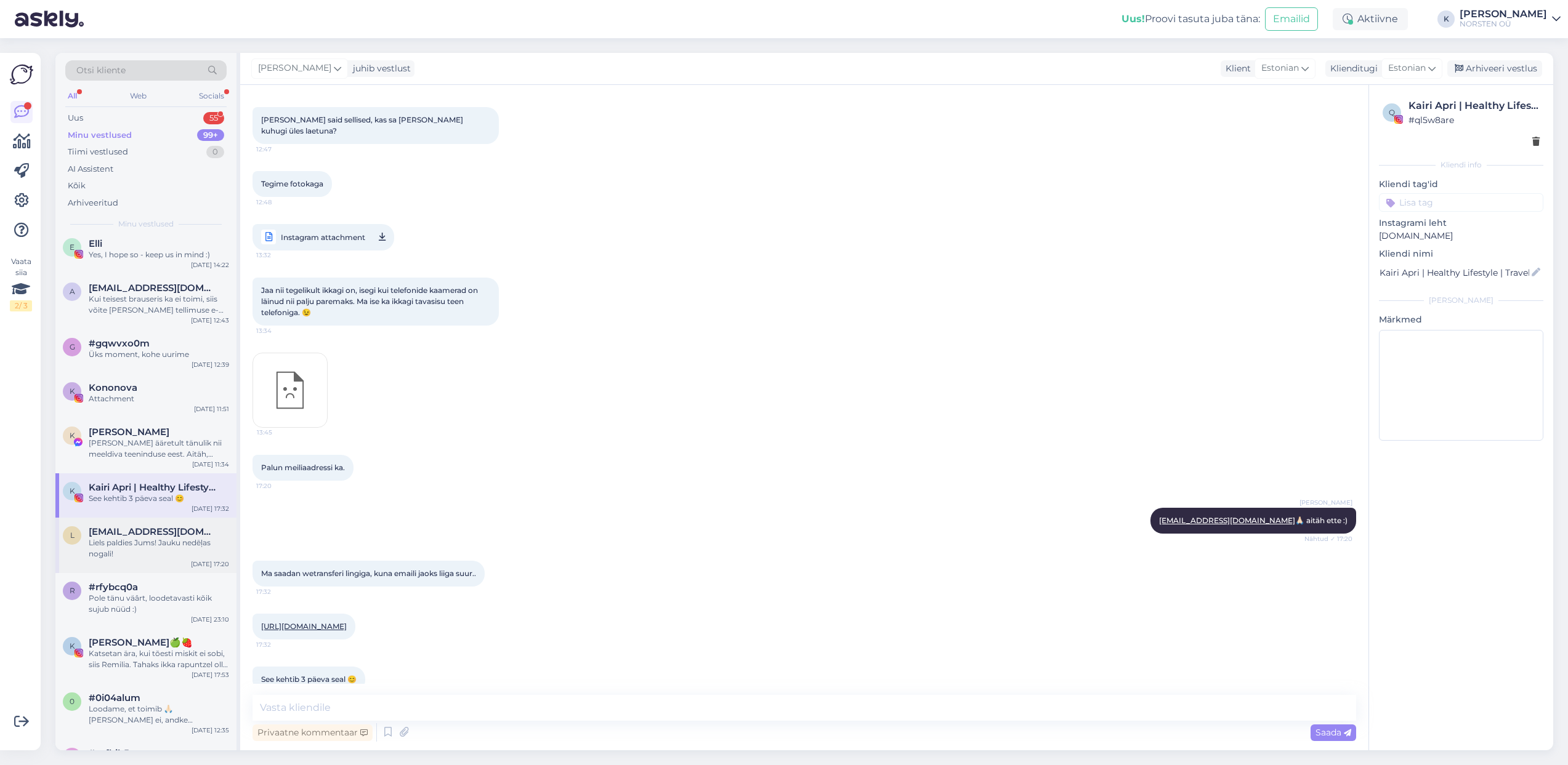
click at [148, 527] on span "[EMAIL_ADDRESS][DOMAIN_NAME]" at bounding box center [152, 532] width 128 height 11
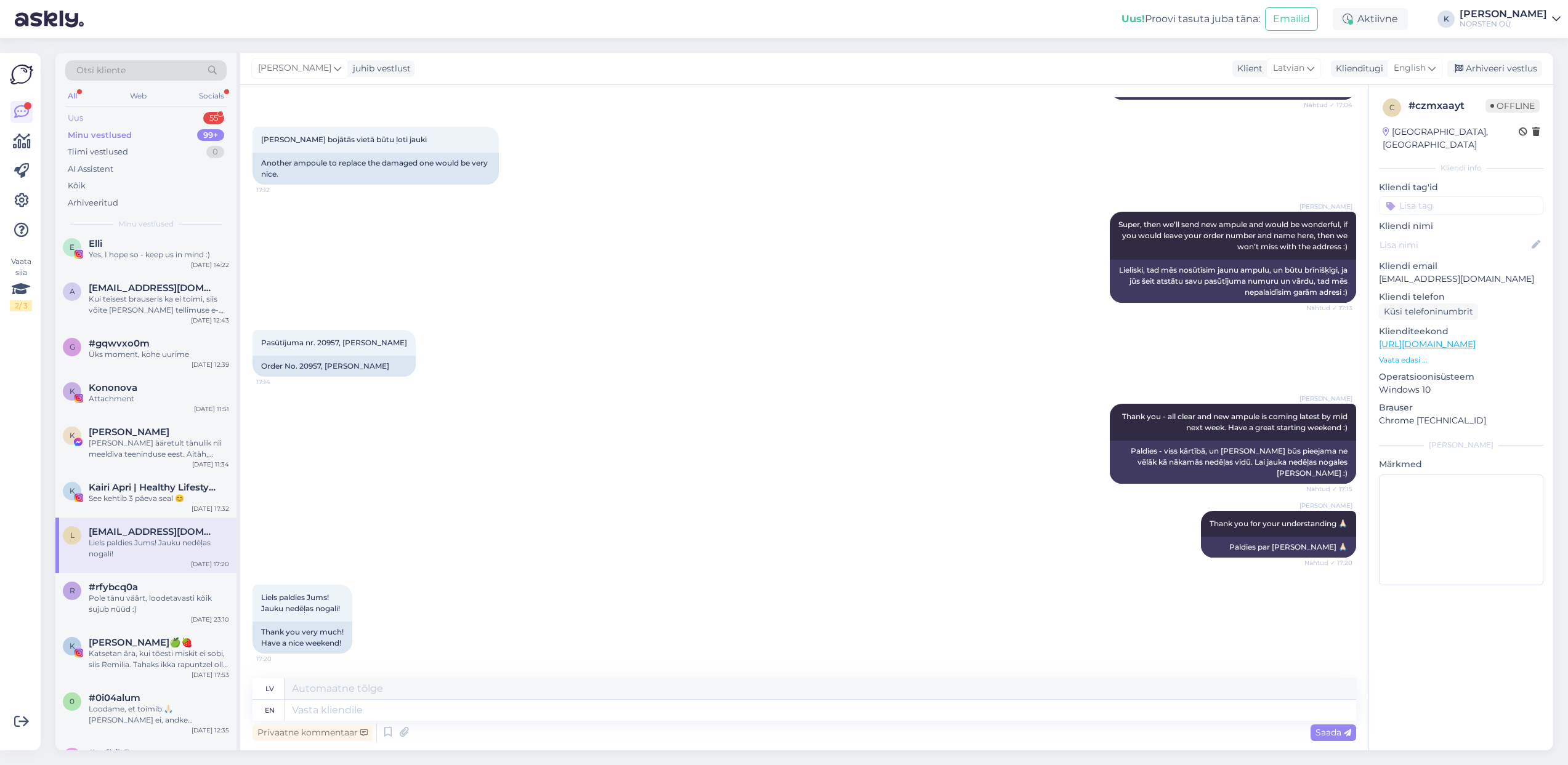
click at [114, 117] on div "Uus 55" at bounding box center [146, 118] width 162 height 17
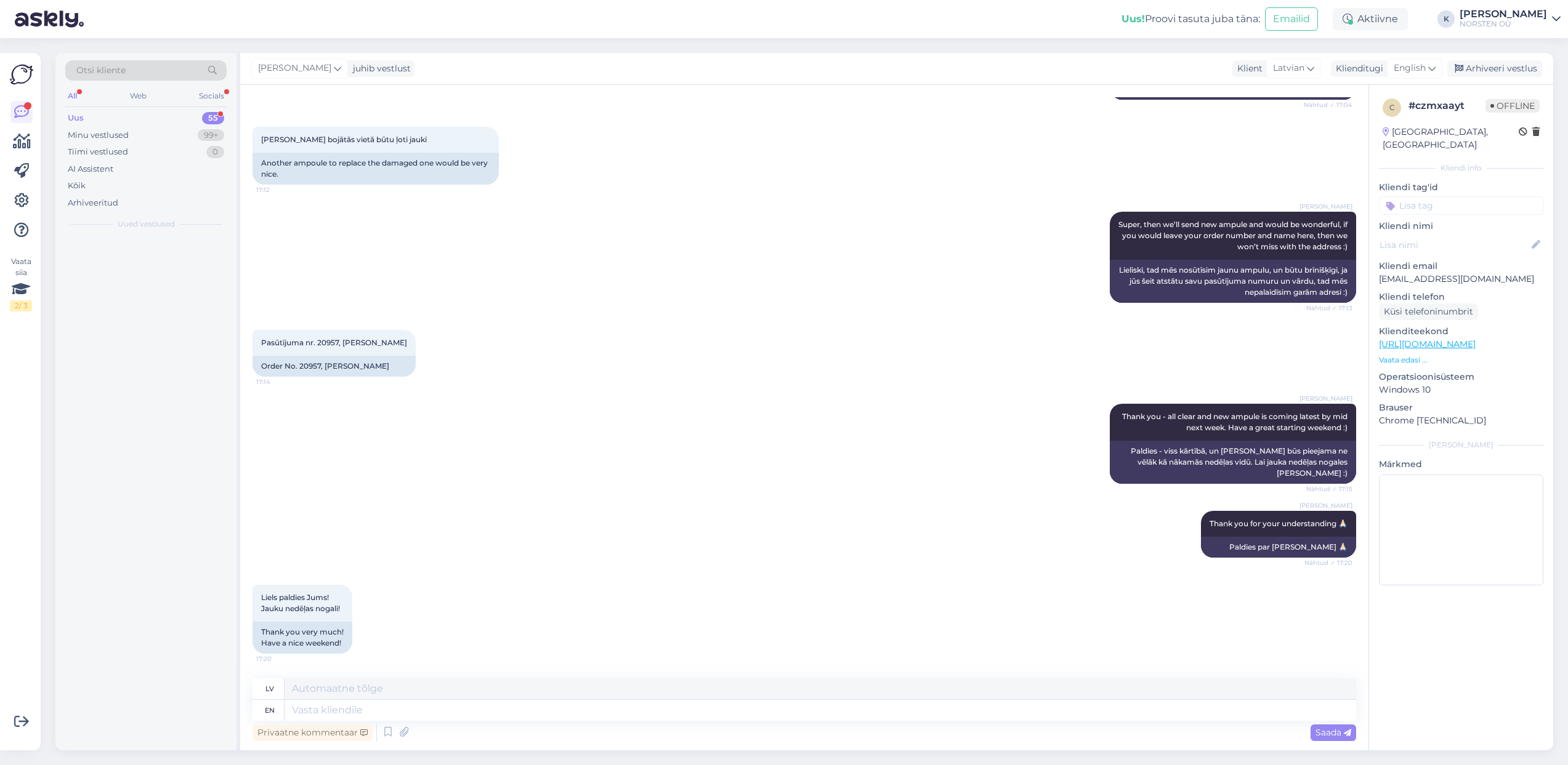
scroll to position [0, 0]
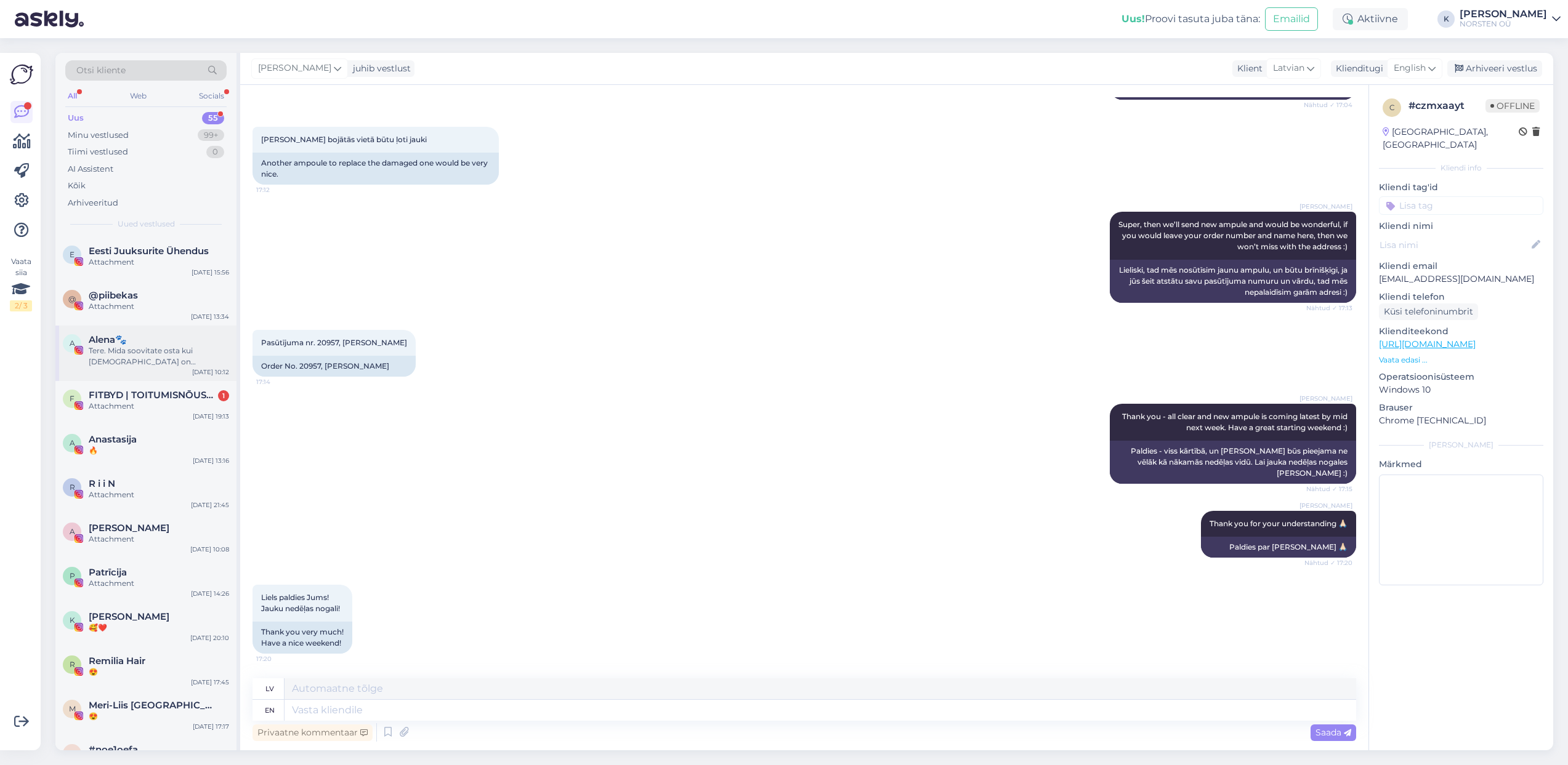
click at [150, 361] on div "Tere. Mida soovitate osta kui [DEMOGRAPHIC_DATA] on õhukesed,peanahk kuiv ning …" at bounding box center [159, 356] width 140 height 22
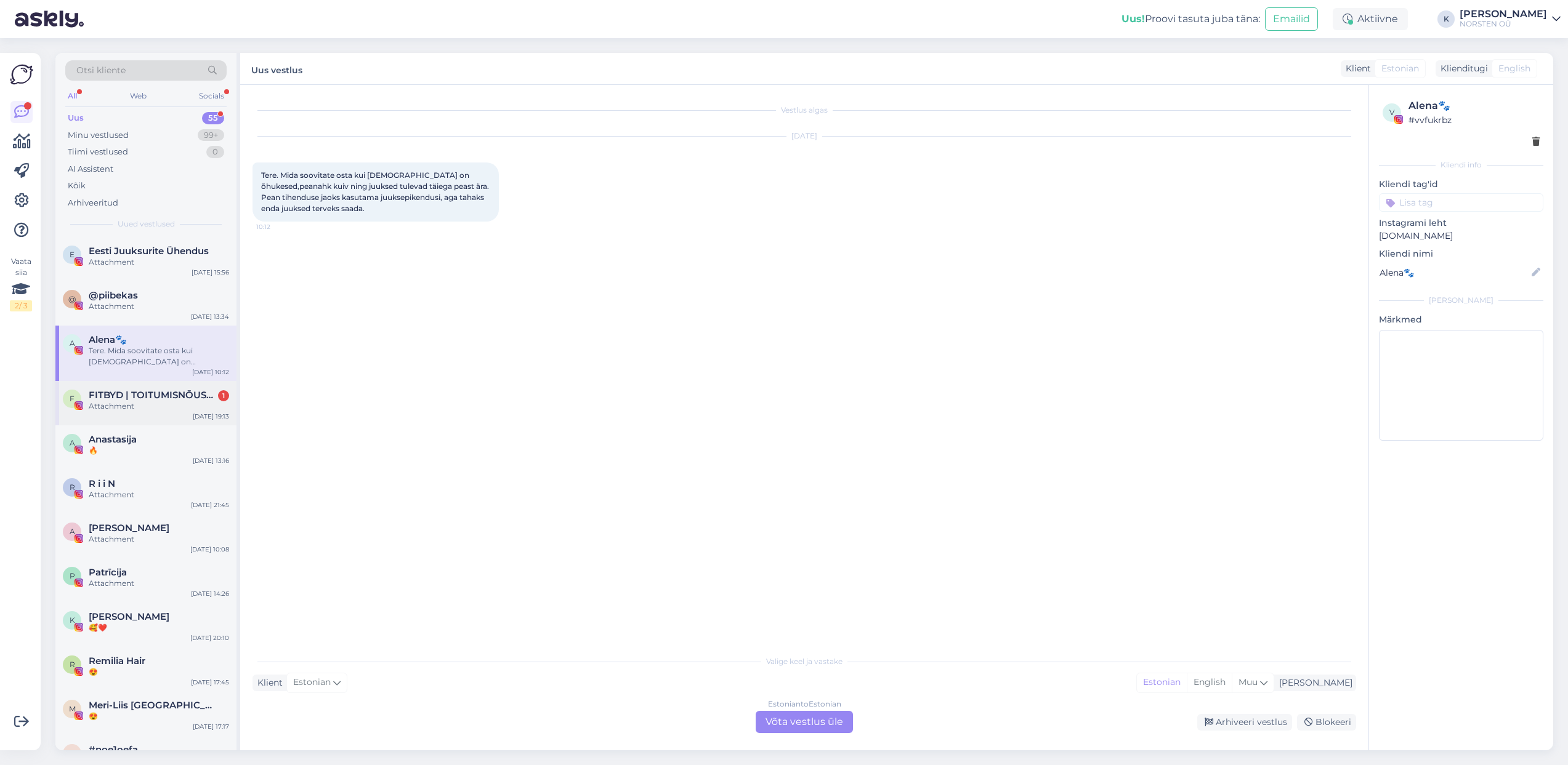
click at [162, 401] on div "Attachment" at bounding box center [159, 407] width 140 height 11
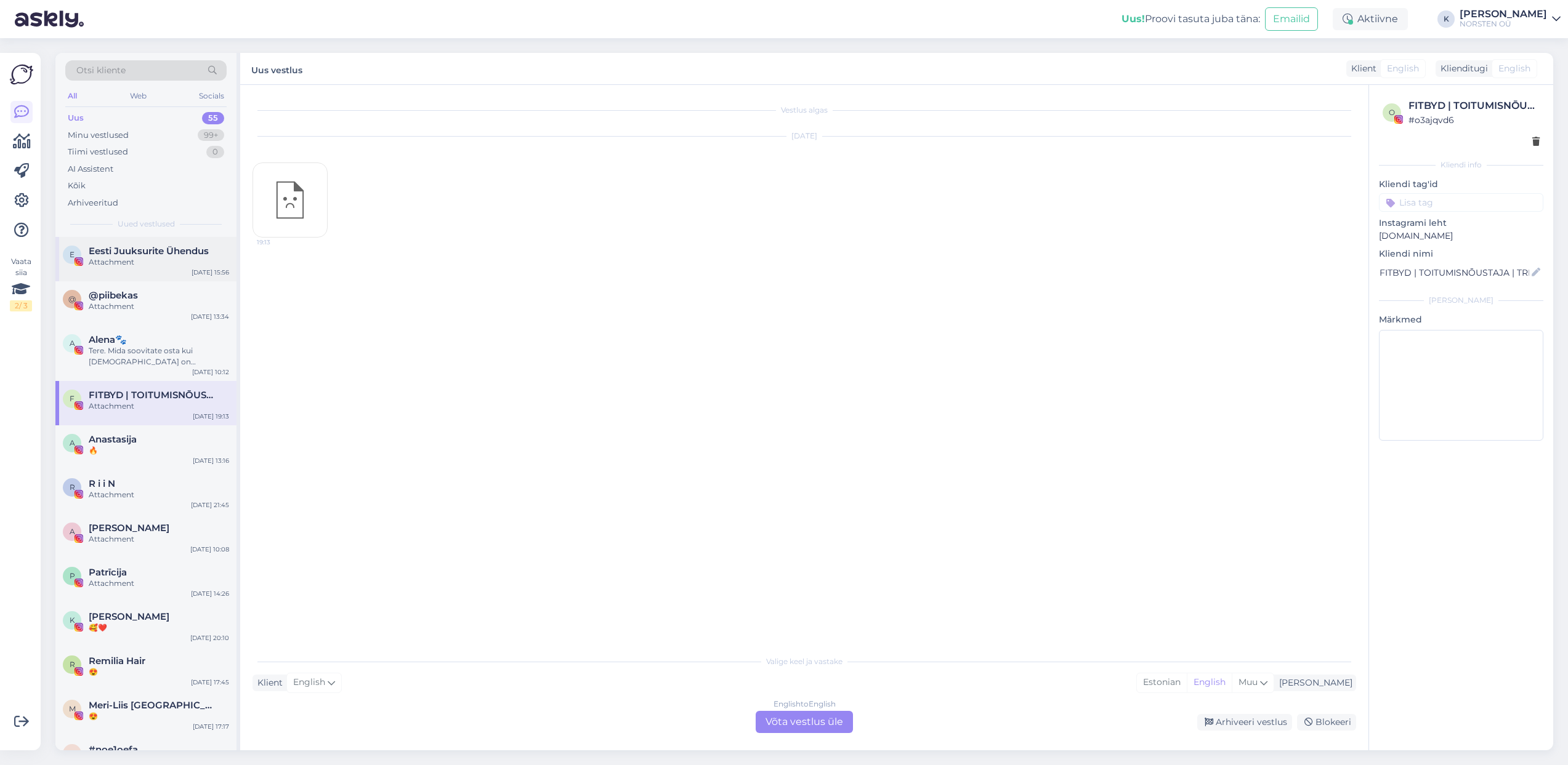
click at [139, 253] on span "Eesti Juuksurite Ühendus" at bounding box center [148, 252] width 120 height 11
click at [27, 140] on icon at bounding box center [22, 142] width 18 height 15
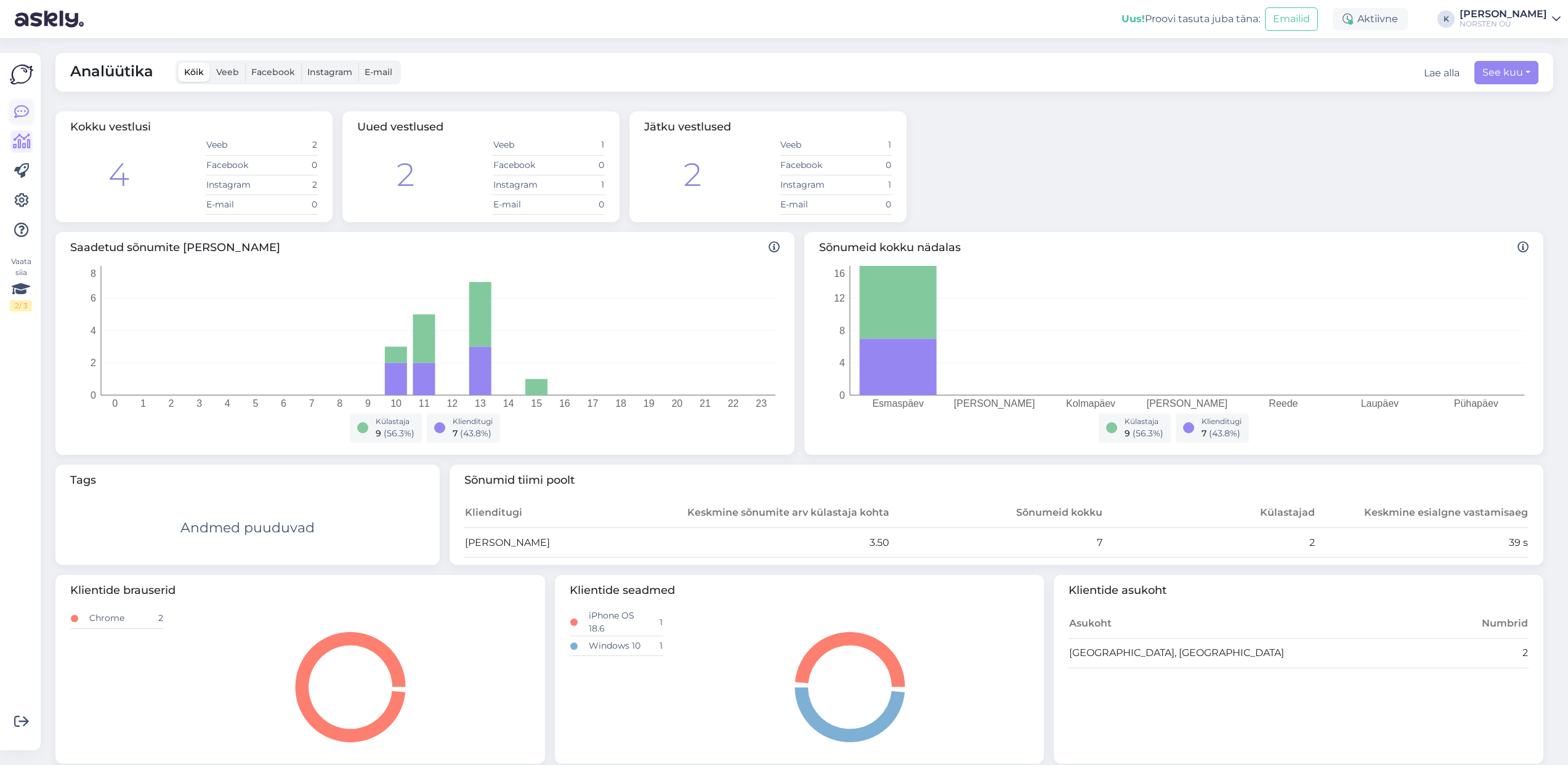
click at [26, 111] on icon at bounding box center [22, 113] width 15 height 15
